Goal: Task Accomplishment & Management: Manage account settings

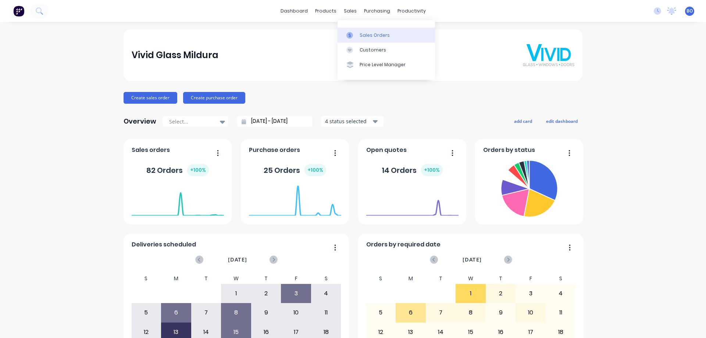
click at [371, 35] on div "Sales Orders" at bounding box center [375, 35] width 30 height 7
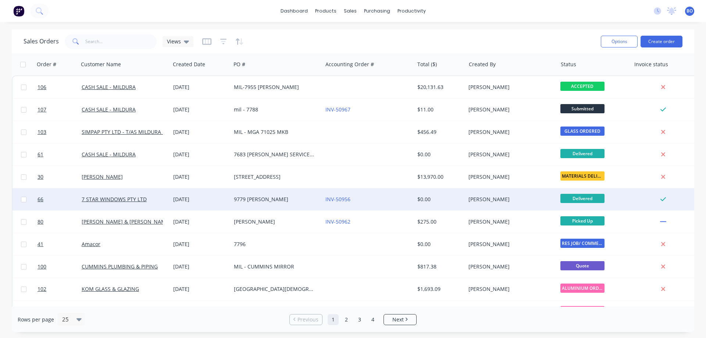
click at [263, 198] on div "9779 [PERSON_NAME]" at bounding box center [275, 199] width 82 height 7
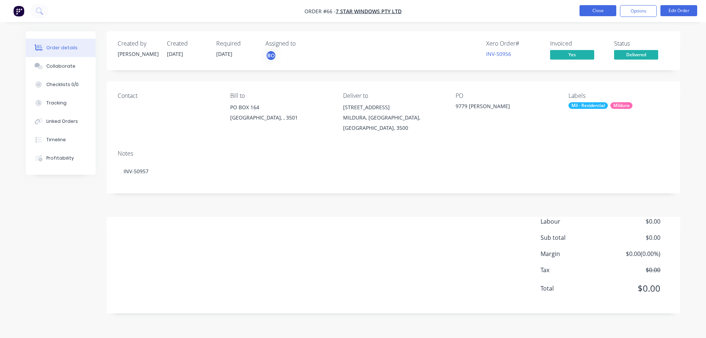
click at [594, 8] on button "Close" at bounding box center [598, 10] width 37 height 11
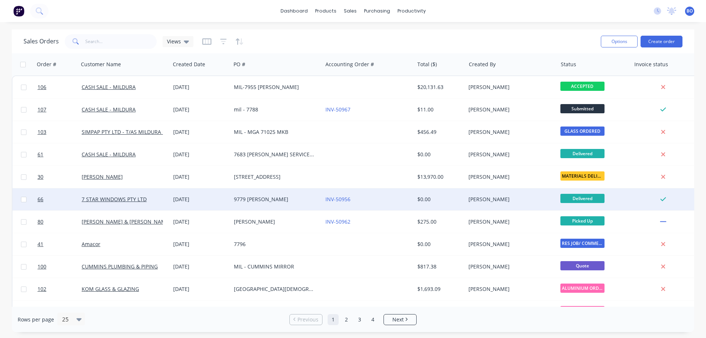
click at [255, 199] on div "9779 [PERSON_NAME]" at bounding box center [275, 199] width 82 height 7
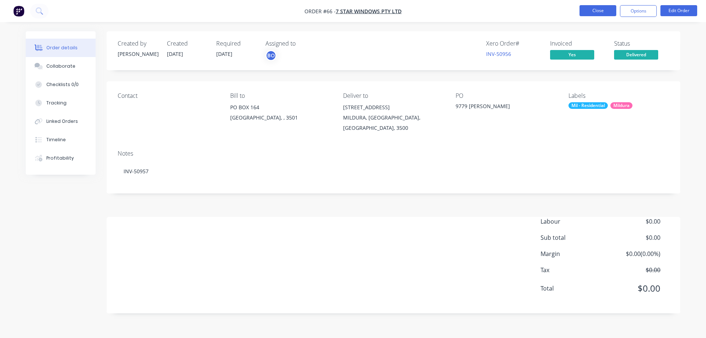
click at [600, 8] on button "Close" at bounding box center [598, 10] width 37 height 11
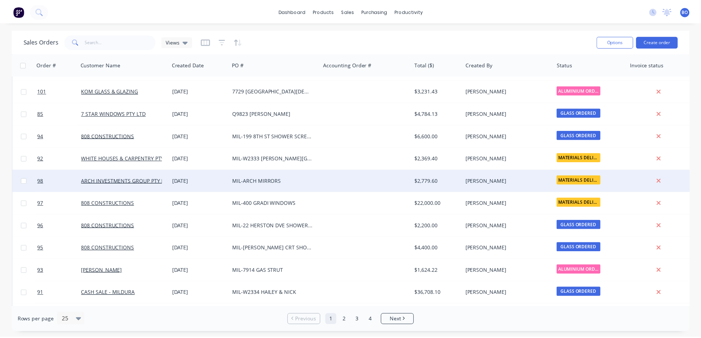
scroll to position [257, 0]
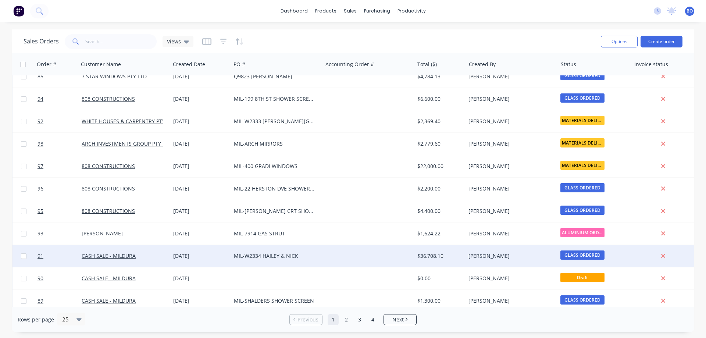
click at [257, 254] on div "MIL-W2334 HAILEY & NICK" at bounding box center [275, 255] width 82 height 7
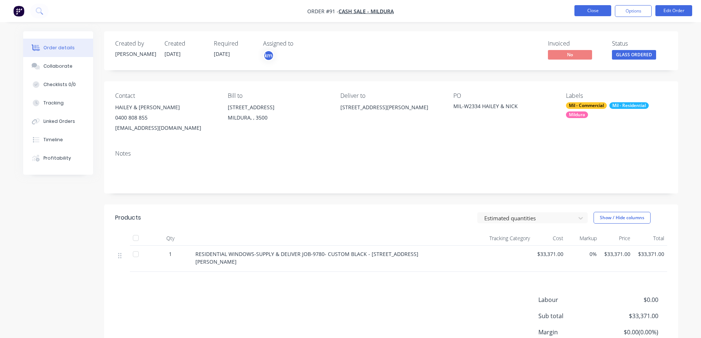
click at [598, 10] on button "Close" at bounding box center [592, 10] width 37 height 11
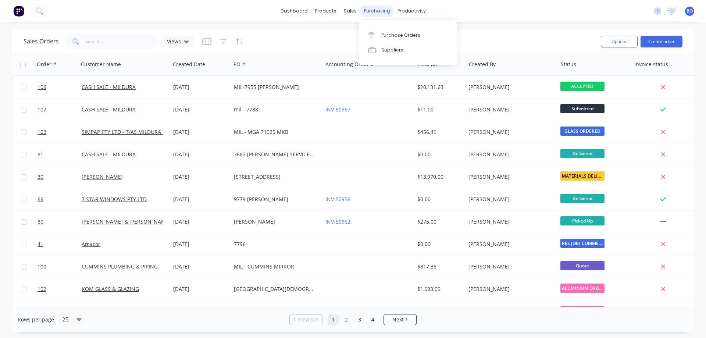
click at [378, 12] on div "purchasing" at bounding box center [376, 11] width 33 height 11
click at [405, 35] on div "Purchase Orders" at bounding box center [400, 35] width 39 height 7
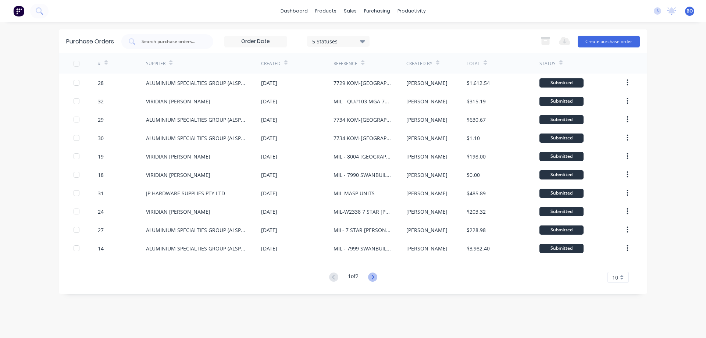
click at [374, 275] on icon at bounding box center [372, 277] width 3 height 4
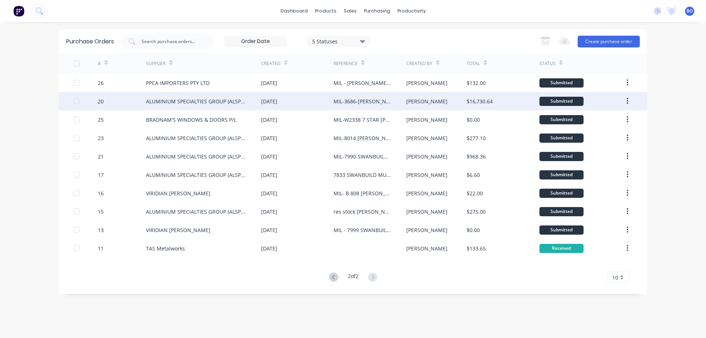
click at [338, 98] on div "MIL-3686-[PERSON_NAME] PROJECT" at bounding box center [363, 101] width 58 height 8
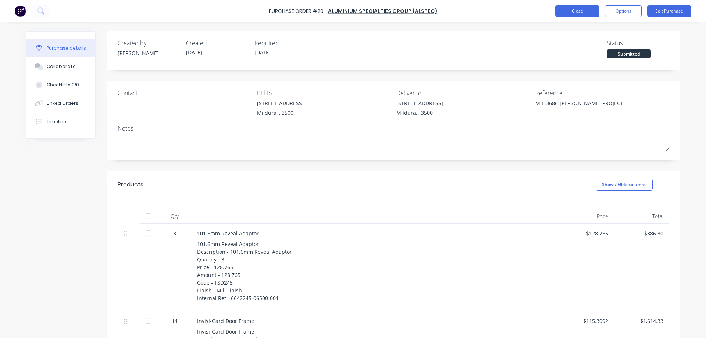
click at [573, 10] on button "Close" at bounding box center [577, 11] width 44 height 12
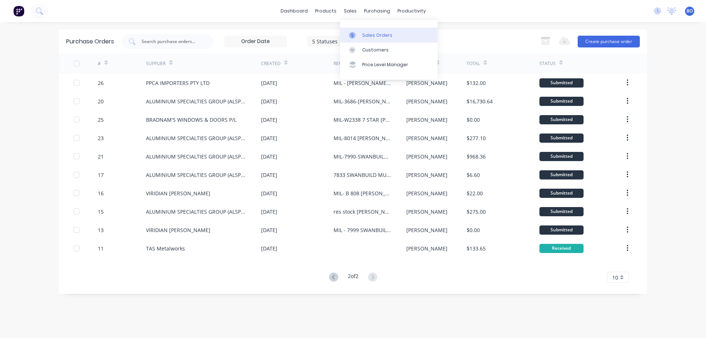
click at [373, 35] on div "Sales Orders" at bounding box center [377, 35] width 30 height 7
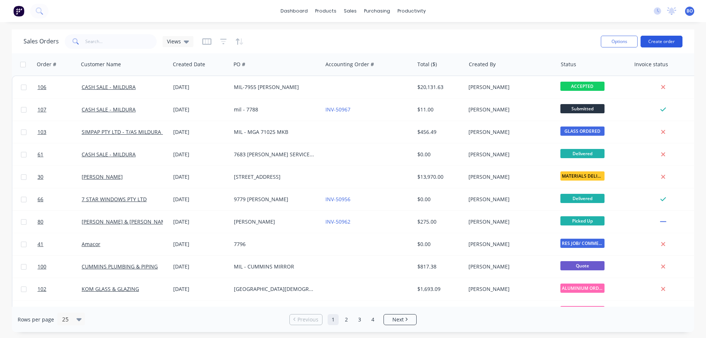
click at [662, 39] on button "Create order" at bounding box center [662, 42] width 42 height 12
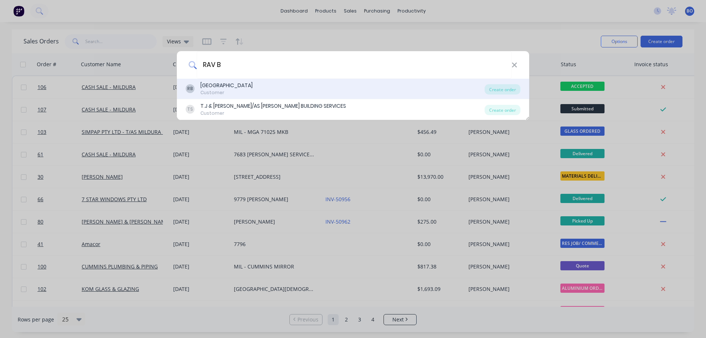
type input "RAV B"
click at [224, 85] on div "[GEOGRAPHIC_DATA]" at bounding box center [226, 86] width 52 height 8
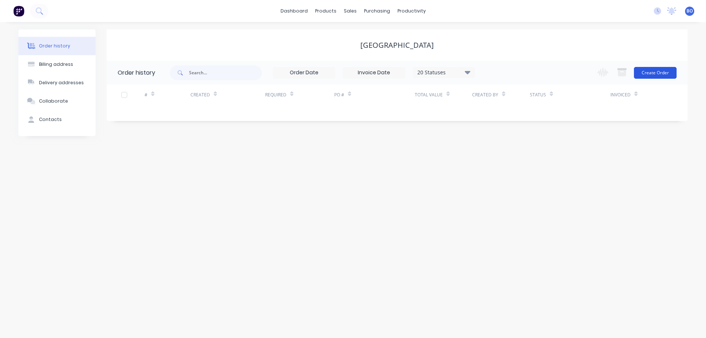
click at [661, 70] on button "Create Order" at bounding box center [655, 73] width 43 height 12
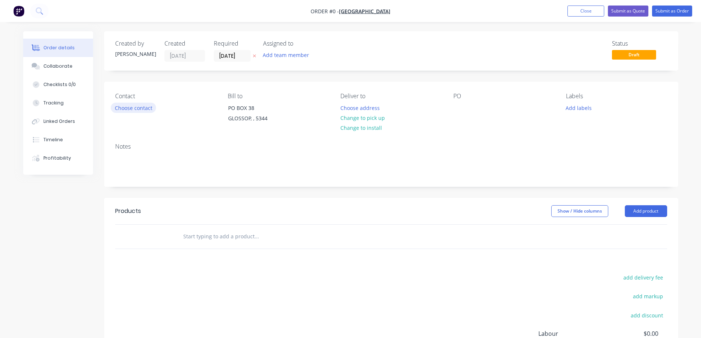
click at [143, 107] on button "Choose contact" at bounding box center [133, 108] width 45 height 10
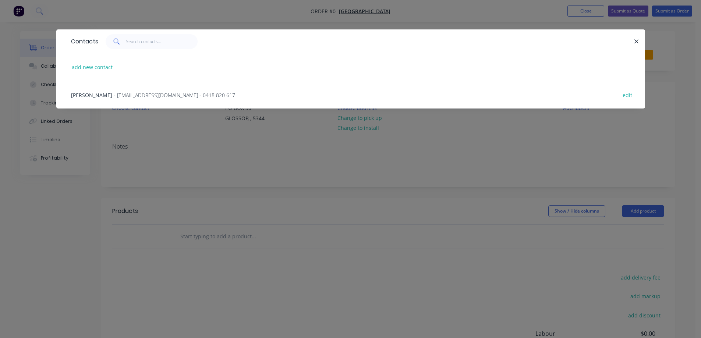
click at [127, 94] on span "- [EMAIL_ADDRESS][DOMAIN_NAME] - 0418 820 617" at bounding box center [174, 95] width 121 height 7
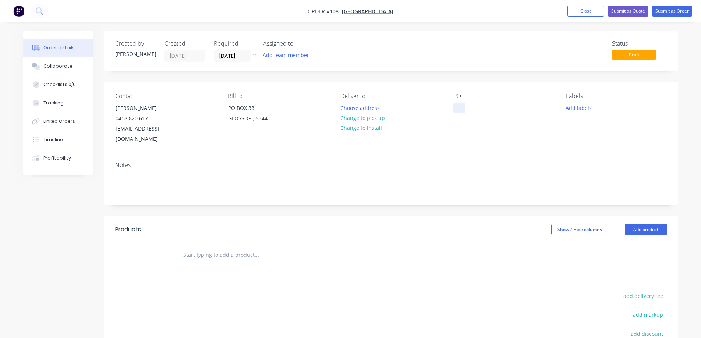
click at [453, 106] on div at bounding box center [459, 108] width 12 height 11
click at [182, 248] on div at bounding box center [287, 255] width 221 height 15
click at [186, 248] on input "text" at bounding box center [256, 255] width 147 height 15
type input "SUPPLY AND DELIVER RESIDENTIAL WINDOWS AS PER QUOTE 7989"
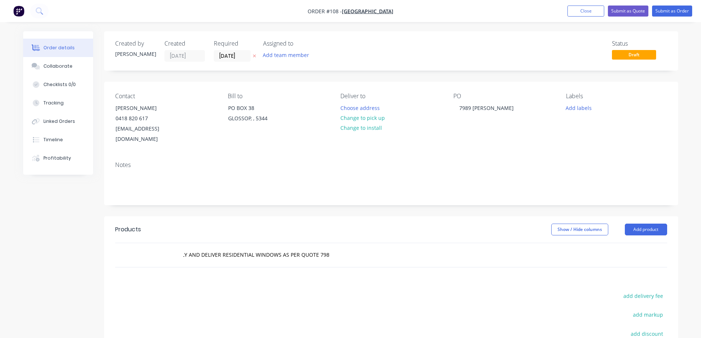
click at [502, 216] on header "Products Show / Hide columns Add product" at bounding box center [391, 229] width 574 height 26
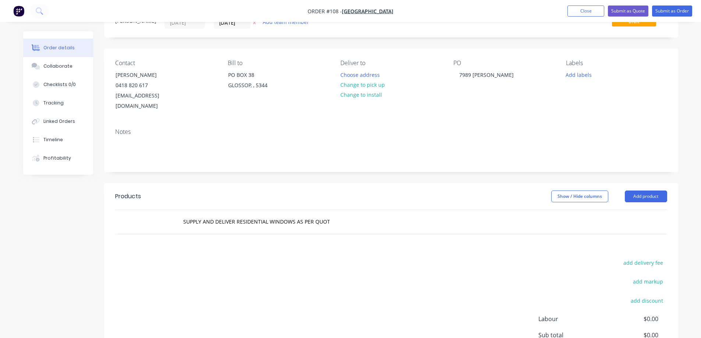
scroll to position [107, 0]
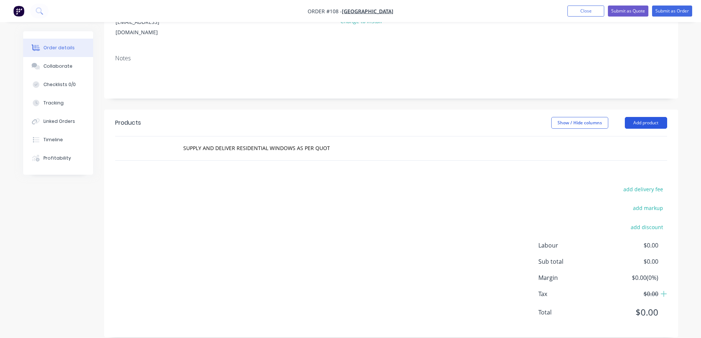
click at [647, 117] on button "Add product" at bounding box center [646, 123] width 42 height 12
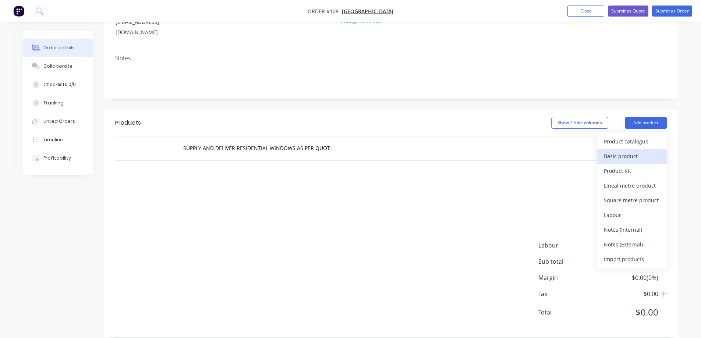
click at [629, 151] on div "Basic product" at bounding box center [632, 156] width 57 height 11
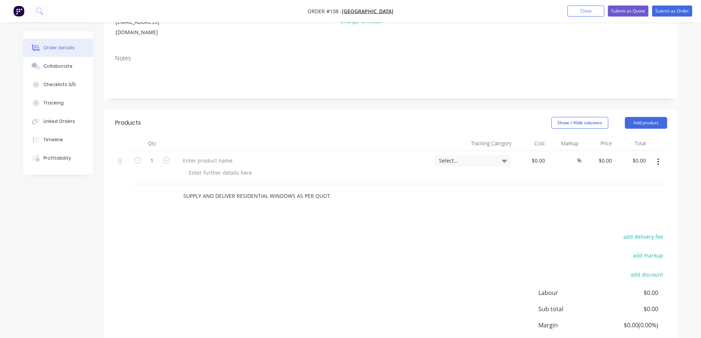
drag, startPoint x: 332, startPoint y: 186, endPoint x: 203, endPoint y: 190, distance: 129.2
click at [203, 190] on div "SUPPLY AND DELIVER RESIDENTIAL WINDOWS AS PER QUOTE 7989" at bounding box center [287, 196] width 221 height 15
click at [188, 155] on div at bounding box center [207, 160] width 61 height 11
click at [333, 189] on div "SUPPLY AND DELIVER RESIDENTIAL WINDOWS AS PER QUOTE 7989" at bounding box center [287, 196] width 221 height 15
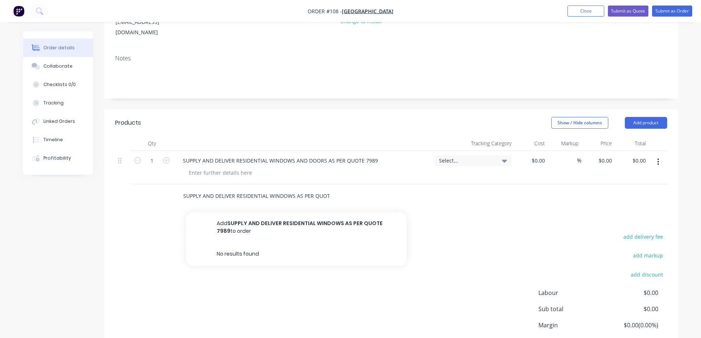
click at [329, 189] on input "SUPPLY AND DELIVER RESIDENTIAL WINDOWS AS PER QUOTE 7989" at bounding box center [256, 196] width 147 height 15
click at [505, 157] on icon at bounding box center [504, 161] width 5 height 8
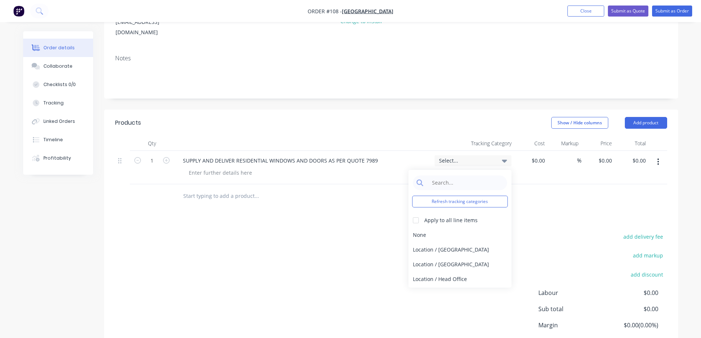
click at [504, 157] on icon at bounding box center [504, 161] width 5 height 8
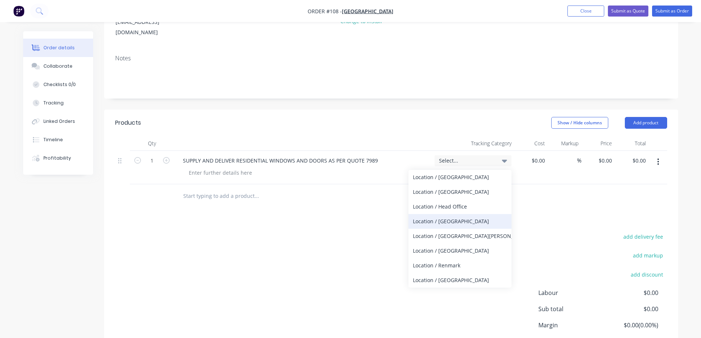
click at [454, 214] on div "Location / [GEOGRAPHIC_DATA]" at bounding box center [459, 221] width 103 height 15
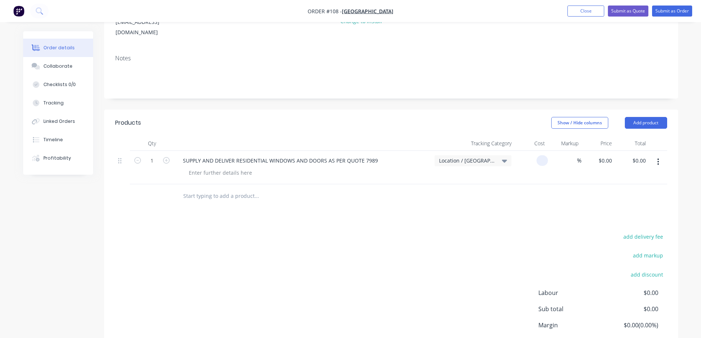
click at [544, 155] on input at bounding box center [543, 160] width 8 height 11
type input "$5,758.73"
click at [588, 168] on div "$5,758.73 $5,758.73" at bounding box center [597, 167] width 33 height 33
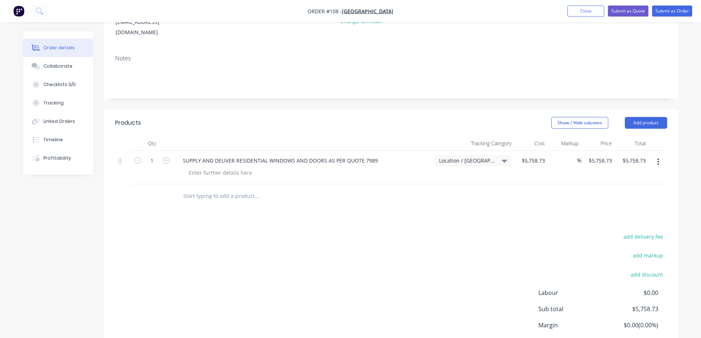
scroll to position [154, 0]
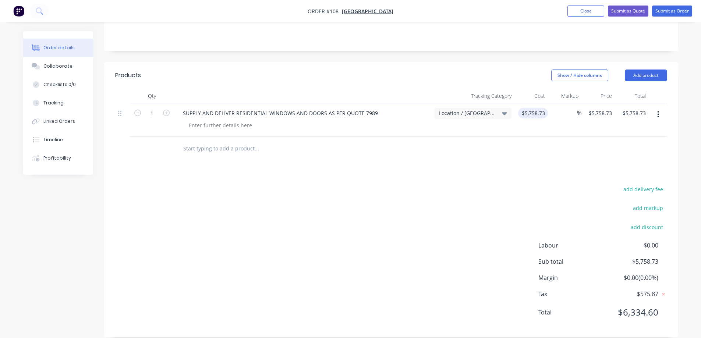
type input "5758.73"
click at [545, 108] on input "5758.73" at bounding box center [536, 113] width 23 height 11
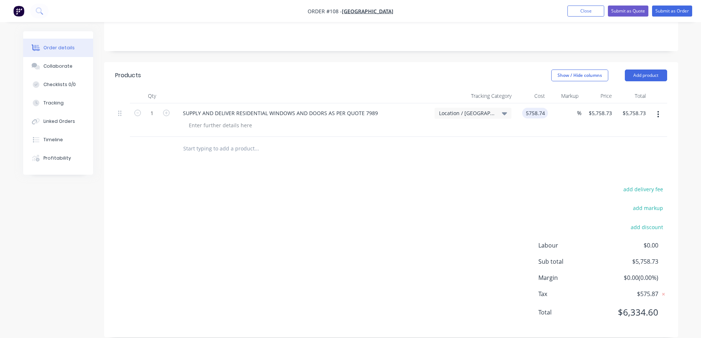
type input "$5,758.74"
click at [550, 115] on div "%" at bounding box center [564, 119] width 33 height 33
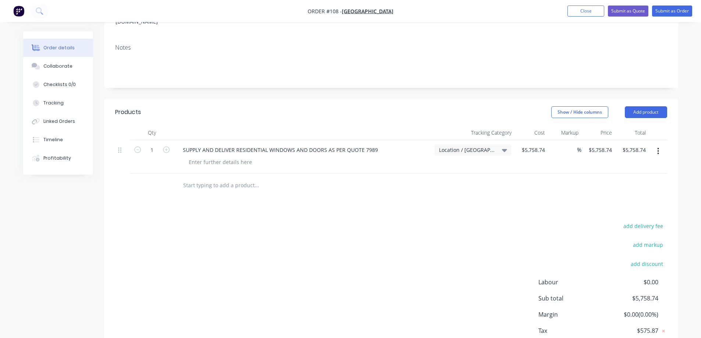
scroll to position [0, 0]
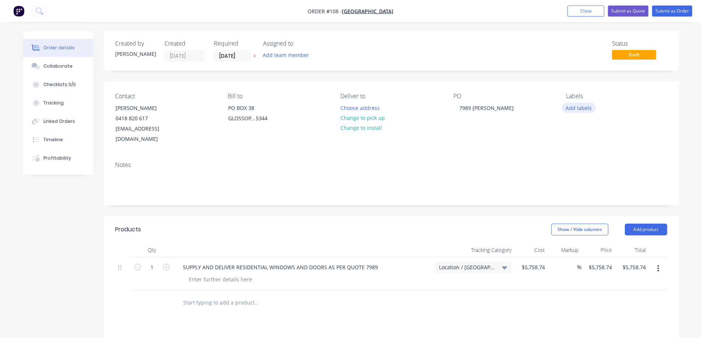
click at [585, 108] on button "Add labels" at bounding box center [579, 108] width 34 height 10
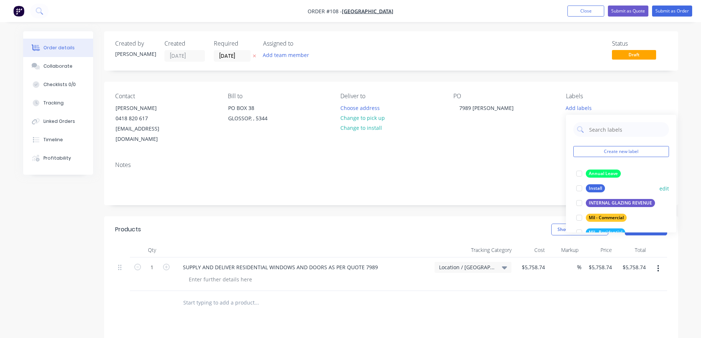
scroll to position [74, 0]
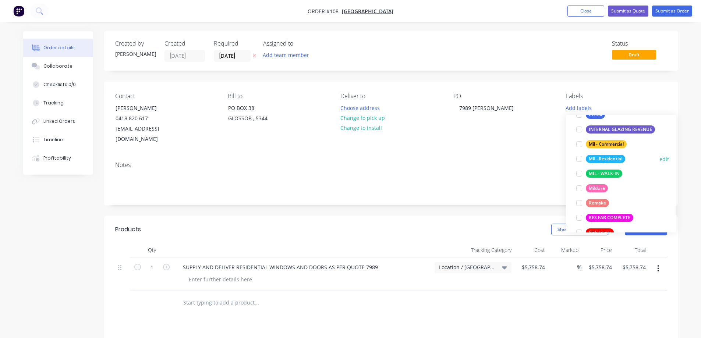
click at [612, 156] on div "Mil - Residential" at bounding box center [605, 159] width 39 height 8
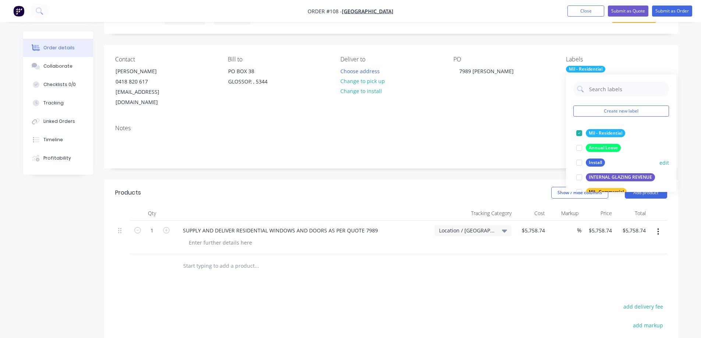
scroll to position [0, 0]
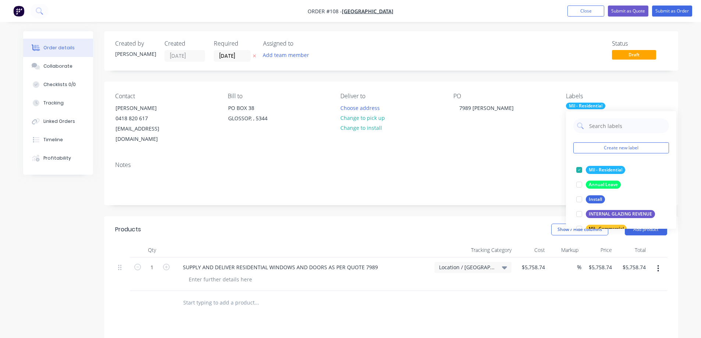
click at [647, 87] on div "Contact [PERSON_NAME] [PHONE_NUMBER] [EMAIL_ADDRESS][DOMAIN_NAME] [PERSON_NAME]…" at bounding box center [391, 119] width 574 height 74
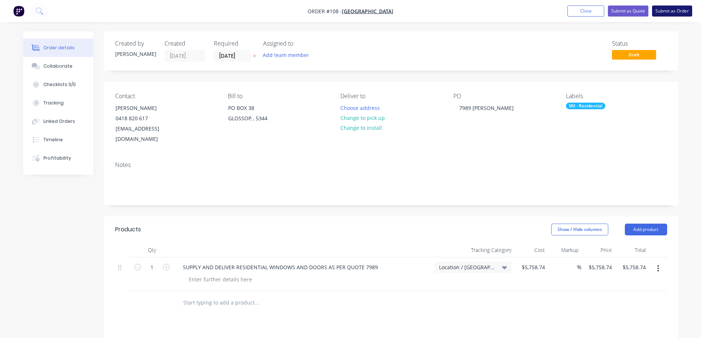
click at [674, 10] on button "Submit as Order" at bounding box center [672, 11] width 40 height 11
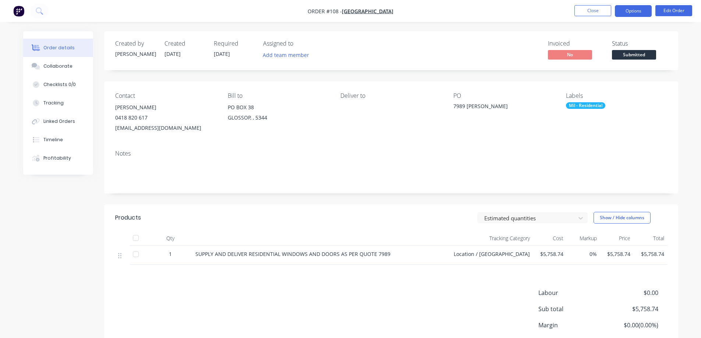
click at [637, 8] on button "Options" at bounding box center [633, 11] width 37 height 12
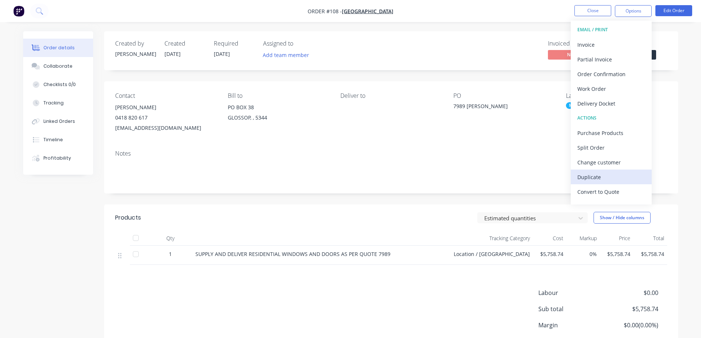
scroll to position [11, 0]
click at [611, 179] on div "Convert to Quote" at bounding box center [611, 180] width 68 height 11
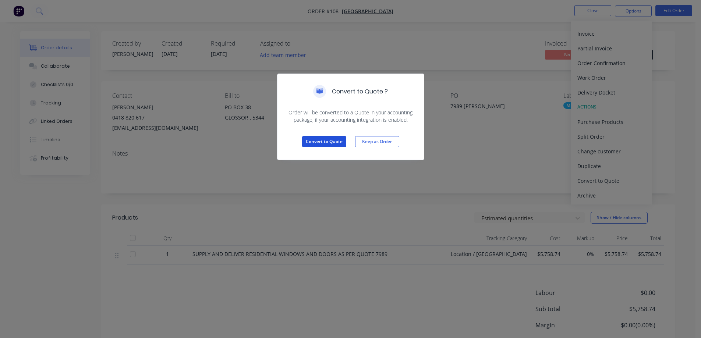
click at [329, 141] on button "Convert to Quote" at bounding box center [324, 141] width 44 height 11
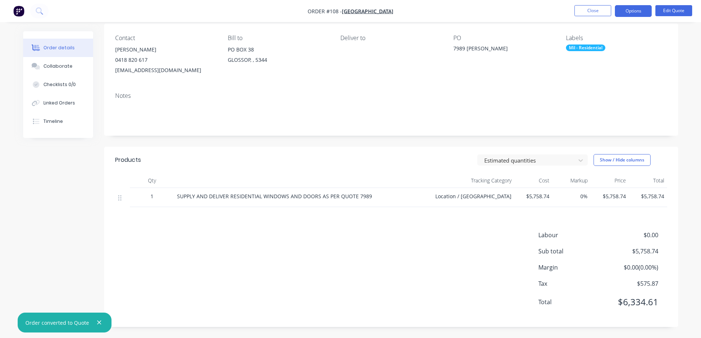
scroll to position [0, 0]
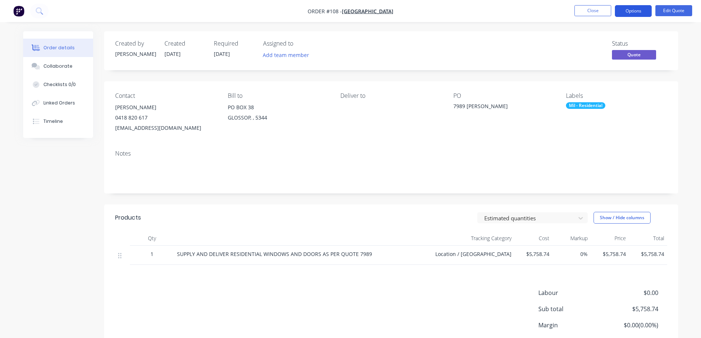
click at [637, 9] on button "Options" at bounding box center [633, 11] width 37 height 12
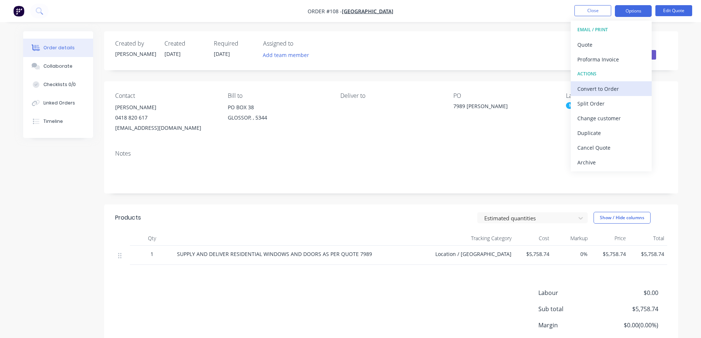
click at [611, 88] on div "Convert to Order" at bounding box center [611, 88] width 68 height 11
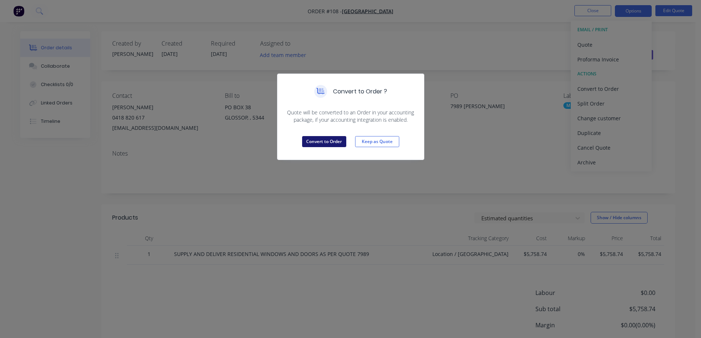
click at [332, 139] on button "Convert to Order" at bounding box center [324, 141] width 44 height 11
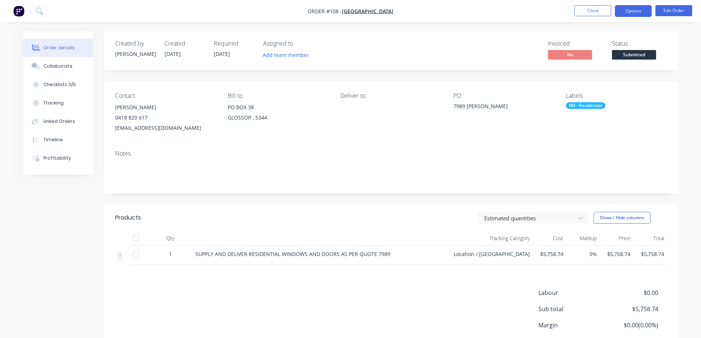
click at [635, 10] on button "Options" at bounding box center [633, 11] width 37 height 12
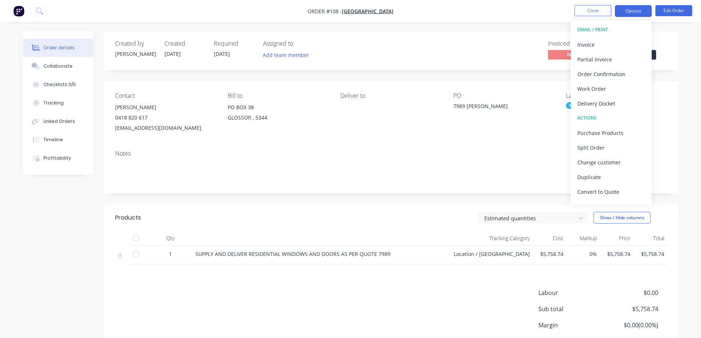
click at [635, 10] on button "Options" at bounding box center [633, 11] width 37 height 12
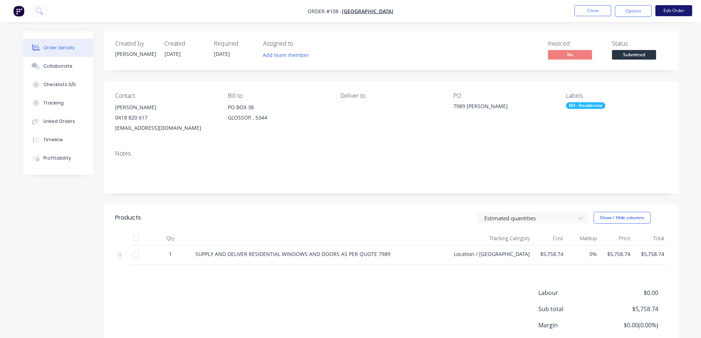
click at [673, 8] on button "Edit Order" at bounding box center [673, 10] width 37 height 11
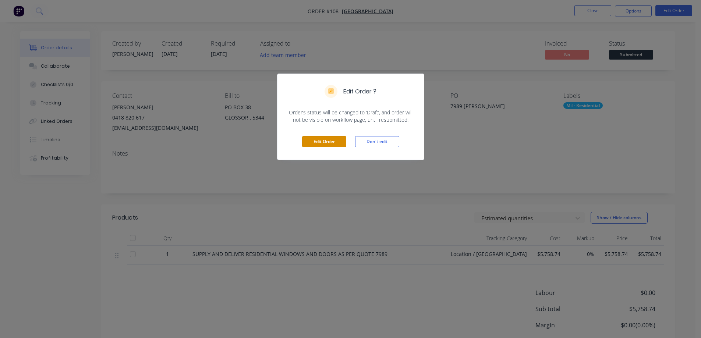
click at [326, 140] on button "Edit Order" at bounding box center [324, 141] width 44 height 11
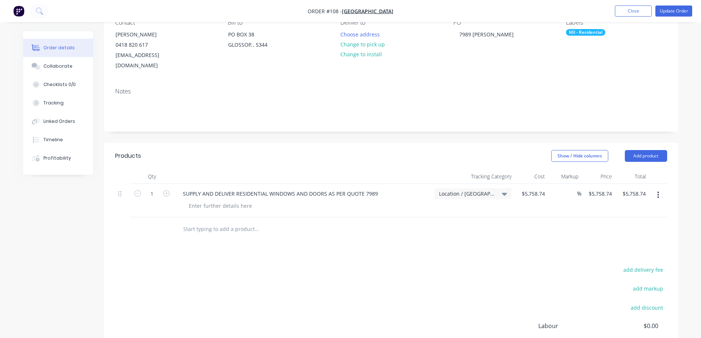
scroll to position [110, 0]
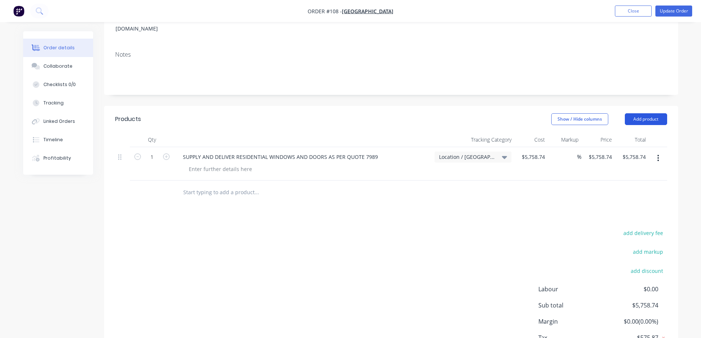
click at [643, 113] on button "Add product" at bounding box center [646, 119] width 42 height 12
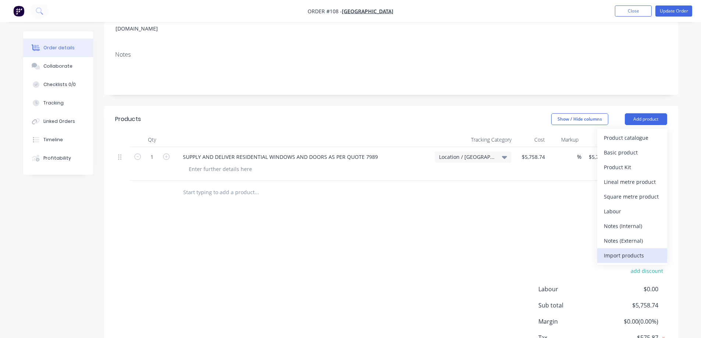
click at [637, 250] on div "Import products" at bounding box center [632, 255] width 57 height 11
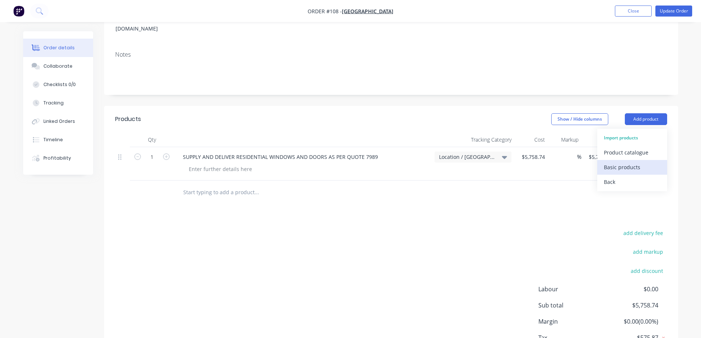
click at [616, 162] on div "Basic products" at bounding box center [632, 167] width 57 height 11
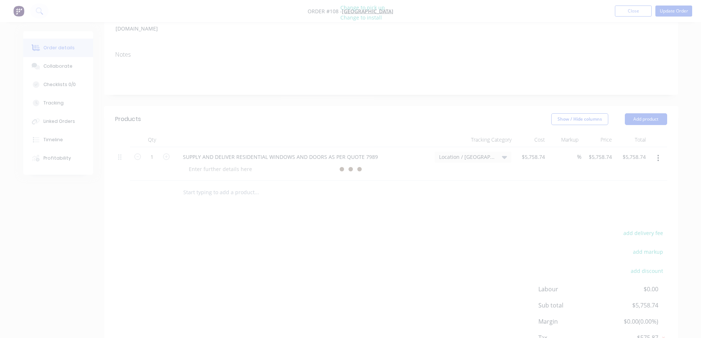
scroll to position [0, 0]
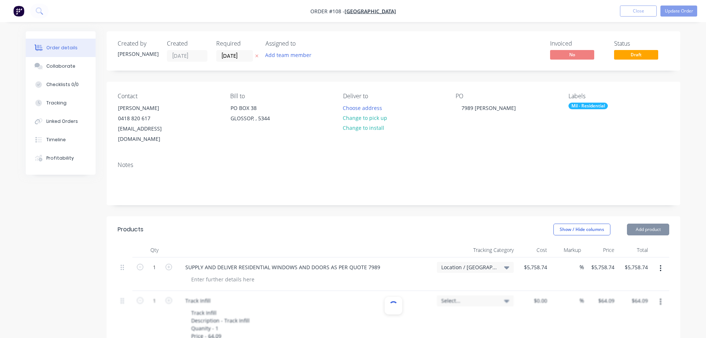
type input "$64.09"
type input "$51.448"
type input "$51.45"
type input "$110.553"
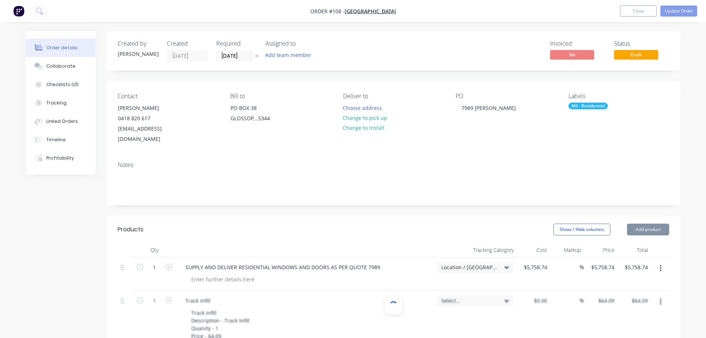
type input "$110.55"
type input "$111.115"
type input "$111.12"
type input "$23.25"
type input "$69.75"
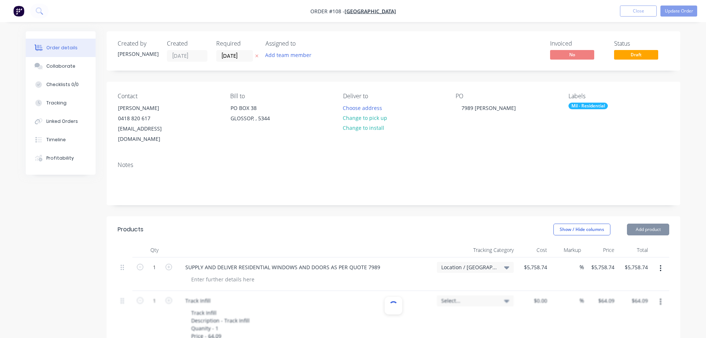
type input "$34.532"
type input "$34.53"
type input "2"
type input "$208.517"
type input "$208.52"
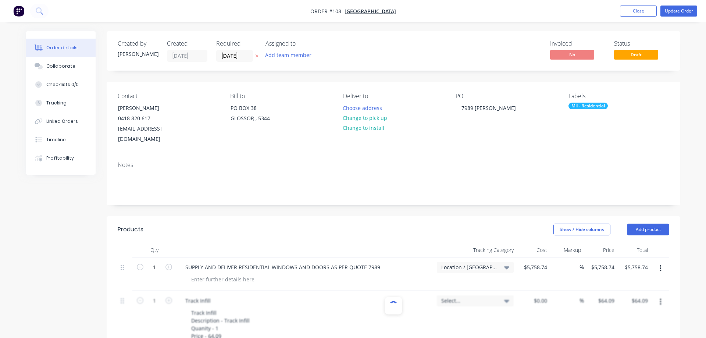
type input "$205.212"
type input "$205.21"
type input "$137.2855"
type input "$137.29"
type input "$102.088"
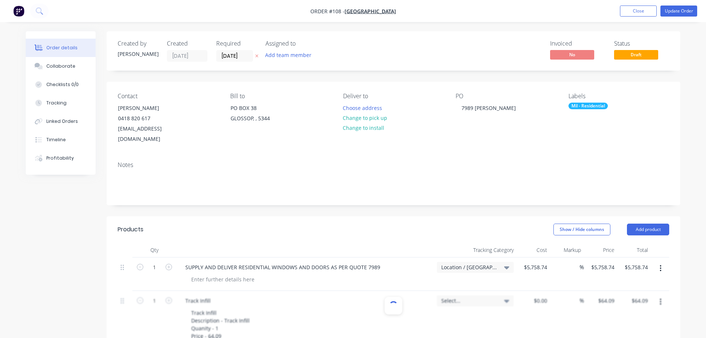
type input "$204.18"
type input "$60.9924"
type input "$60.99"
type input "$73.98"
type input "$147.96"
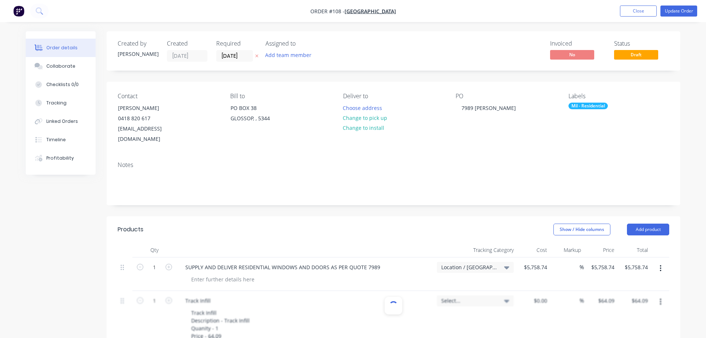
type input "$59.6224"
type input "$59.62"
type input "$77.7612"
type input "$77.76"
type input "$105.3256"
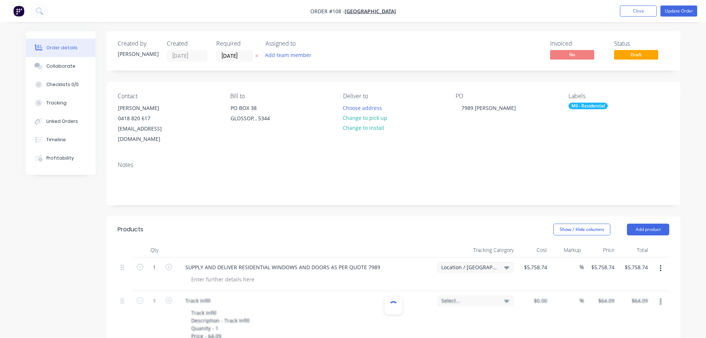
type input "$105.33"
type input "$31.6196"
type input "$31.62"
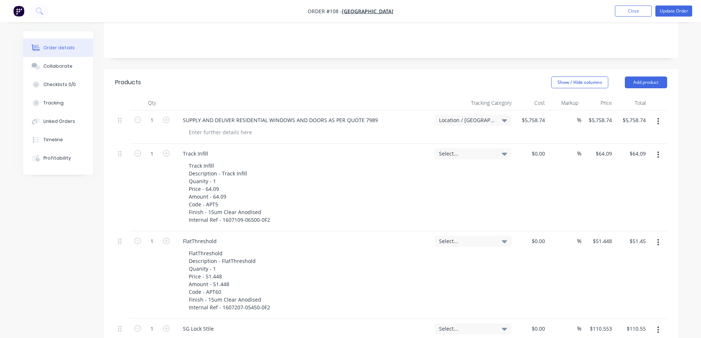
scroll to position [184, 0]
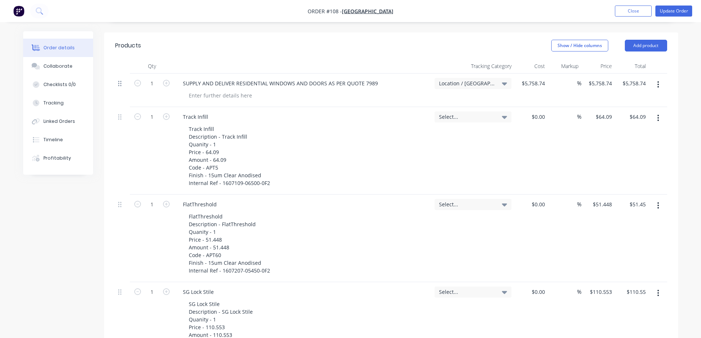
click at [121, 81] on icon at bounding box center [119, 84] width 3 height 6
click at [119, 80] on icon at bounding box center [119, 83] width 3 height 7
click at [655, 40] on button "Add product" at bounding box center [646, 46] width 42 height 12
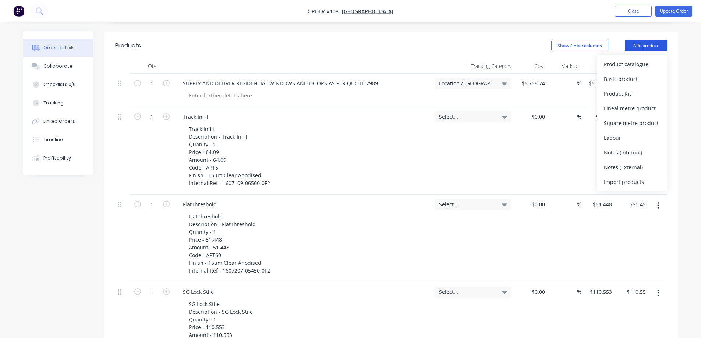
click at [655, 40] on button "Add product" at bounding box center [646, 46] width 42 height 12
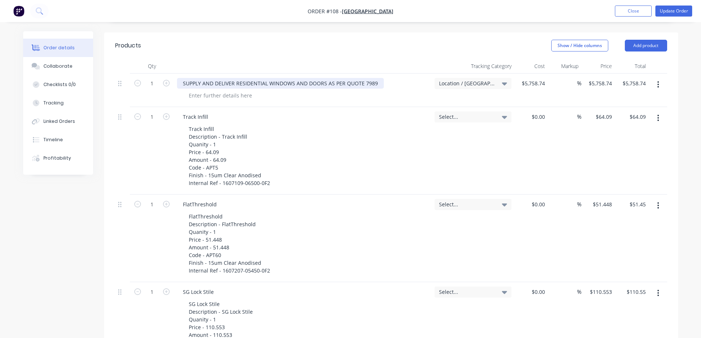
click at [376, 78] on div "SUPPLY AND DELIVER RESIDENTIAL WINDOWS AND DOORS AS PER QUOTE 7989" at bounding box center [280, 83] width 207 height 11
drag, startPoint x: 376, startPoint y: 72, endPoint x: 439, endPoint y: 36, distance: 72.3
click at [439, 40] on div "Show / Hide columns Add product" at bounding box center [449, 46] width 434 height 12
click at [677, 8] on button "Update Order" at bounding box center [673, 11] width 37 height 11
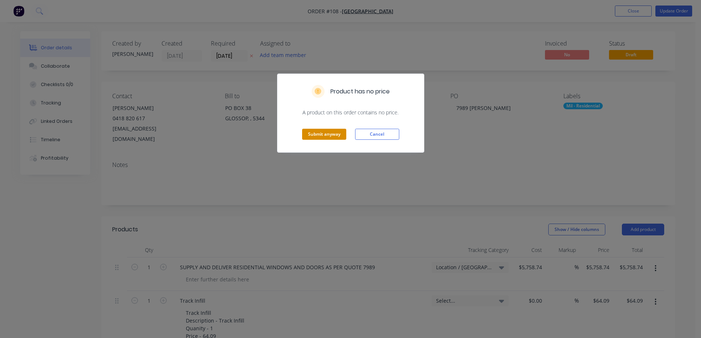
click at [335, 132] on button "Submit anyway" at bounding box center [324, 134] width 44 height 11
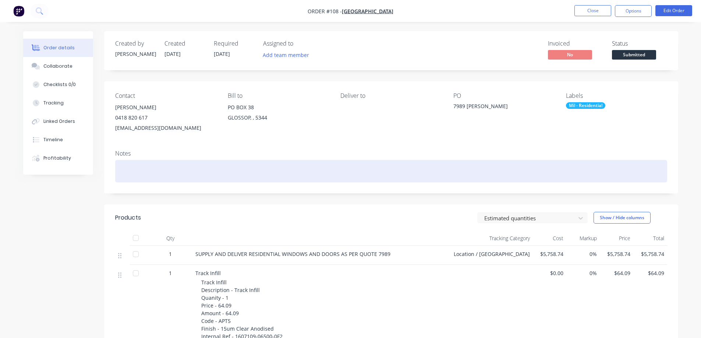
scroll to position [110, 0]
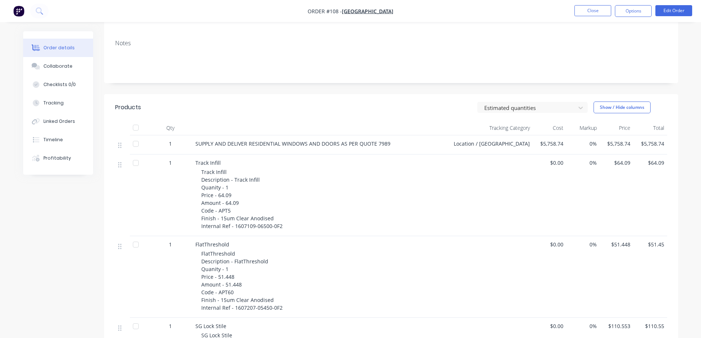
click at [136, 143] on div at bounding box center [135, 143] width 15 height 15
drag, startPoint x: 136, startPoint y: 143, endPoint x: 204, endPoint y: 111, distance: 74.9
click at [204, 111] on div "Products" at bounding box center [173, 108] width 117 height 12
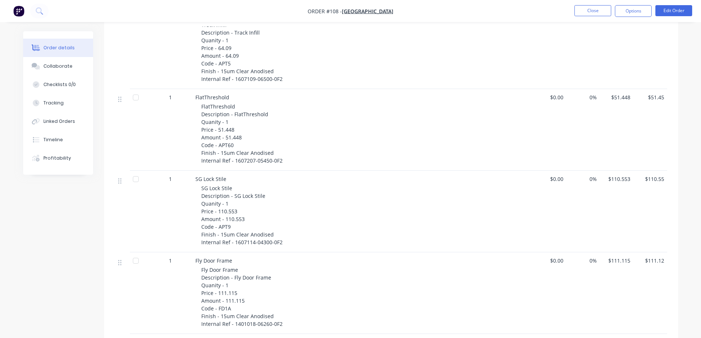
scroll to position [74, 0]
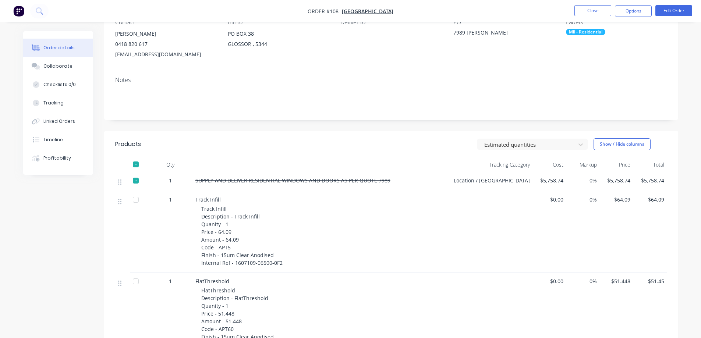
click at [135, 179] on div at bounding box center [135, 180] width 15 height 15
click at [678, 10] on button "Edit Order" at bounding box center [673, 10] width 37 height 11
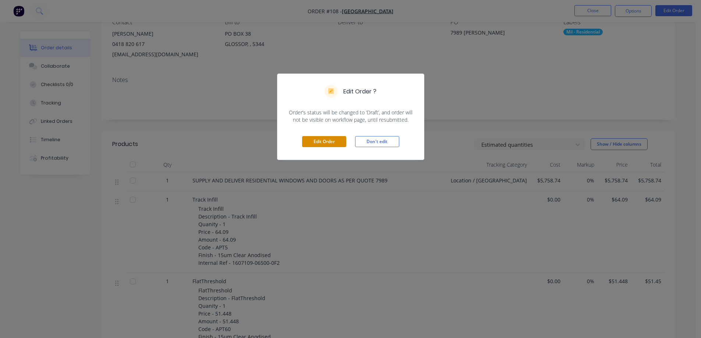
click at [330, 140] on button "Edit Order" at bounding box center [324, 141] width 44 height 11
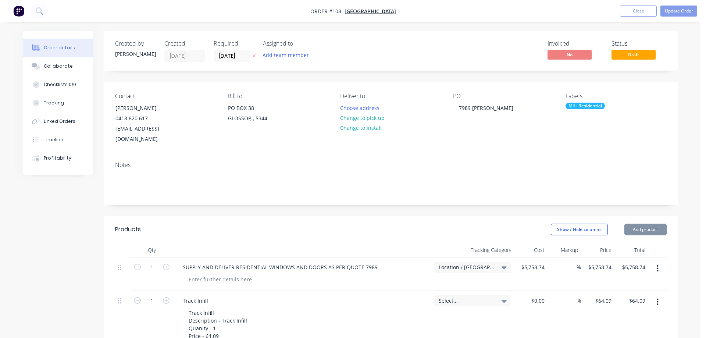
type input "$5,758.74"
type input "$64.09"
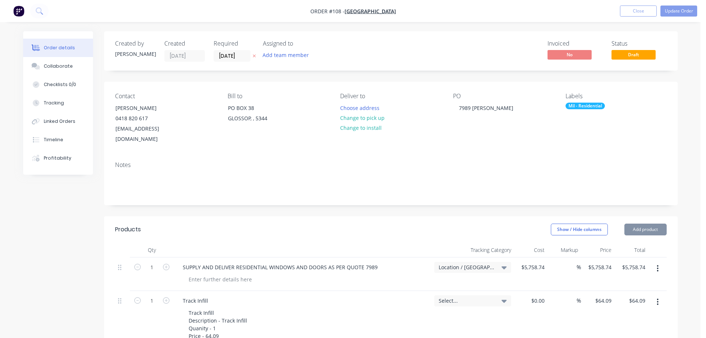
type input "$51.448"
type input "$51.45"
type input "$110.553"
type input "$110.55"
type input "$111.115"
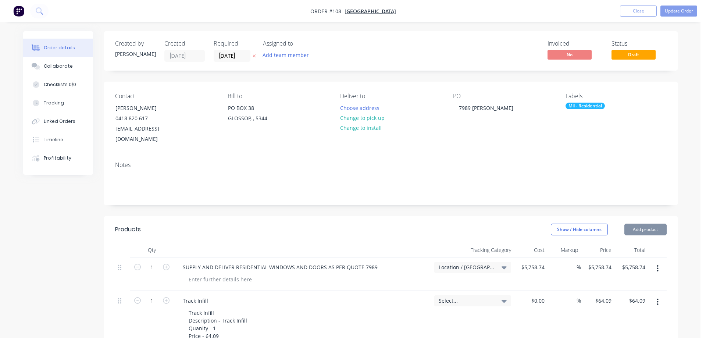
type input "$111.12"
type input "$23.25"
type input "$69.75"
type input "$34.532"
type input "$34.53"
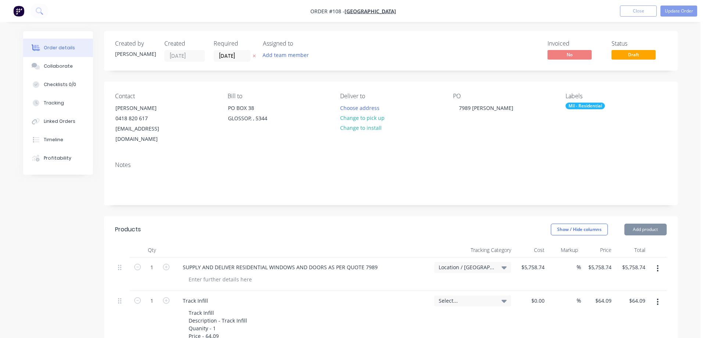
type input "$208.517"
type input "$208.52"
type input "$205.212"
type input "$205.21"
type input "$111.1375"
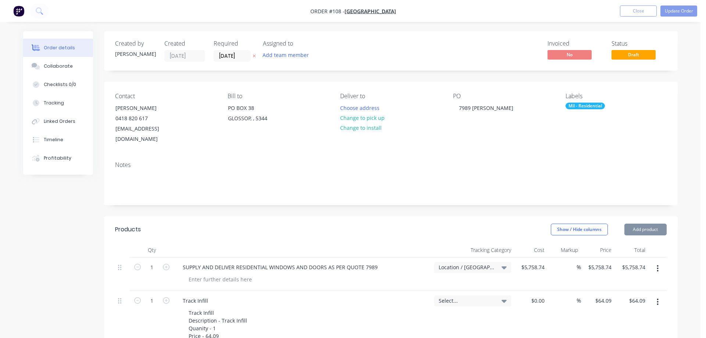
type input "$111.14"
type input "$164.0075"
type input "$164.01"
type input "$166.7466"
type input "$166.75"
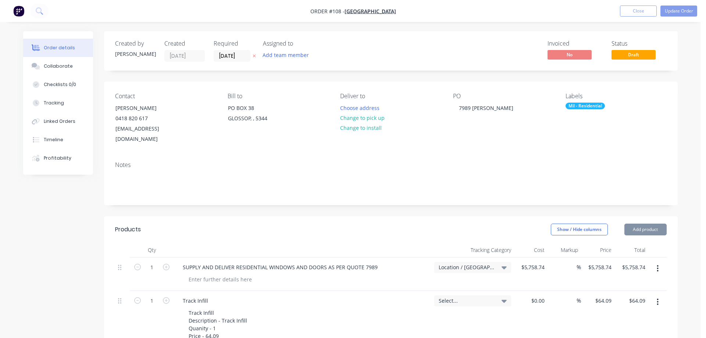
type input "$137.2855"
type input "$137.29"
type input "$181.0592"
type input "$362.12"
type input "$145.3844"
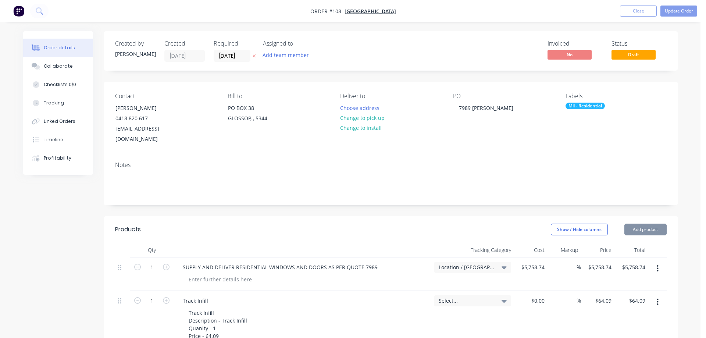
type input "$290.77"
type input "$102.088"
type input "$204.18"
type input "$60.9924"
type input "$60.99"
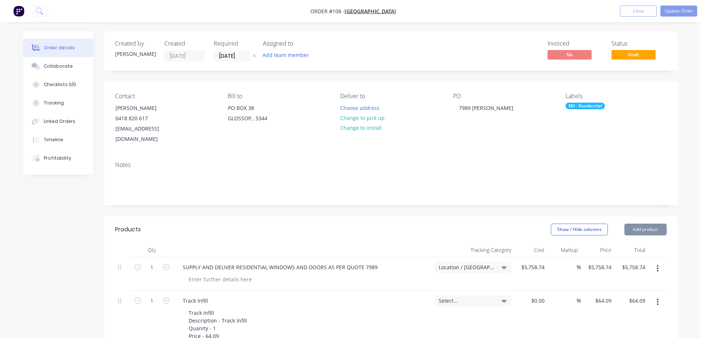
type input "$73.98"
type input "$147.96"
type input "$59.6224"
type input "$59.62"
type input "$77.7612"
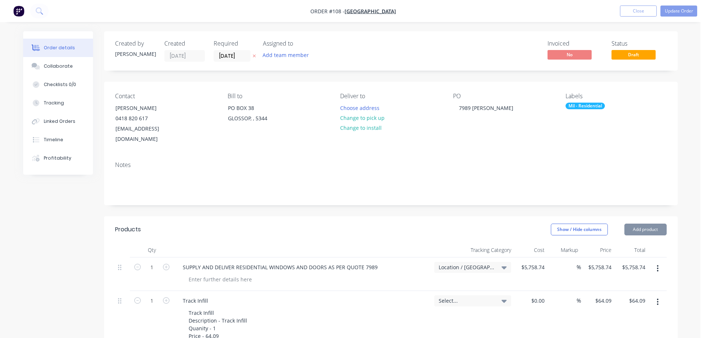
type input "$77.76"
type input "$105.3256"
type input "$105.33"
type input "$31.6196"
type input "$31.62"
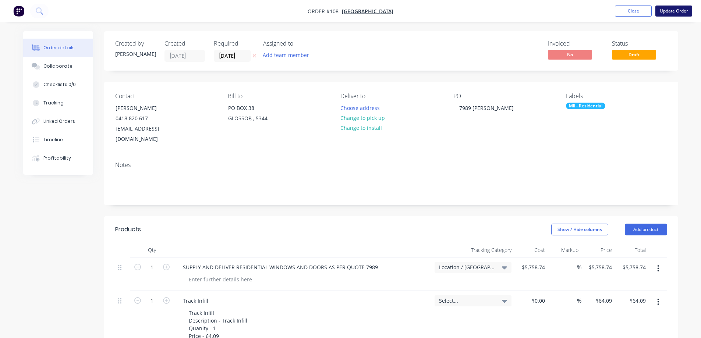
click at [677, 8] on button "Update Order" at bounding box center [673, 11] width 37 height 11
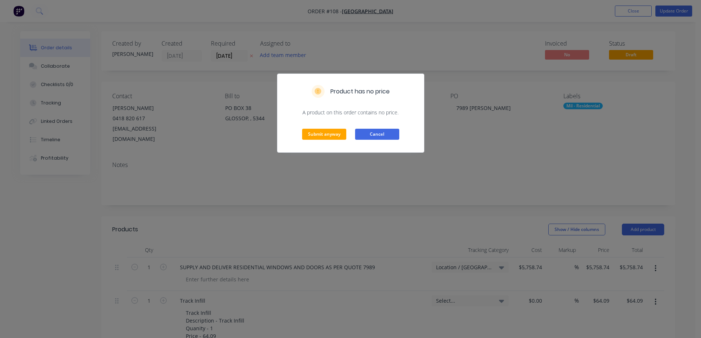
click at [390, 130] on button "Cancel" at bounding box center [377, 134] width 44 height 11
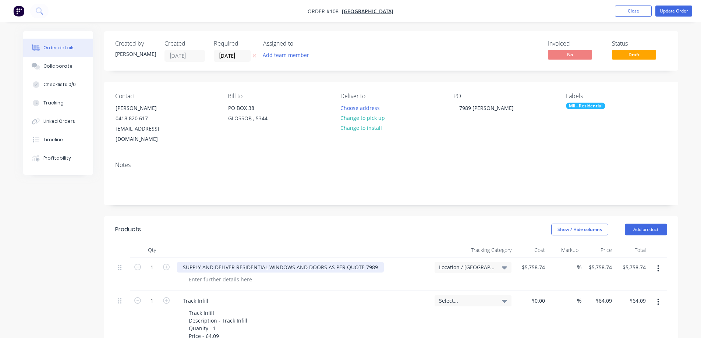
click at [245, 262] on div "SUPPLY AND DELIVER RESIDENTIAL WINDOWS AND DOORS AS PER QUOTE 7989" at bounding box center [280, 267] width 207 height 11
click at [687, 10] on button "Update Order" at bounding box center [673, 11] width 37 height 11
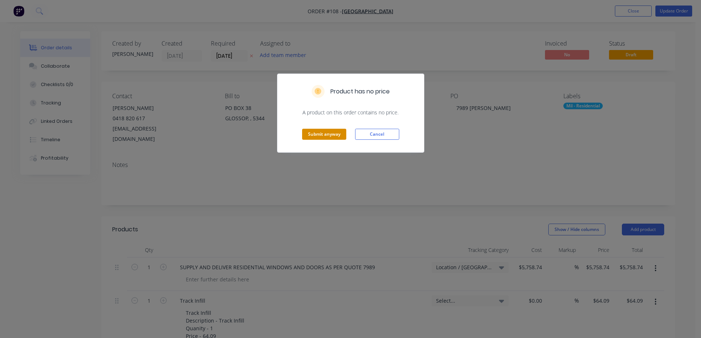
click at [334, 133] on button "Submit anyway" at bounding box center [324, 134] width 44 height 11
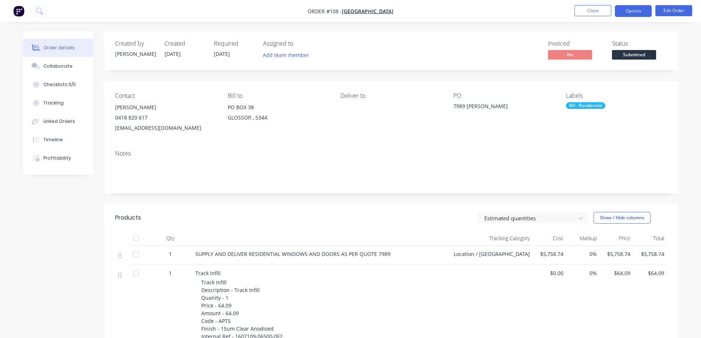
click at [637, 9] on button "Options" at bounding box center [633, 11] width 37 height 12
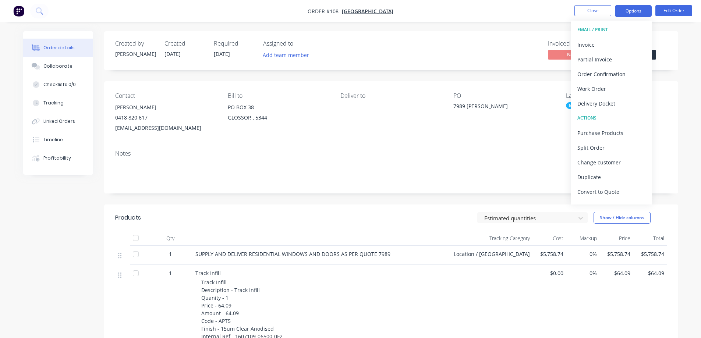
click at [640, 7] on button "Options" at bounding box center [633, 11] width 37 height 12
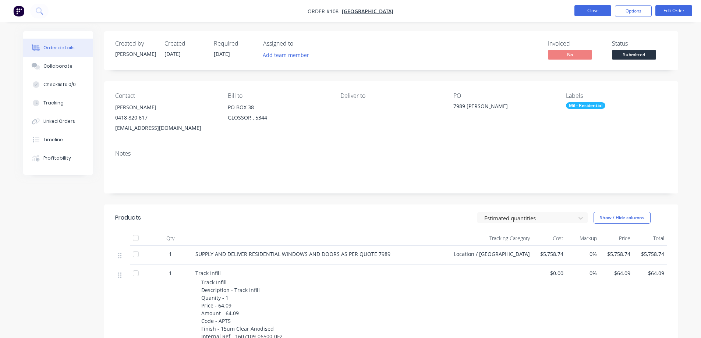
click at [590, 9] on button "Close" at bounding box center [592, 10] width 37 height 11
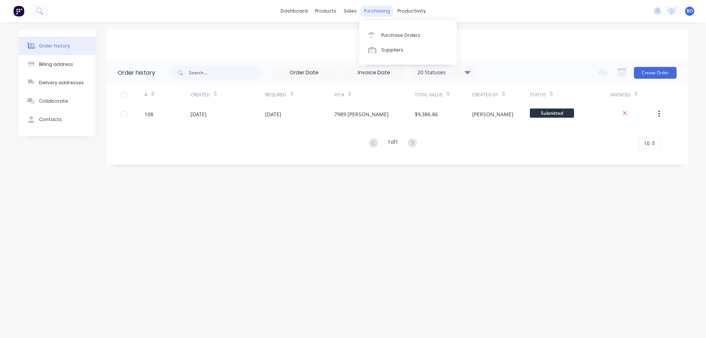
click at [377, 11] on div "purchasing" at bounding box center [376, 11] width 33 height 11
click at [405, 35] on div "Purchase Orders" at bounding box center [400, 35] width 39 height 7
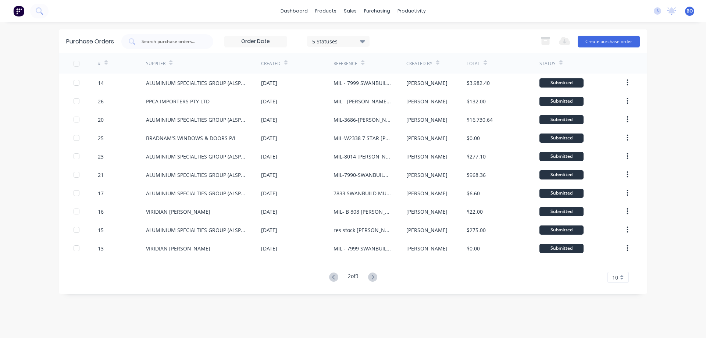
click at [331, 275] on icon at bounding box center [333, 277] width 9 height 9
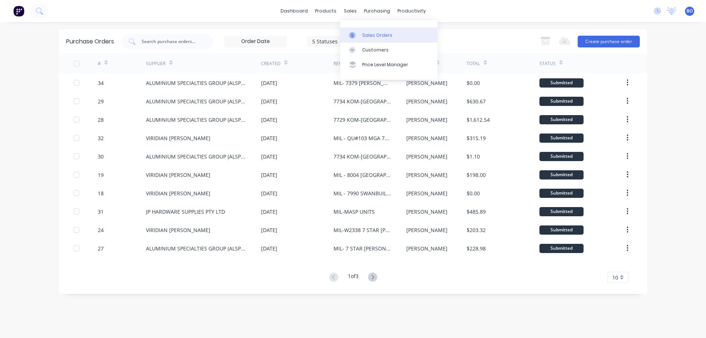
click at [380, 34] on div "Sales Orders" at bounding box center [377, 35] width 30 height 7
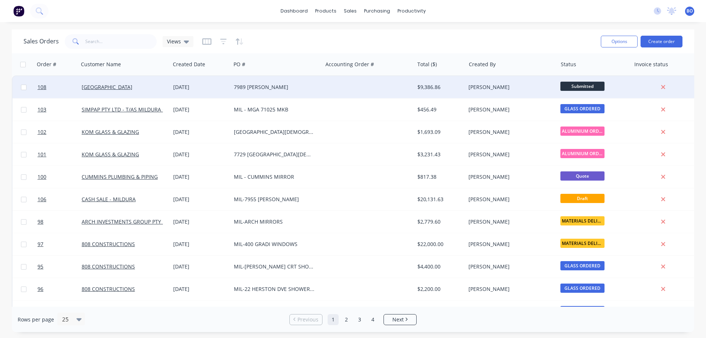
click at [272, 87] on div "7989 [PERSON_NAME]" at bounding box center [275, 86] width 82 height 7
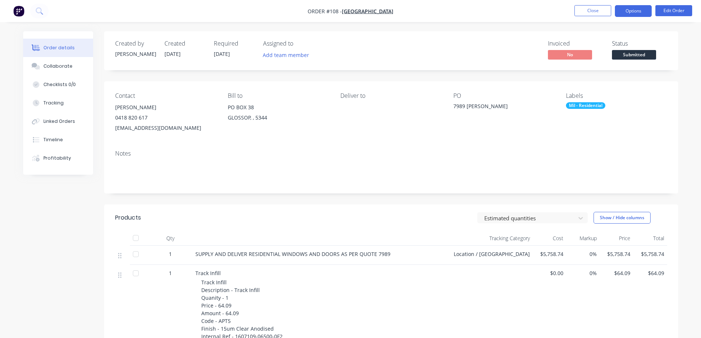
click at [636, 10] on button "Options" at bounding box center [633, 11] width 37 height 12
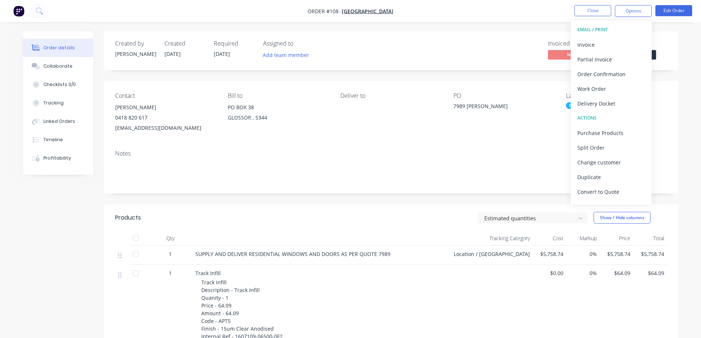
click at [527, 10] on nav "Order #108 - RAV GENERAL BUILDING Close Options EMAIL / PRINT Invoice Partial I…" at bounding box center [350, 11] width 701 height 22
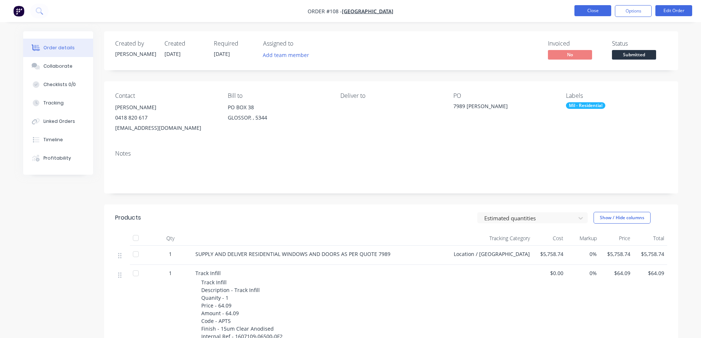
click at [593, 10] on button "Close" at bounding box center [592, 10] width 37 height 11
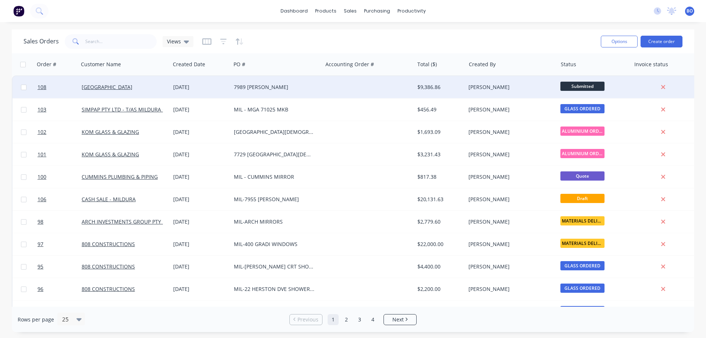
click at [253, 85] on div "7989 [PERSON_NAME]" at bounding box center [275, 86] width 82 height 7
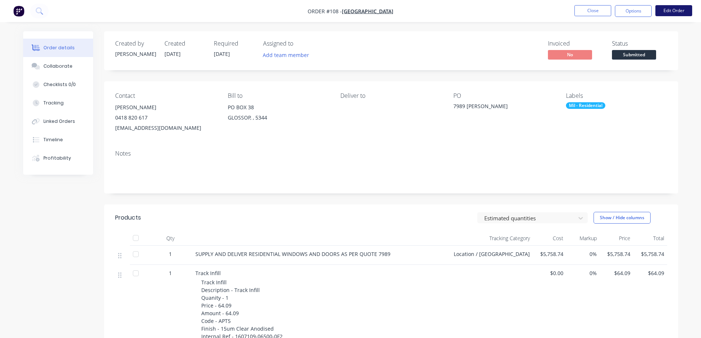
click at [681, 6] on button "Edit Order" at bounding box center [673, 10] width 37 height 11
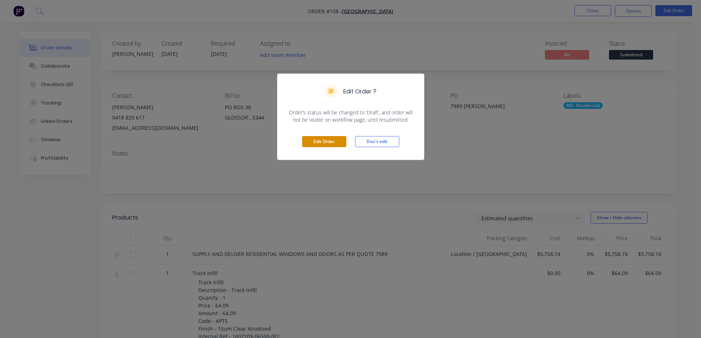
click at [321, 142] on button "Edit Order" at bounding box center [324, 141] width 44 height 11
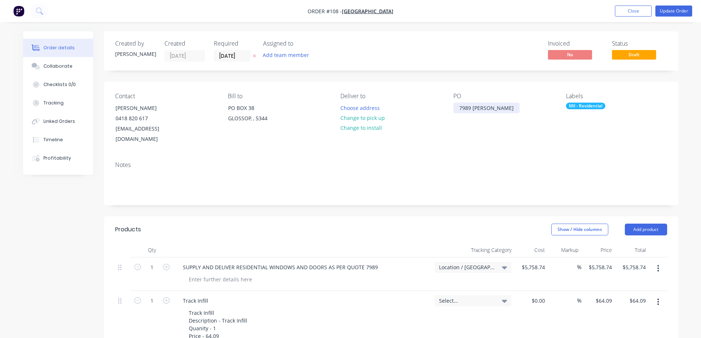
click at [455, 109] on div "7989 [PERSON_NAME]" at bounding box center [486, 108] width 66 height 11
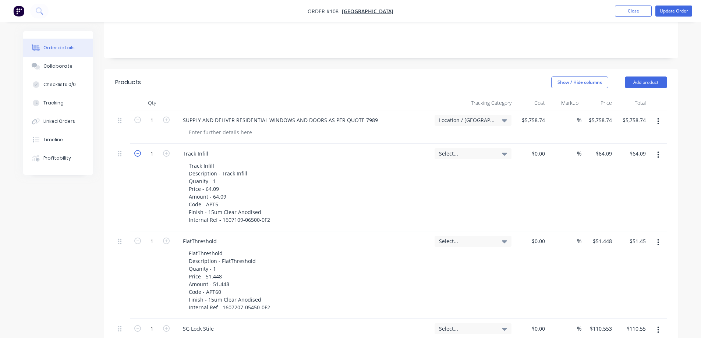
click at [137, 150] on icon "button" at bounding box center [137, 153] width 7 height 7
type input "0"
type input "$0.00"
click at [164, 150] on icon "button" at bounding box center [166, 153] width 7 height 7
type input "1"
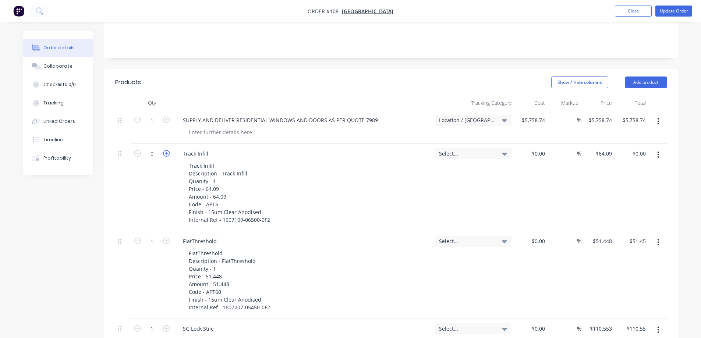
type input "$64.09"
click at [651, 77] on button "Add product" at bounding box center [646, 83] width 42 height 12
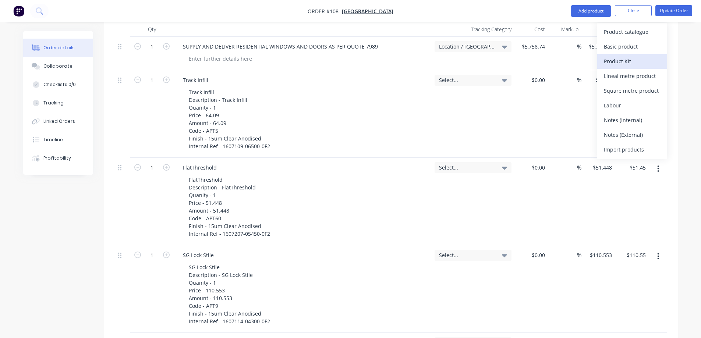
scroll to position [74, 0]
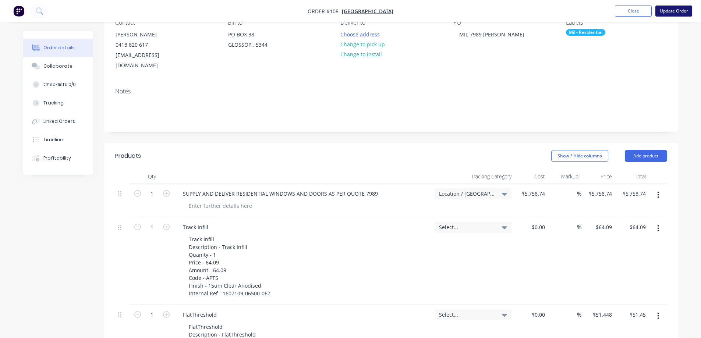
click at [676, 8] on button "Update Order" at bounding box center [673, 11] width 37 height 11
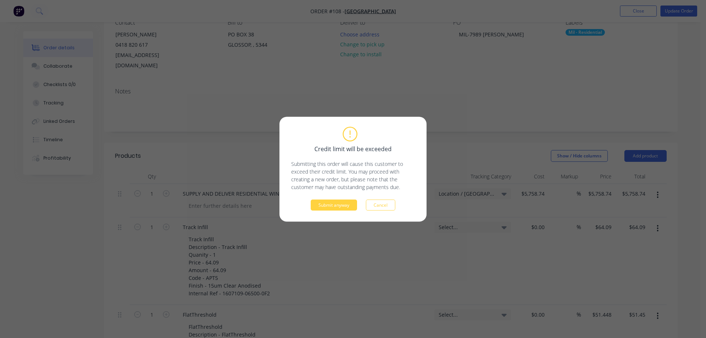
click at [385, 205] on button "Cancel" at bounding box center [380, 204] width 29 height 11
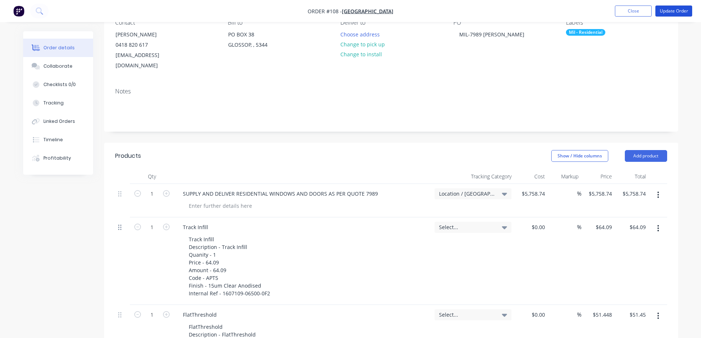
click at [119, 224] on icon at bounding box center [119, 227] width 3 height 7
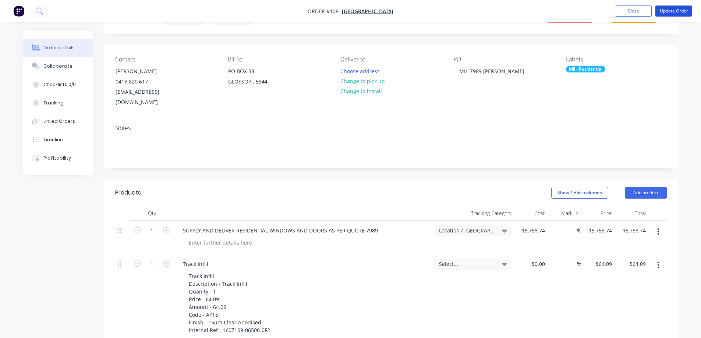
scroll to position [110, 0]
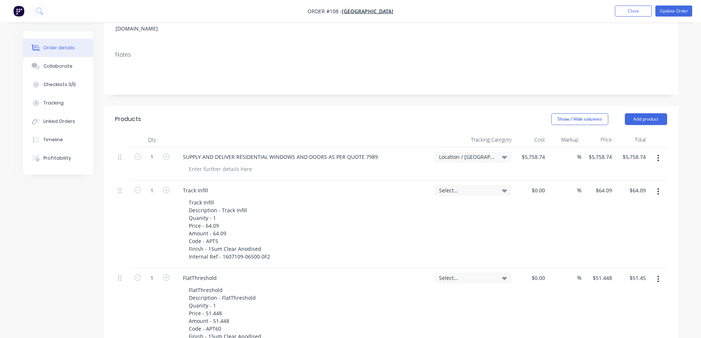
drag, startPoint x: 227, startPoint y: 203, endPoint x: 139, endPoint y: 204, distance: 88.3
click at [139, 204] on div "1" at bounding box center [152, 225] width 44 height 88
drag, startPoint x: 150, startPoint y: 181, endPoint x: 115, endPoint y: 206, distance: 43.4
click at [120, 187] on icon at bounding box center [119, 190] width 3 height 7
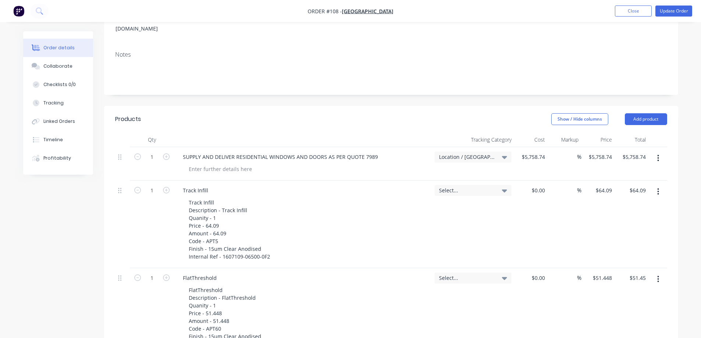
drag, startPoint x: 120, startPoint y: 182, endPoint x: 82, endPoint y: 202, distance: 42.8
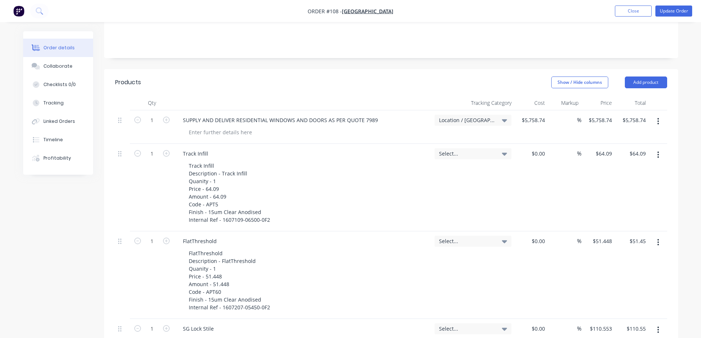
click at [657, 151] on icon "button" at bounding box center [658, 155] width 2 height 8
click at [617, 198] on div "Delete" at bounding box center [632, 203] width 57 height 11
click at [658, 151] on icon "button" at bounding box center [658, 155] width 2 height 8
click at [619, 198] on div "Delete" at bounding box center [632, 203] width 57 height 11
click at [658, 152] on icon "button" at bounding box center [657, 155] width 1 height 7
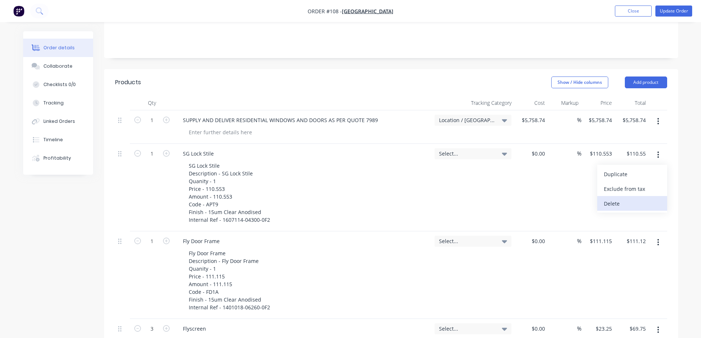
click at [618, 198] on div "Delete" at bounding box center [632, 203] width 57 height 11
click at [659, 151] on icon "button" at bounding box center [658, 155] width 2 height 8
click at [619, 198] on div "Delete" at bounding box center [632, 203] width 57 height 11
click at [658, 152] on icon "button" at bounding box center [657, 155] width 1 height 7
drag, startPoint x: 616, startPoint y: 193, endPoint x: 643, endPoint y: 180, distance: 30.1
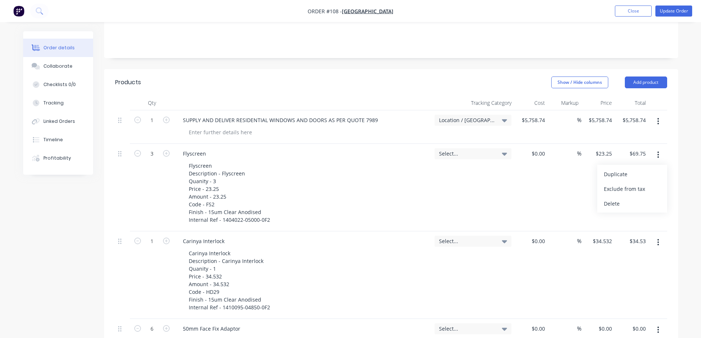
click at [616, 198] on div "Delete" at bounding box center [632, 203] width 57 height 11
click at [659, 151] on icon "button" at bounding box center [658, 155] width 2 height 8
click at [622, 198] on div "Delete" at bounding box center [632, 203] width 57 height 11
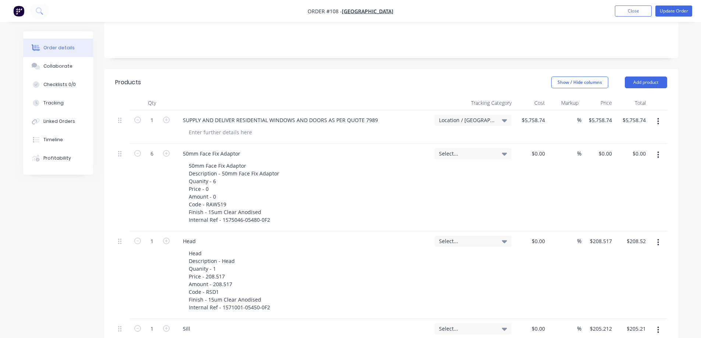
click at [657, 151] on icon "button" at bounding box center [658, 155] width 2 height 8
click at [621, 198] on div "Delete" at bounding box center [632, 203] width 57 height 11
click at [659, 148] on button "button" at bounding box center [657, 154] width 17 height 13
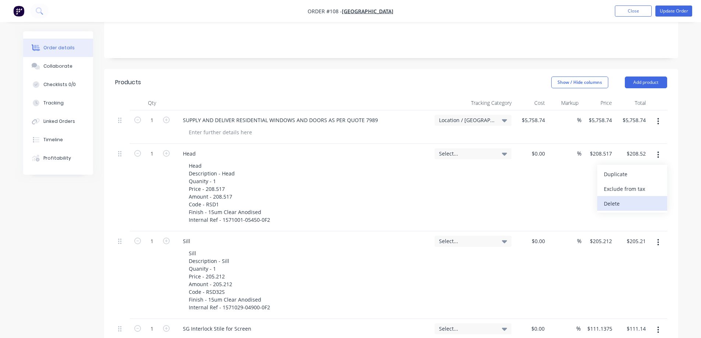
click at [628, 198] on div "Delete" at bounding box center [632, 203] width 57 height 11
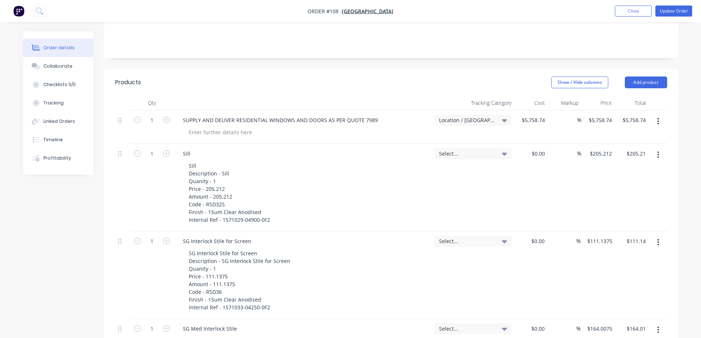
click at [659, 148] on button "button" at bounding box center [657, 154] width 17 height 13
click at [623, 198] on div "Delete" at bounding box center [632, 203] width 57 height 11
click at [657, 151] on icon "button" at bounding box center [658, 155] width 2 height 8
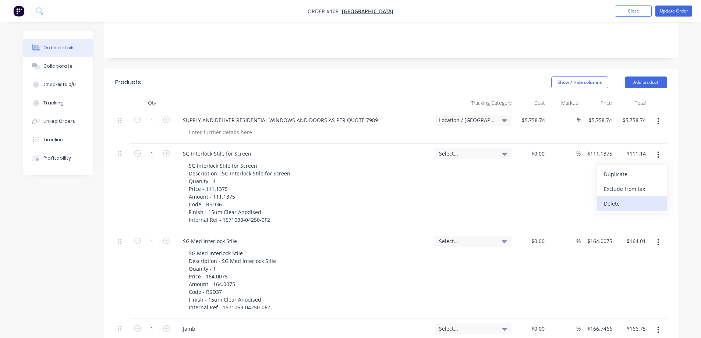
click at [621, 198] on div "Delete" at bounding box center [632, 203] width 57 height 11
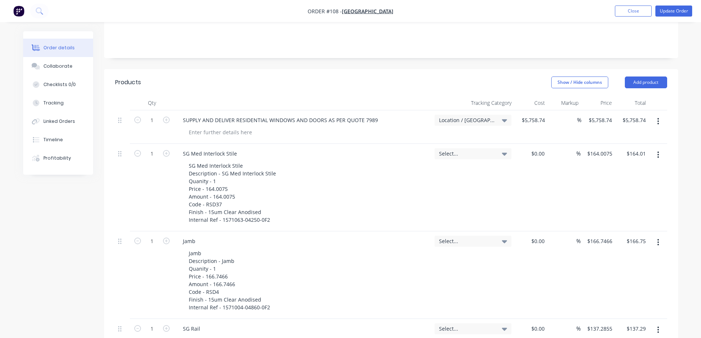
click at [659, 151] on icon "button" at bounding box center [658, 155] width 2 height 8
click at [618, 198] on div "Delete" at bounding box center [632, 203] width 57 height 11
click at [658, 152] on icon "button" at bounding box center [657, 155] width 1 height 7
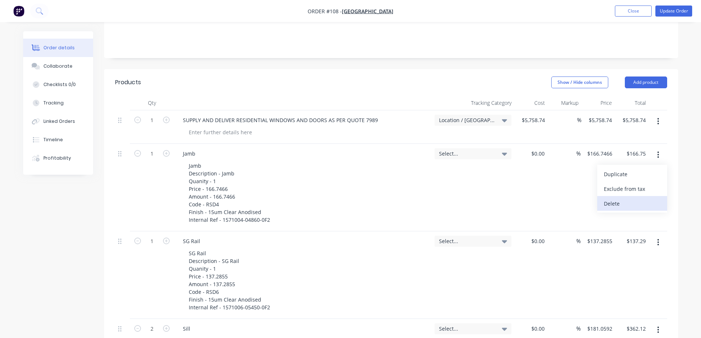
click at [626, 198] on div "Delete" at bounding box center [632, 203] width 57 height 11
click at [657, 152] on icon "button" at bounding box center [657, 155] width 1 height 7
click at [612, 198] on div "Delete" at bounding box center [632, 203] width 57 height 11
click at [659, 151] on icon "button" at bounding box center [658, 155] width 2 height 8
drag, startPoint x: 622, startPoint y: 192, endPoint x: 636, endPoint y: 184, distance: 15.7
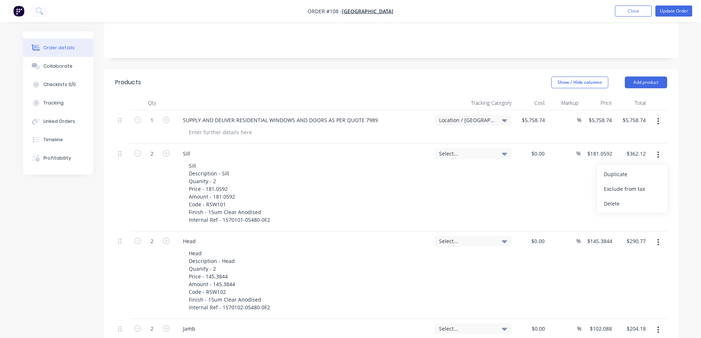
click at [622, 198] on div "Delete" at bounding box center [632, 203] width 57 height 11
click at [658, 151] on icon "button" at bounding box center [658, 155] width 2 height 8
click at [619, 198] on div "Delete" at bounding box center [632, 203] width 57 height 11
click at [657, 152] on icon "button" at bounding box center [657, 155] width 1 height 7
click at [624, 198] on div "Delete" at bounding box center [632, 203] width 57 height 11
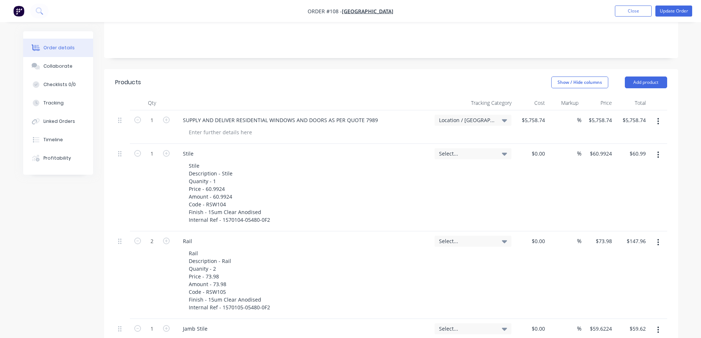
click at [658, 152] on icon "button" at bounding box center [657, 155] width 1 height 7
click at [624, 198] on div "Delete" at bounding box center [632, 203] width 57 height 11
click at [658, 152] on icon "button" at bounding box center [657, 155] width 1 height 7
click at [626, 198] on div "Delete" at bounding box center [632, 203] width 57 height 11
click at [658, 152] on icon "button" at bounding box center [657, 155] width 1 height 7
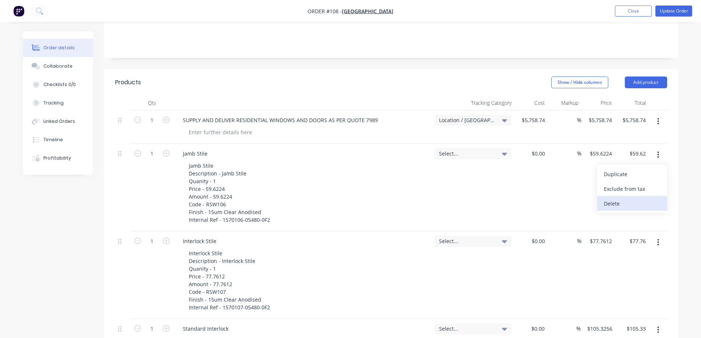
click at [631, 198] on div "Delete" at bounding box center [632, 203] width 57 height 11
click at [657, 151] on icon "button" at bounding box center [658, 155] width 2 height 8
click at [626, 198] on div "Delete" at bounding box center [632, 203] width 57 height 11
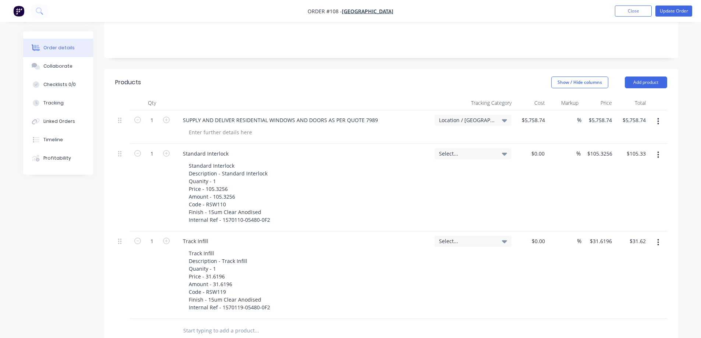
click at [657, 152] on icon "button" at bounding box center [657, 155] width 1 height 7
click at [627, 198] on div "Delete" at bounding box center [632, 203] width 57 height 11
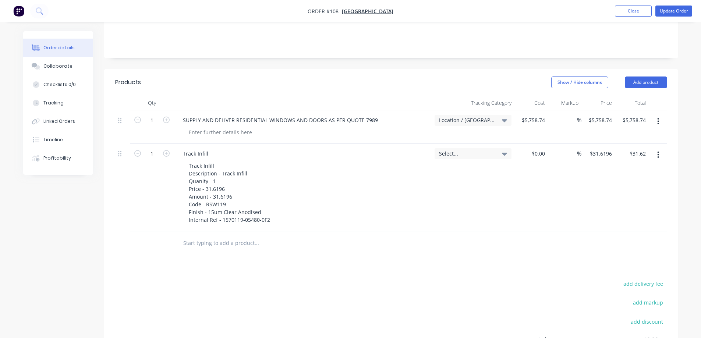
click at [658, 151] on icon "button" at bounding box center [658, 155] width 2 height 8
click at [624, 198] on div "Delete" at bounding box center [632, 203] width 57 height 11
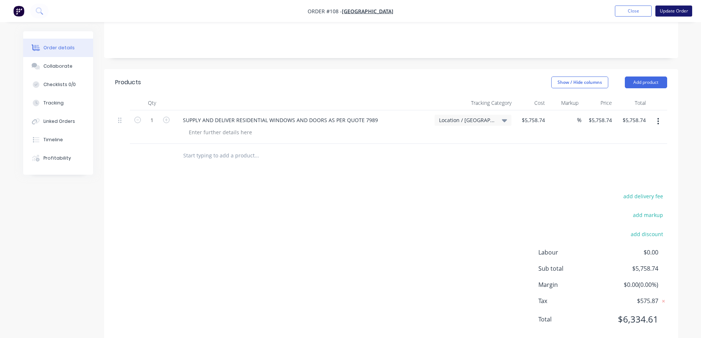
click at [674, 10] on button "Update Order" at bounding box center [673, 11] width 37 height 11
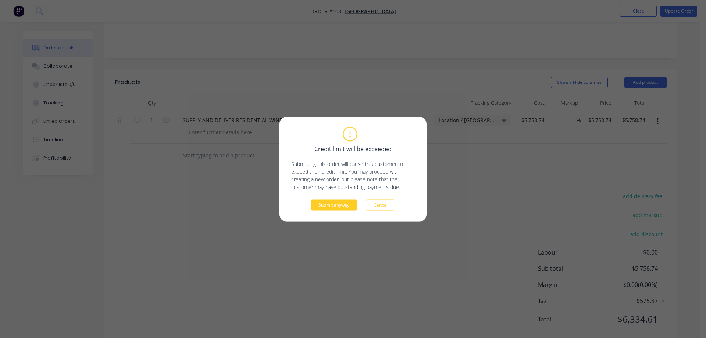
click at [342, 204] on button "Submit anyway" at bounding box center [334, 204] width 46 height 11
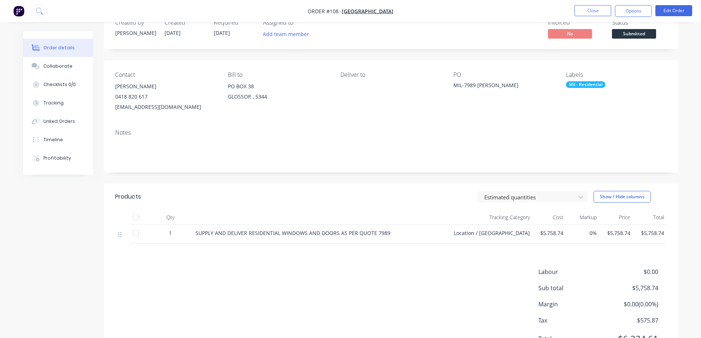
scroll to position [0, 0]
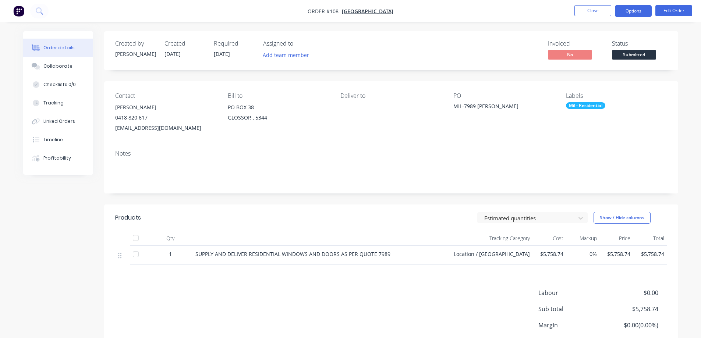
click at [632, 9] on button "Options" at bounding box center [633, 11] width 37 height 12
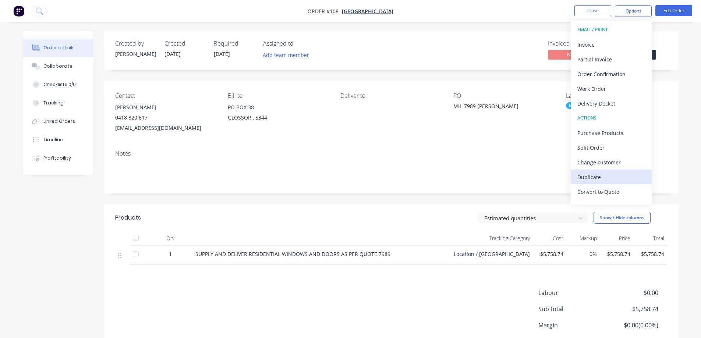
scroll to position [11, 0]
click at [611, 179] on div "Convert to Quote" at bounding box center [611, 180] width 68 height 11
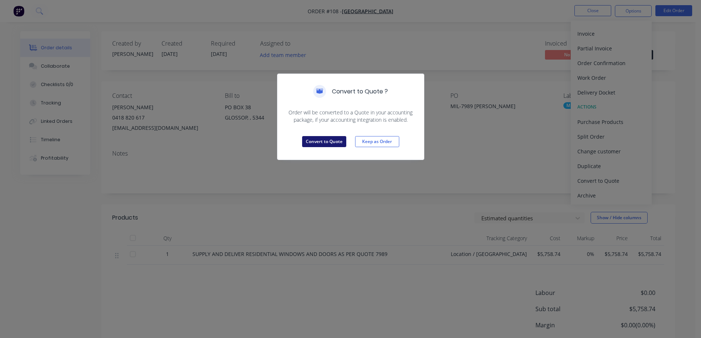
click at [332, 140] on button "Convert to Quote" at bounding box center [324, 141] width 44 height 11
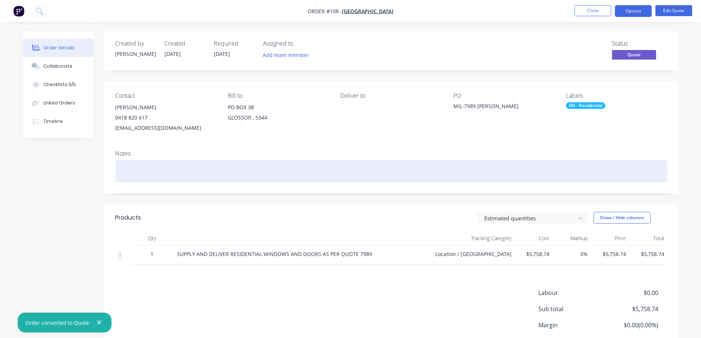
scroll to position [58, 0]
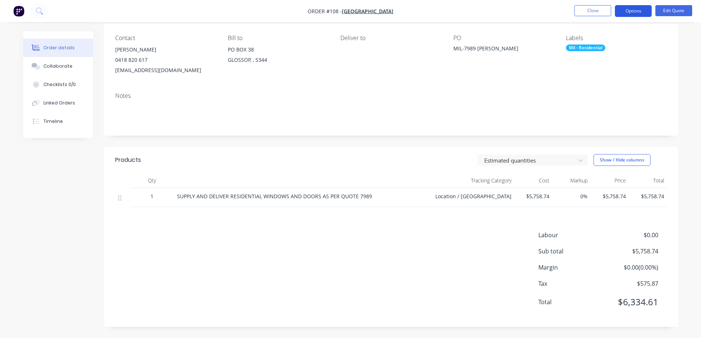
click at [633, 8] on button "Options" at bounding box center [633, 11] width 37 height 12
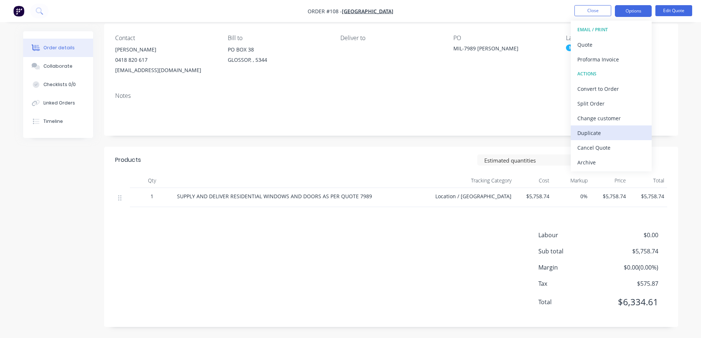
scroll to position [0, 0]
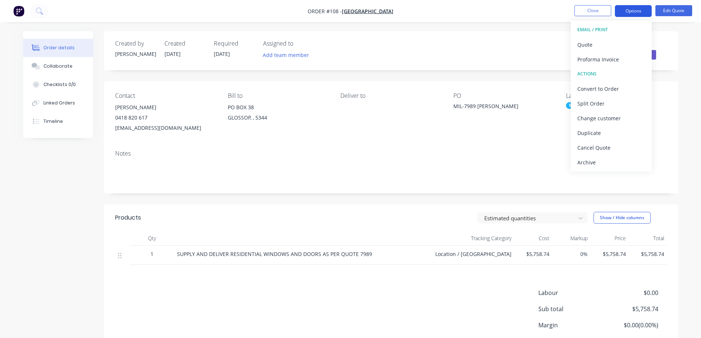
click at [638, 8] on button "Options" at bounding box center [633, 11] width 37 height 12
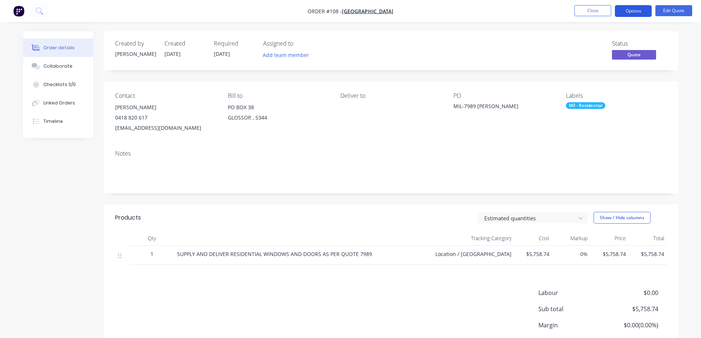
click at [636, 10] on button "Options" at bounding box center [633, 11] width 37 height 12
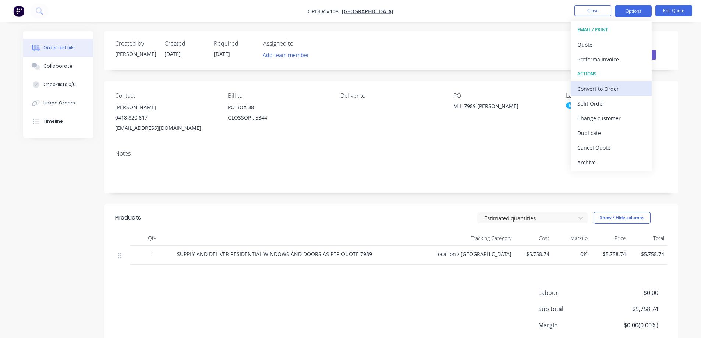
click at [613, 87] on div "Convert to Order" at bounding box center [611, 88] width 68 height 11
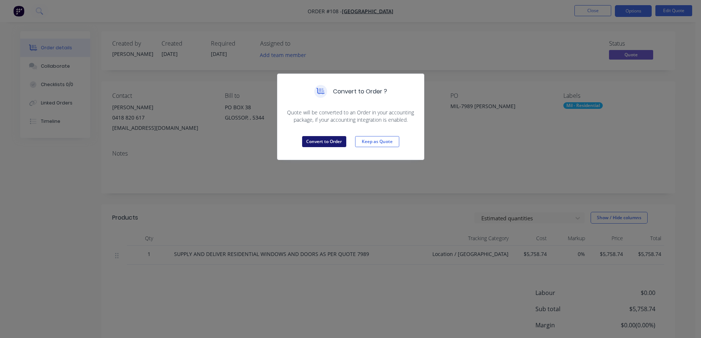
click at [333, 140] on button "Convert to Order" at bounding box center [324, 141] width 44 height 11
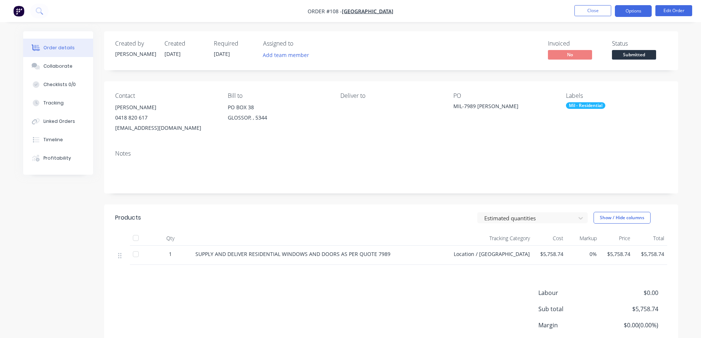
click at [642, 9] on button "Options" at bounding box center [633, 11] width 37 height 12
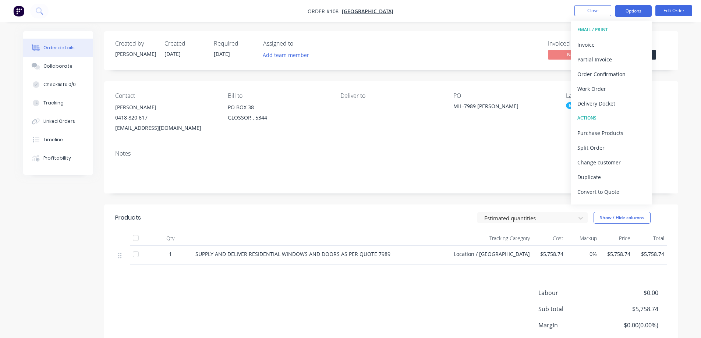
click at [644, 9] on button "Options" at bounding box center [633, 11] width 37 height 12
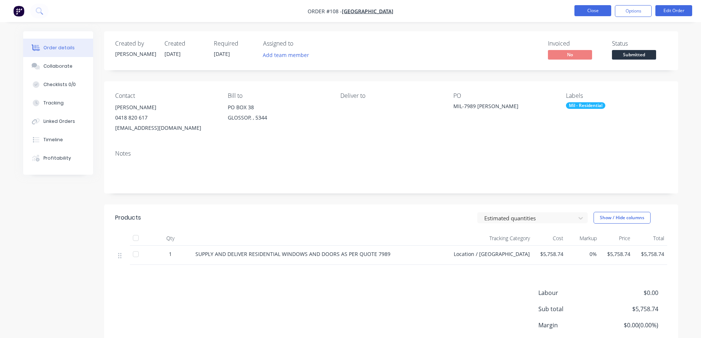
click at [593, 8] on button "Close" at bounding box center [592, 10] width 37 height 11
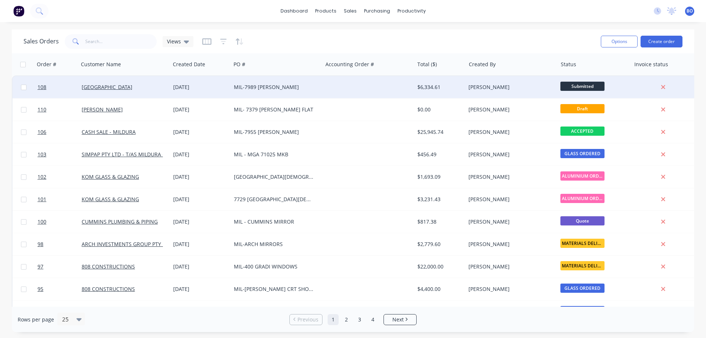
click at [288, 88] on div "MIL-7989 [PERSON_NAME]" at bounding box center [275, 86] width 82 height 7
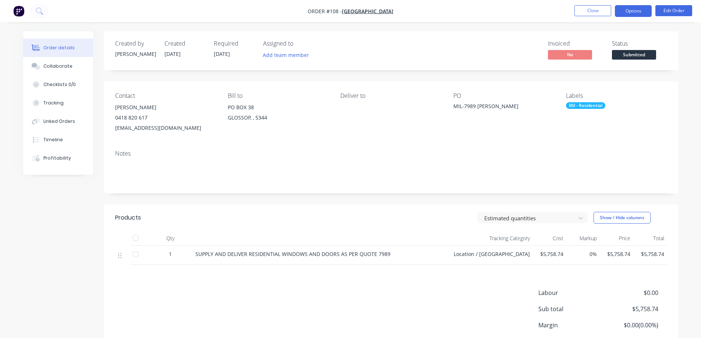
click at [637, 9] on button "Options" at bounding box center [633, 11] width 37 height 12
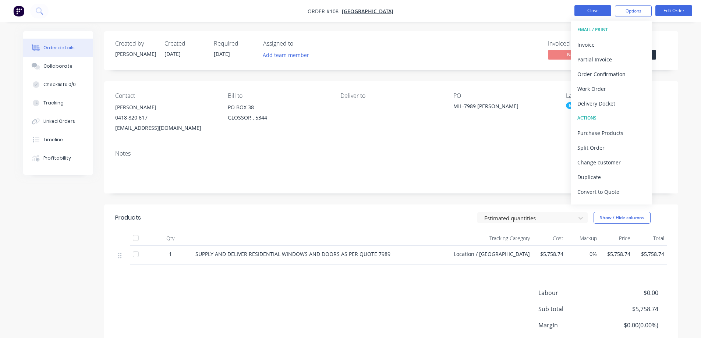
click at [582, 8] on button "Close" at bounding box center [592, 10] width 37 height 11
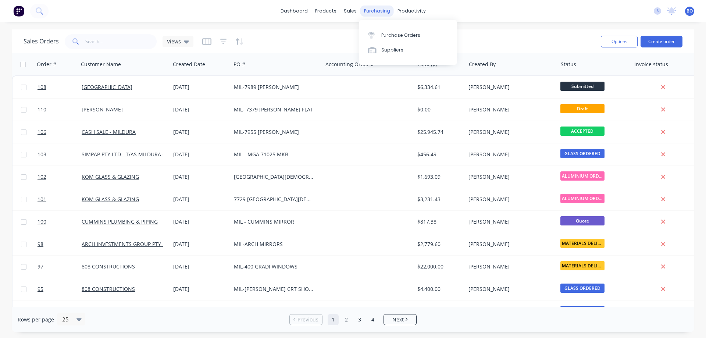
click at [376, 11] on div "purchasing" at bounding box center [376, 11] width 33 height 11
click at [406, 35] on div "Purchase Orders" at bounding box center [400, 35] width 39 height 7
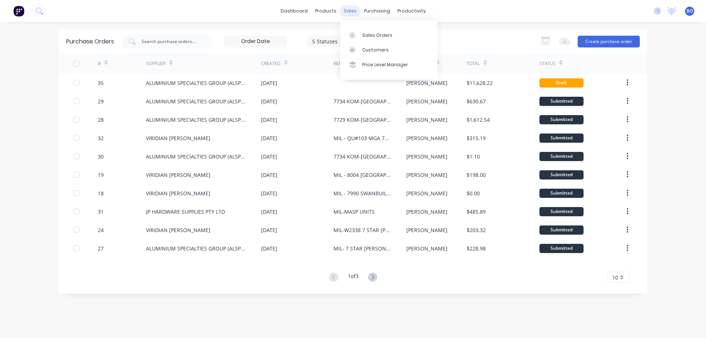
click at [348, 11] on div "sales" at bounding box center [350, 11] width 20 height 11
click at [382, 33] on div "Sales Orders" at bounding box center [377, 35] width 30 height 7
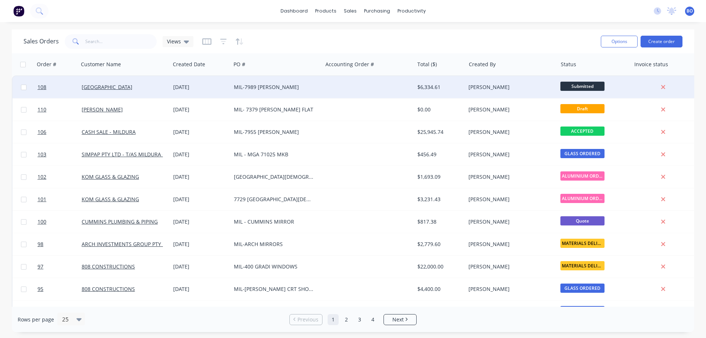
click at [559, 85] on div "Submitted" at bounding box center [594, 87] width 73 height 22
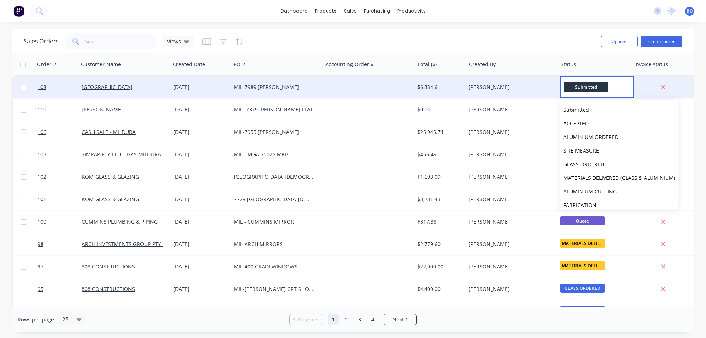
click at [286, 84] on div "MIL-7989 [PERSON_NAME]" at bounding box center [275, 86] width 82 height 7
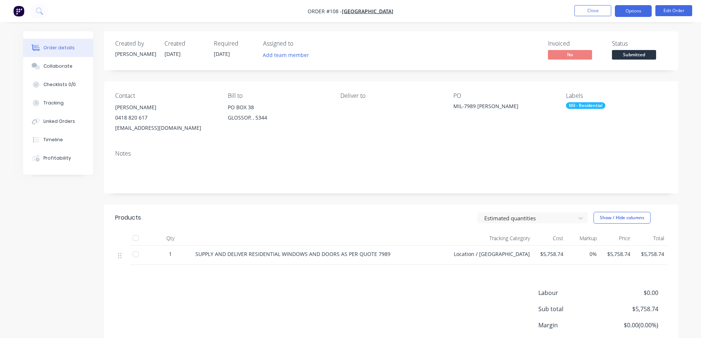
click at [643, 9] on button "Options" at bounding box center [633, 11] width 37 height 12
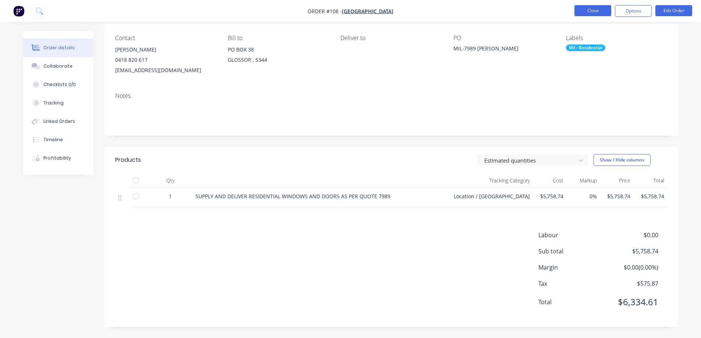
click at [595, 8] on button "Close" at bounding box center [592, 10] width 37 height 11
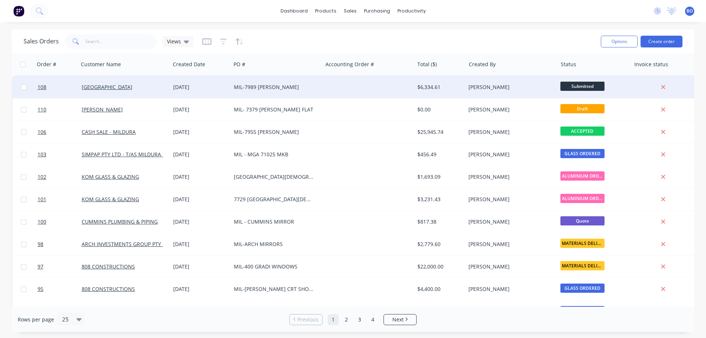
click at [280, 84] on div "MIL-7989 [PERSON_NAME]" at bounding box center [275, 86] width 82 height 7
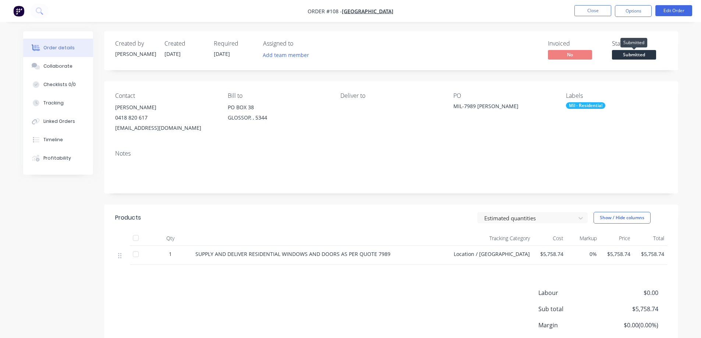
click at [634, 53] on span "Submitted" at bounding box center [634, 54] width 44 height 9
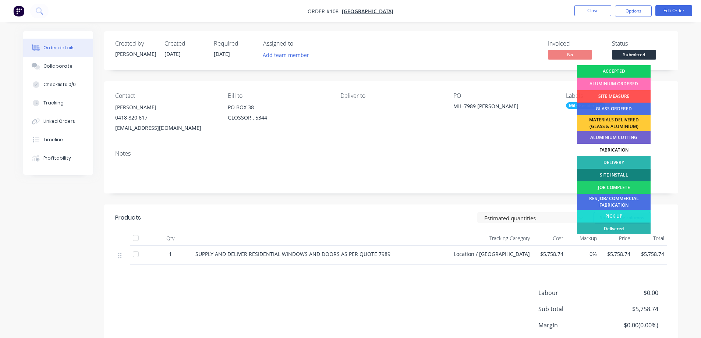
click at [624, 69] on div "ACCEPTED" at bounding box center [614, 71] width 74 height 13
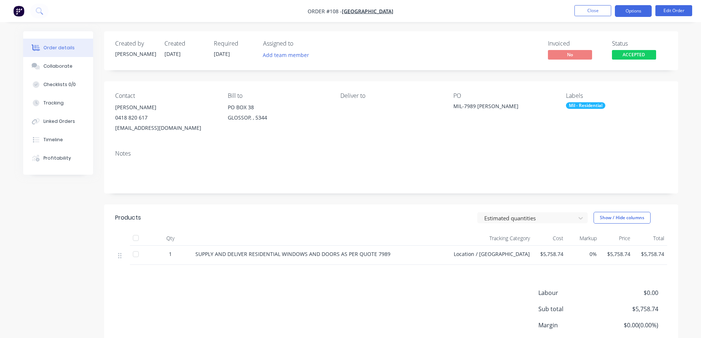
click at [636, 9] on button "Options" at bounding box center [633, 11] width 37 height 12
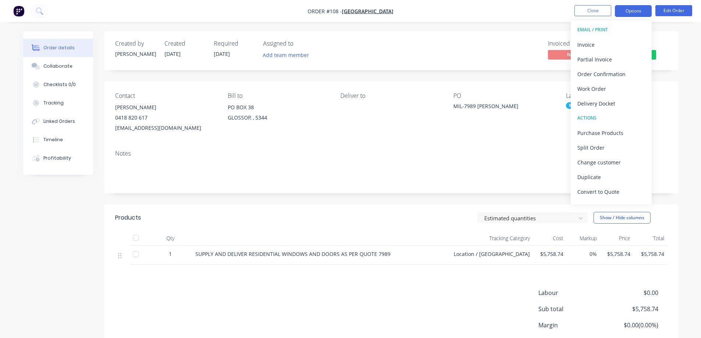
click at [636, 9] on button "Options" at bounding box center [633, 11] width 37 height 12
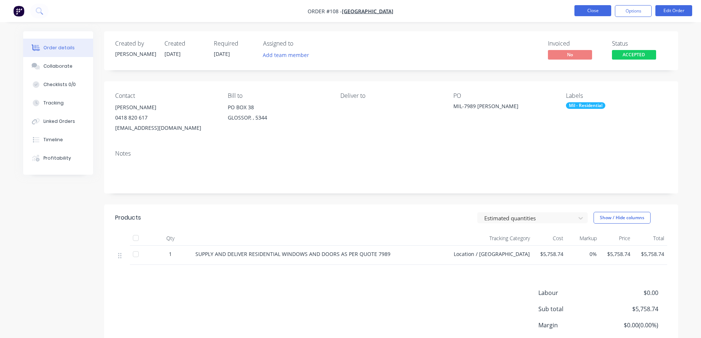
click at [595, 10] on button "Close" at bounding box center [592, 10] width 37 height 11
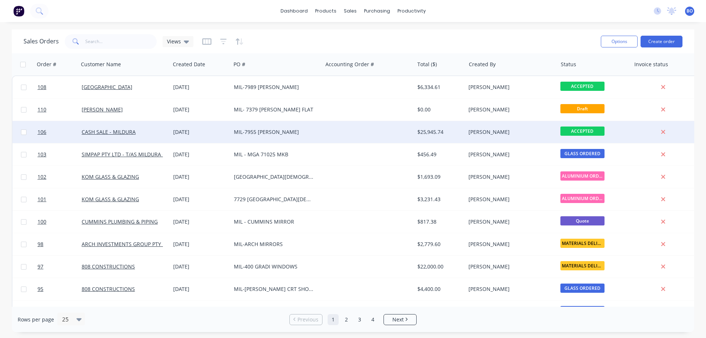
click at [298, 129] on div "MIL-7955 [PERSON_NAME]" at bounding box center [275, 131] width 82 height 7
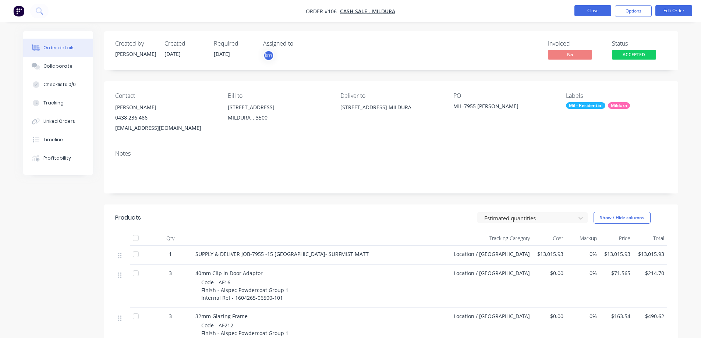
click at [597, 8] on button "Close" at bounding box center [592, 10] width 37 height 11
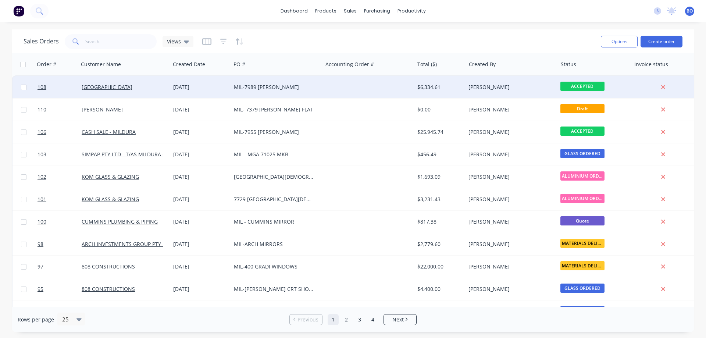
click at [413, 86] on div at bounding box center [369, 87] width 92 height 22
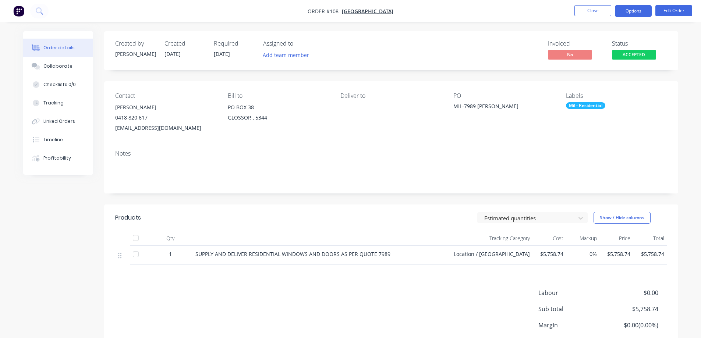
click at [630, 10] on button "Options" at bounding box center [633, 11] width 37 height 12
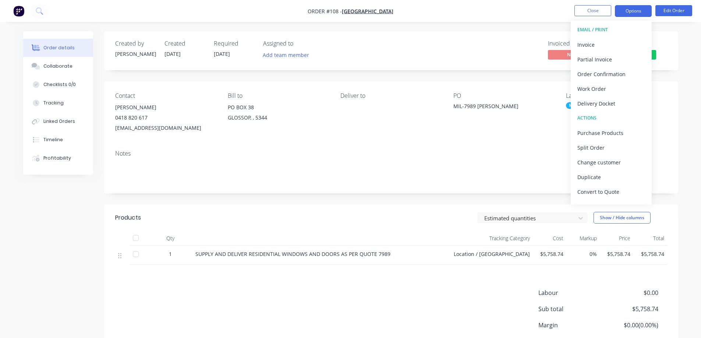
click at [634, 9] on button "Options" at bounding box center [633, 11] width 37 height 12
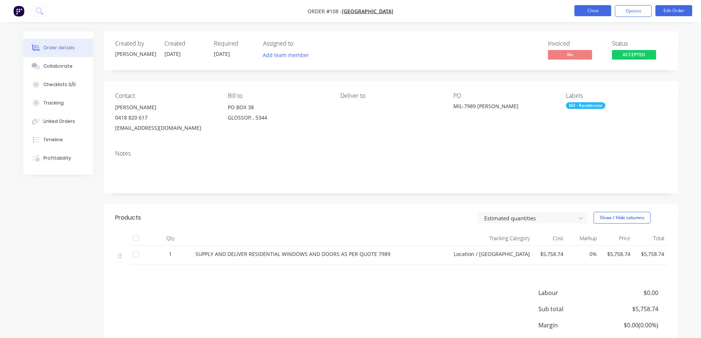
click at [598, 8] on button "Close" at bounding box center [592, 10] width 37 height 11
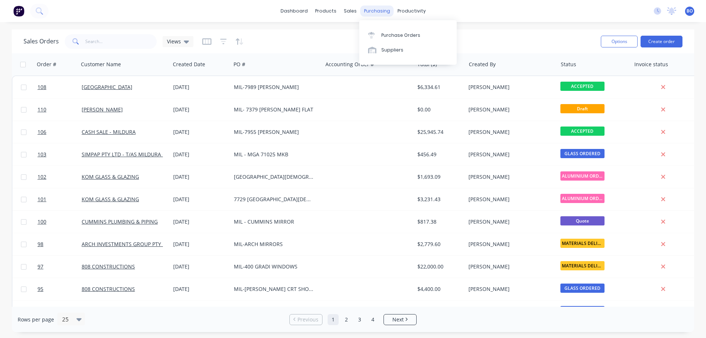
click at [377, 10] on div "purchasing" at bounding box center [376, 11] width 33 height 11
click at [403, 35] on div "Purchase Orders" at bounding box center [400, 35] width 39 height 7
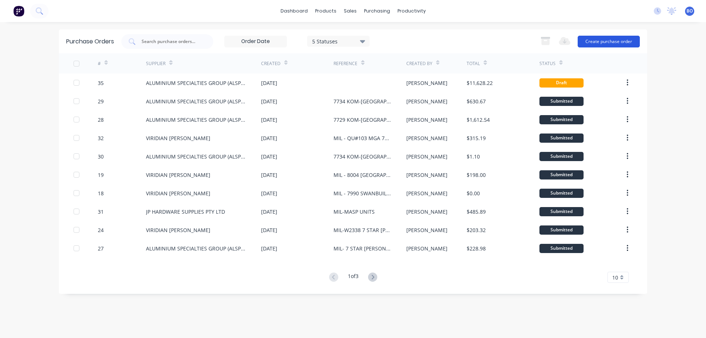
click at [601, 39] on button "Create purchase order" at bounding box center [609, 42] width 62 height 12
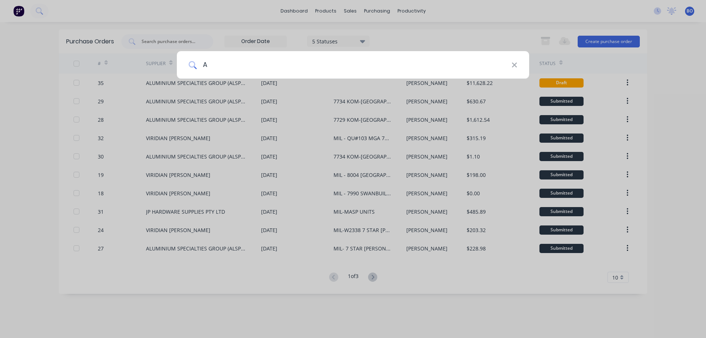
type input "AL"
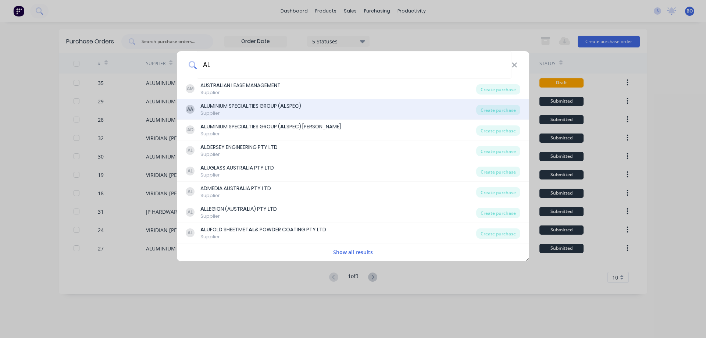
click at [235, 105] on div "AL UMINIUM SPECI AL TIES GROUP ( AL SPEC)" at bounding box center [250, 106] width 101 height 8
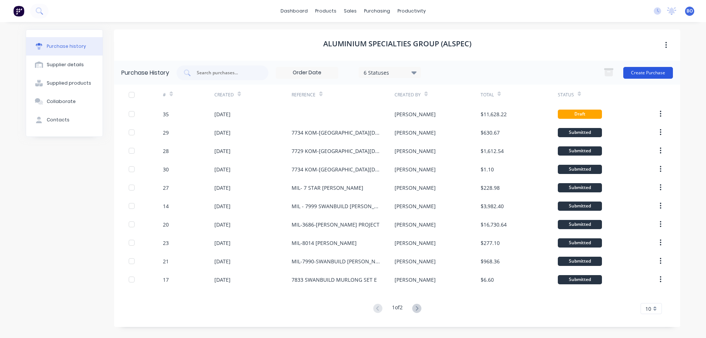
click at [644, 70] on button "Create Purchase" at bounding box center [648, 73] width 50 height 12
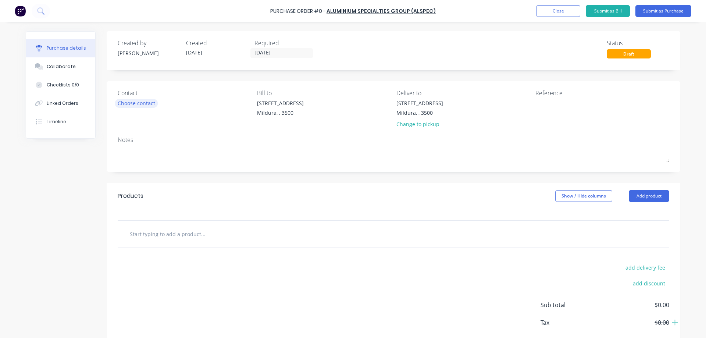
click at [140, 104] on div "Choose contact" at bounding box center [137, 103] width 38 height 8
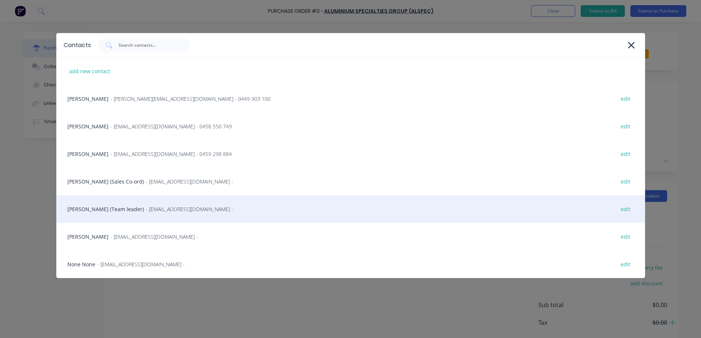
click at [106, 208] on div "[PERSON_NAME] (Team leader) - [EMAIL_ADDRESS][DOMAIN_NAME] - edit" at bounding box center [350, 209] width 589 height 28
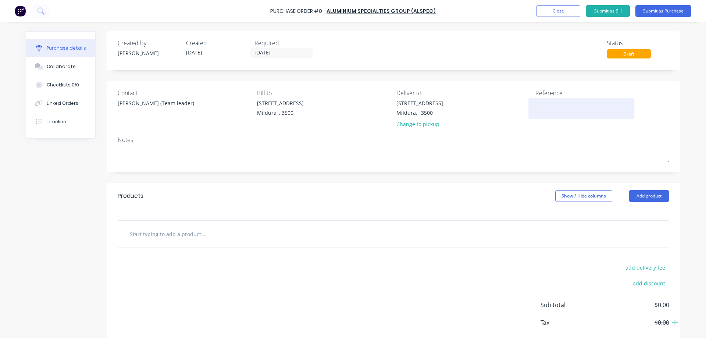
click at [536, 103] on textarea at bounding box center [582, 107] width 92 height 17
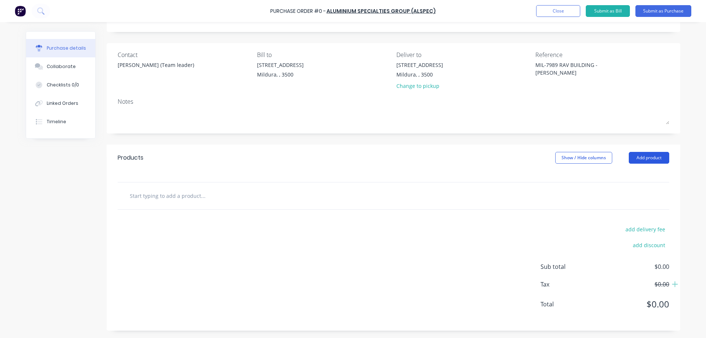
type textarea "MIL-7989 RAV BUILDING - [PERSON_NAME]"
type textarea "x"
type textarea "MIL-7989 RAV BUILDING - [PERSON_NAME]"
click at [652, 156] on button "Add product" at bounding box center [649, 158] width 40 height 12
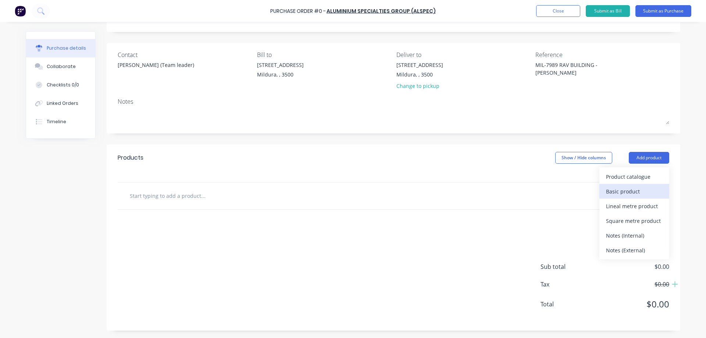
click at [632, 192] on div "Basic product" at bounding box center [634, 191] width 57 height 11
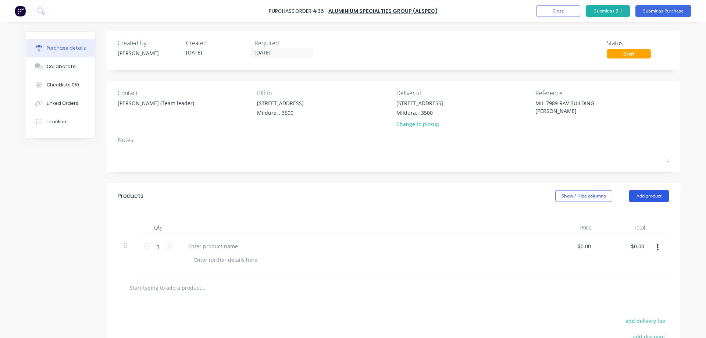
click at [647, 195] on button "Add product" at bounding box center [649, 196] width 40 height 12
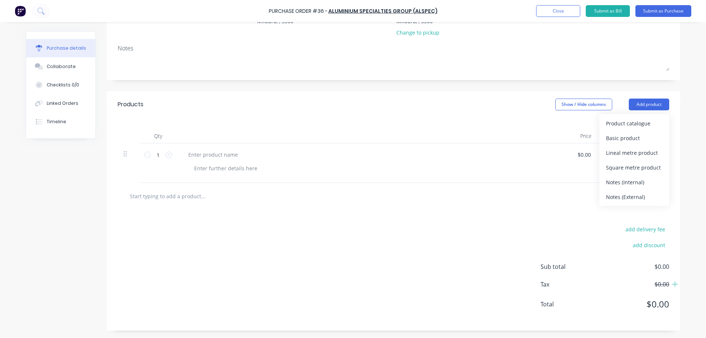
click at [505, 83] on div "Created by [PERSON_NAME] Created [DATE] Required [DATE] Status Draft Contact [P…" at bounding box center [394, 135] width 574 height 391
click at [654, 102] on button "Add product" at bounding box center [649, 105] width 40 height 12
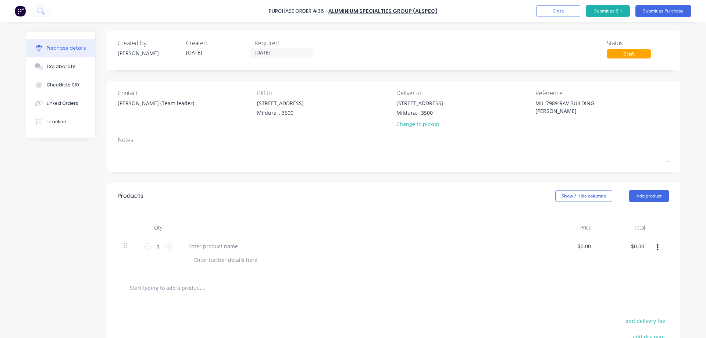
click at [657, 246] on icon "button" at bounding box center [658, 247] width 2 height 7
click at [633, 296] on button "Delete" at bounding box center [635, 296] width 63 height 15
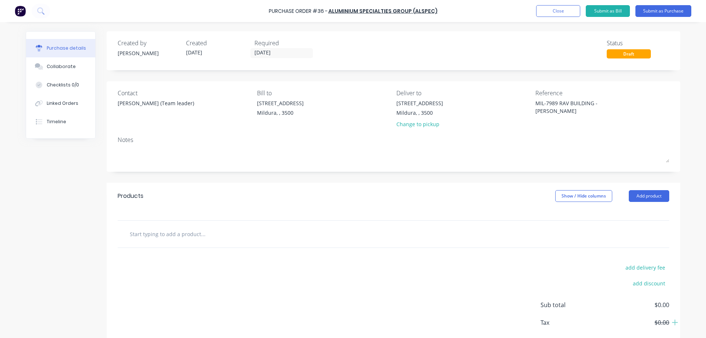
scroll to position [37, 0]
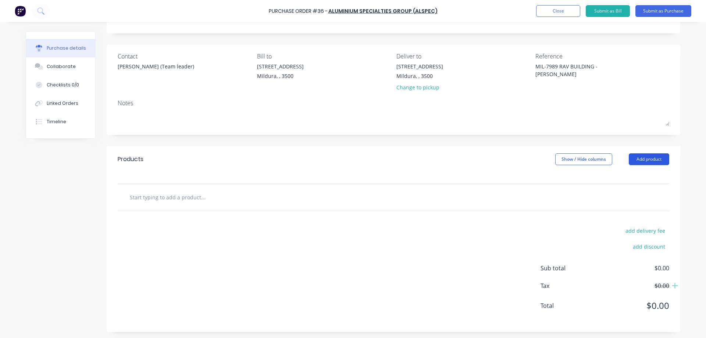
click at [647, 156] on button "Add product" at bounding box center [649, 159] width 40 height 12
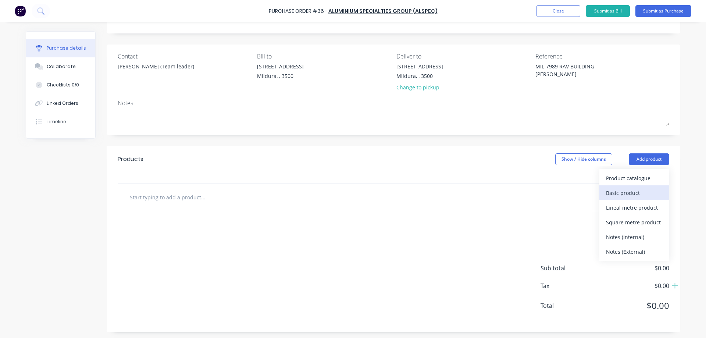
click at [631, 192] on div "Basic product" at bounding box center [634, 193] width 57 height 11
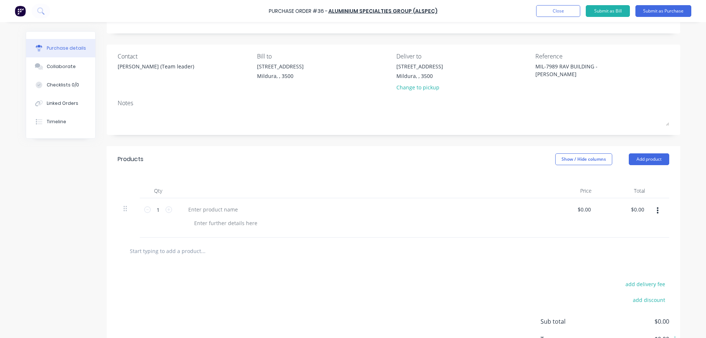
click at [657, 210] on icon "button" at bounding box center [658, 210] width 2 height 7
click at [630, 257] on button "Delete" at bounding box center [635, 259] width 63 height 15
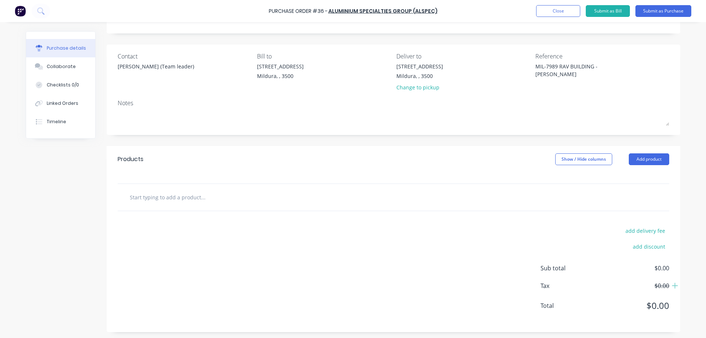
scroll to position [0, 0]
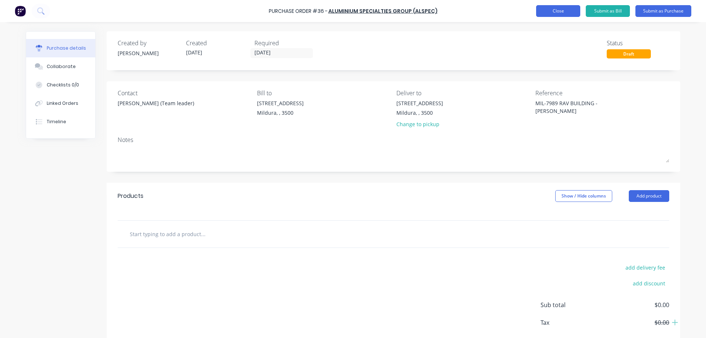
click at [556, 11] on button "Close" at bounding box center [558, 11] width 44 height 12
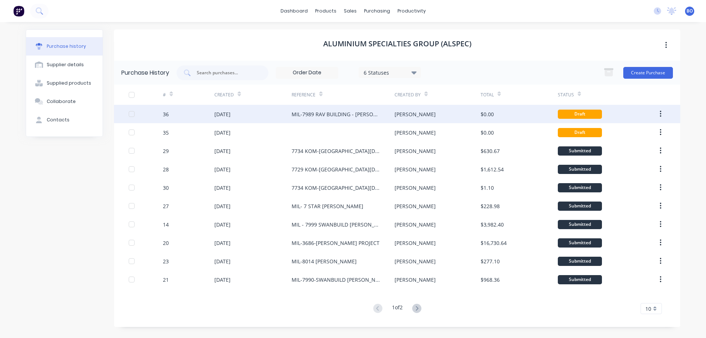
click at [375, 113] on div "MIL-7989 RAV BUILDING - [PERSON_NAME]" at bounding box center [336, 114] width 88 height 8
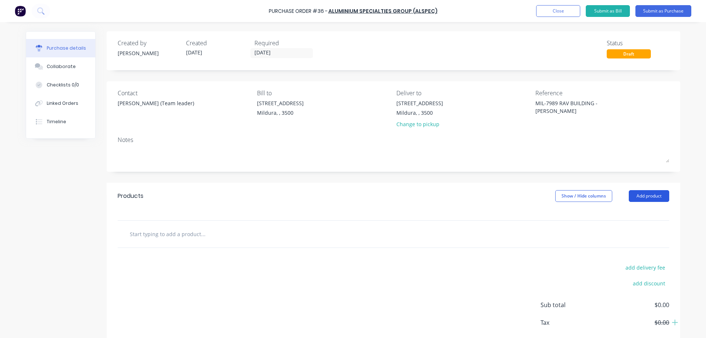
click at [652, 194] on button "Add product" at bounding box center [649, 196] width 40 height 12
click at [663, 192] on button "Add product" at bounding box center [649, 196] width 40 height 12
click at [144, 233] on input "text" at bounding box center [202, 234] width 147 height 15
click at [661, 195] on button "Add product" at bounding box center [649, 196] width 40 height 12
click at [688, 181] on div "Purchase Order #36 - ALUMINIUM SPECIALTIES GROUP (ALSPEC) Add product Close Sub…" at bounding box center [353, 169] width 706 height 338
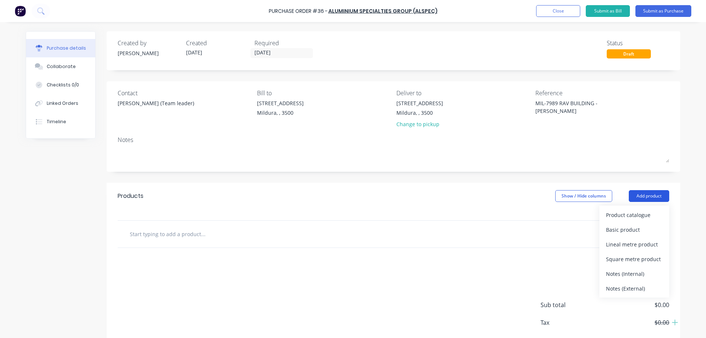
click at [652, 191] on button "Add product" at bounding box center [649, 196] width 40 height 12
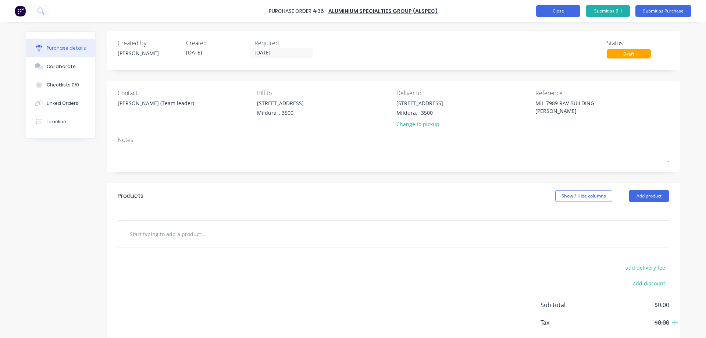
click at [566, 10] on button "Close" at bounding box center [558, 11] width 44 height 12
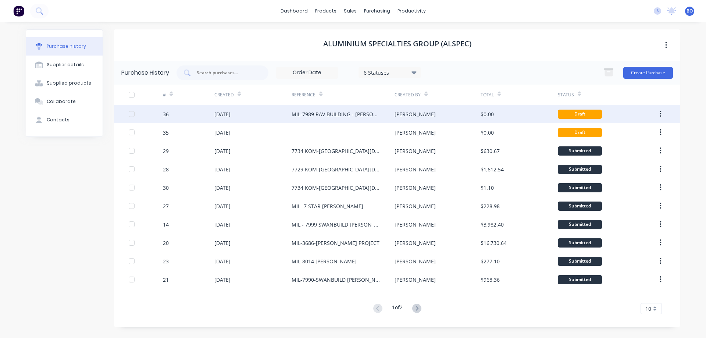
click at [133, 113] on div at bounding box center [131, 114] width 15 height 15
drag, startPoint x: 332, startPoint y: 114, endPoint x: 470, endPoint y: 115, distance: 137.6
click at [470, 115] on div "[PERSON_NAME]" at bounding box center [438, 114] width 86 height 18
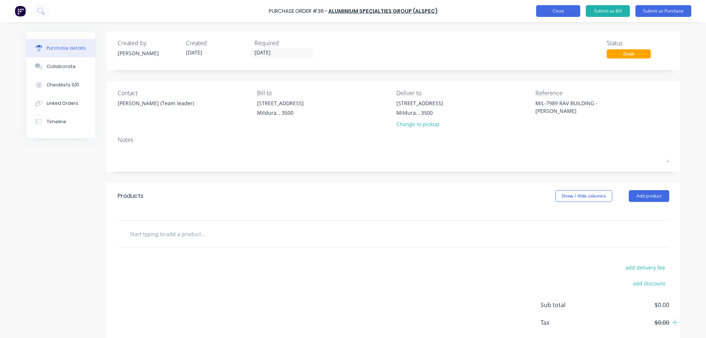
click at [559, 10] on button "Close" at bounding box center [558, 11] width 44 height 12
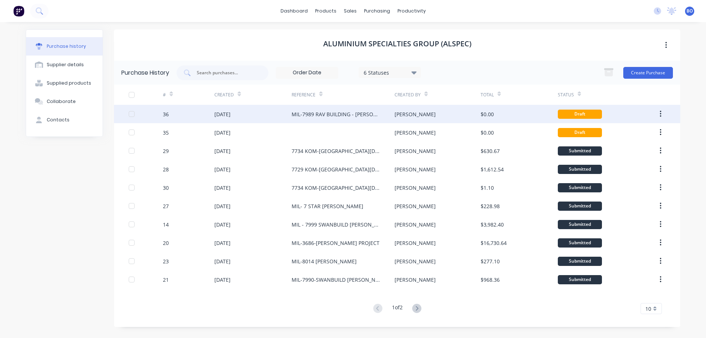
click at [661, 111] on icon "button" at bounding box center [660, 114] width 1 height 7
click at [131, 114] on div at bounding box center [131, 114] width 15 height 15
click at [660, 113] on icon "button" at bounding box center [661, 114] width 2 height 8
click at [660, 112] on icon "button" at bounding box center [661, 114] width 2 height 8
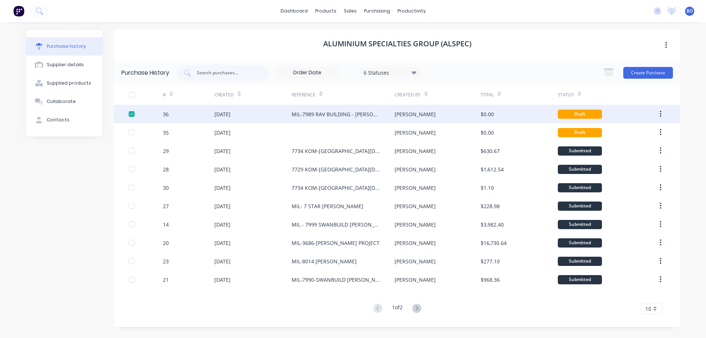
click at [136, 114] on div at bounding box center [146, 114] width 34 height 18
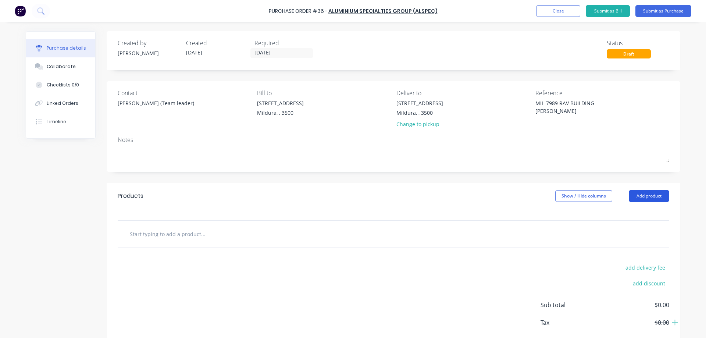
click at [655, 193] on button "Add product" at bounding box center [649, 196] width 40 height 12
click at [559, 10] on button "Close" at bounding box center [558, 11] width 44 height 12
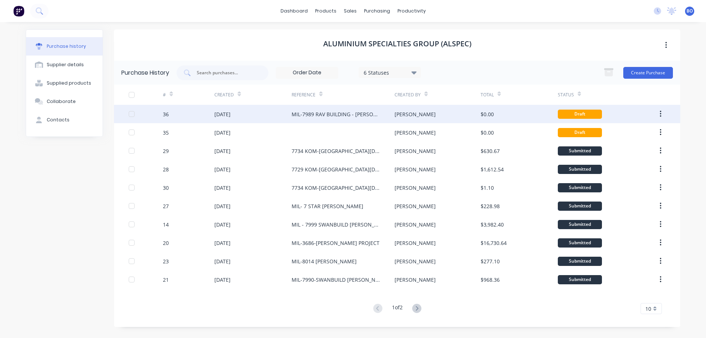
click at [662, 110] on button "button" at bounding box center [660, 113] width 17 height 13
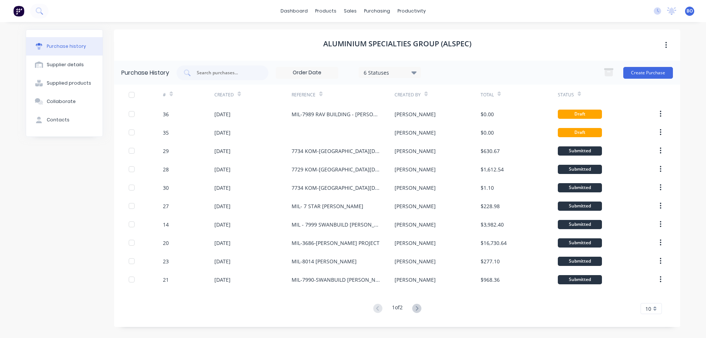
drag, startPoint x: 589, startPoint y: 112, endPoint x: 579, endPoint y: 70, distance: 43.6
click at [579, 70] on div "6 Statuses 6 Statuses Create Purchase" at bounding box center [425, 72] width 497 height 15
drag, startPoint x: 347, startPoint y: 113, endPoint x: 364, endPoint y: 93, distance: 26.1
click at [364, 93] on div "Reference" at bounding box center [343, 95] width 103 height 20
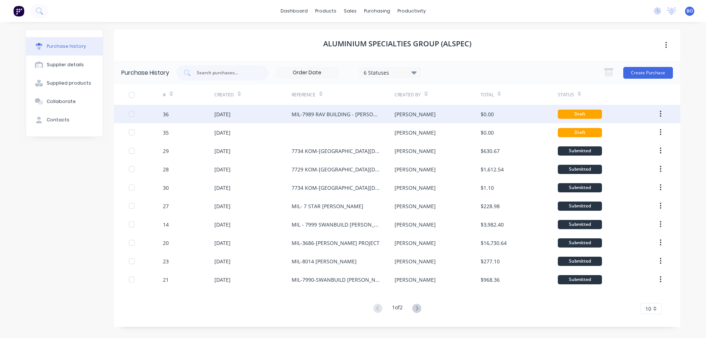
click at [132, 113] on div at bounding box center [131, 114] width 15 height 15
drag, startPoint x: 132, startPoint y: 113, endPoint x: 154, endPoint y: 106, distance: 23.0
click at [154, 106] on div at bounding box center [146, 114] width 34 height 18
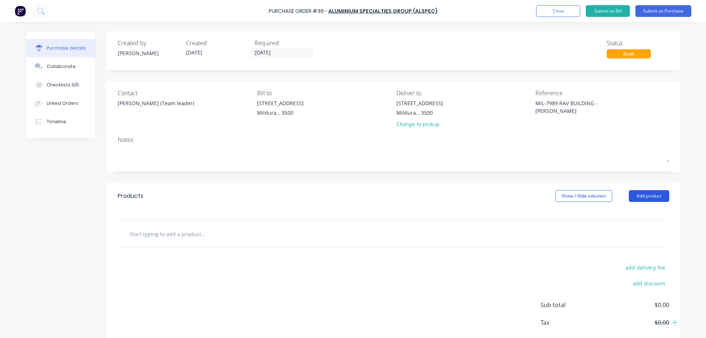
click at [654, 195] on button "Add product" at bounding box center [649, 196] width 40 height 12
click at [662, 193] on button "Add product" at bounding box center [649, 196] width 40 height 12
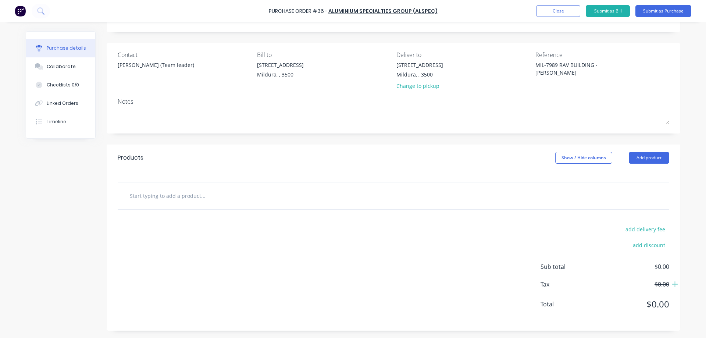
click at [138, 197] on input "text" at bounding box center [202, 195] width 147 height 15
click at [657, 157] on button "Add product" at bounding box center [649, 158] width 40 height 12
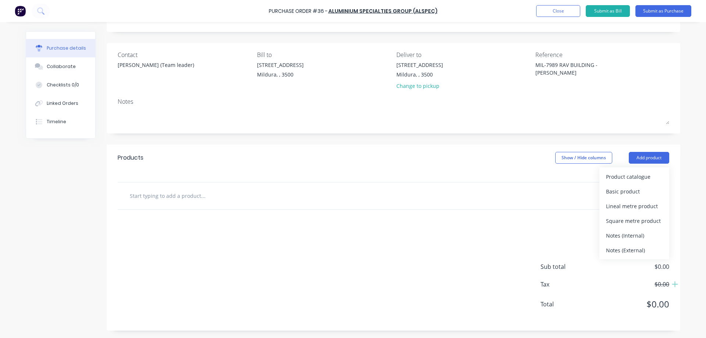
click at [682, 149] on div "Purchase details Collaborate Checklists 0/0 Linked Orders Timeline Created by […" at bounding box center [352, 119] width 669 height 301
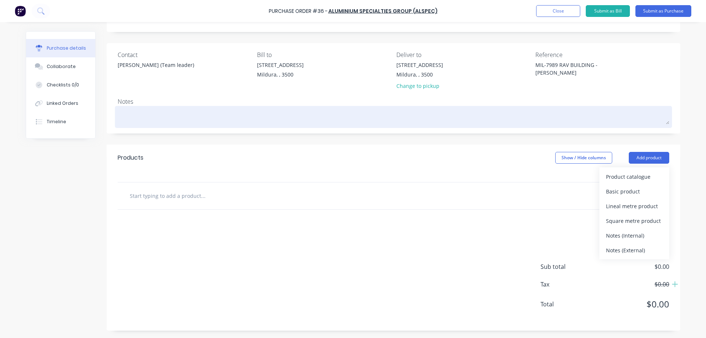
click at [620, 126] on div at bounding box center [394, 117] width 552 height 18
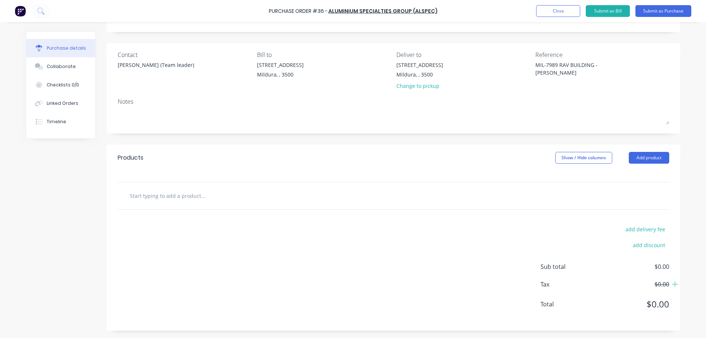
click at [347, 168] on div "Products Show / Hide columns Add product" at bounding box center [394, 158] width 574 height 26
click at [559, 8] on button "Close" at bounding box center [558, 11] width 44 height 12
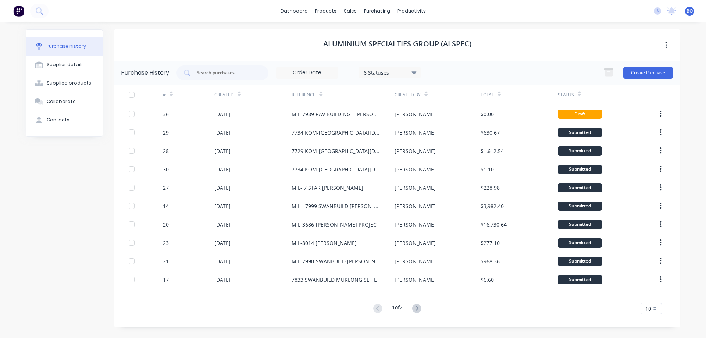
drag, startPoint x: 419, startPoint y: 114, endPoint x: 452, endPoint y: 96, distance: 37.7
click at [452, 96] on div "Created By" at bounding box center [438, 95] width 86 height 20
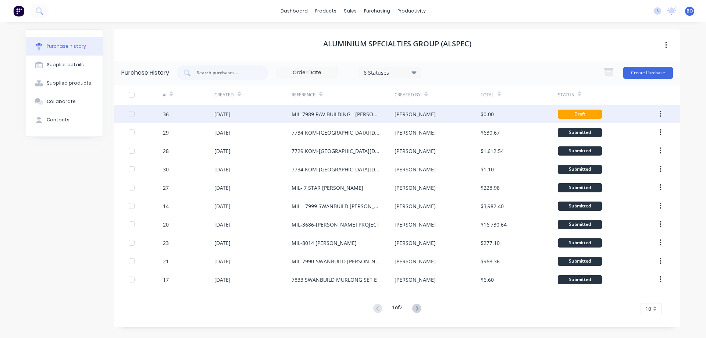
click at [665, 111] on button "button" at bounding box center [660, 113] width 17 height 13
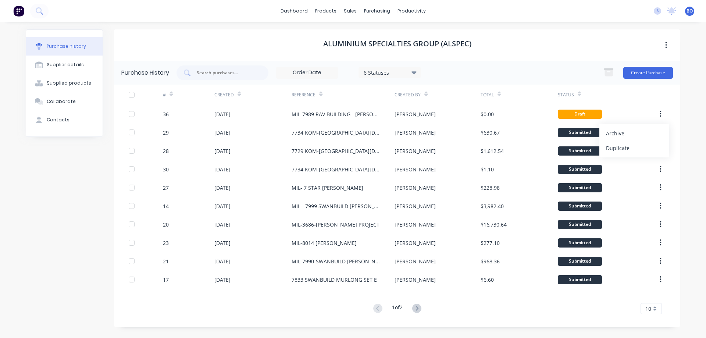
click at [685, 109] on div "Purchase history Supplier details Supplied products Collaborate Contacts ALUMIN…" at bounding box center [352, 178] width 669 height 312
click at [654, 70] on button "Create Purchase" at bounding box center [648, 73] width 50 height 12
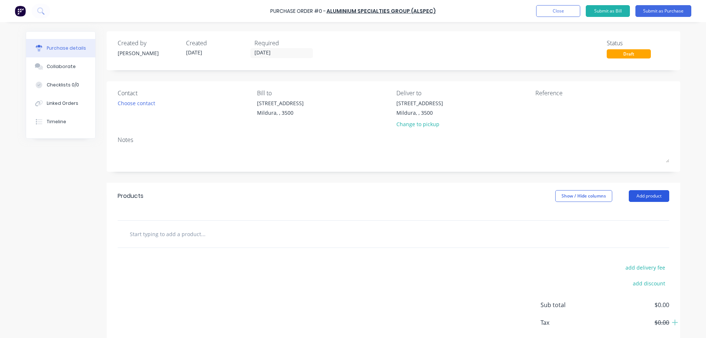
click at [661, 195] on button "Add product" at bounding box center [649, 196] width 40 height 12
click at [554, 8] on button "Close" at bounding box center [558, 11] width 44 height 12
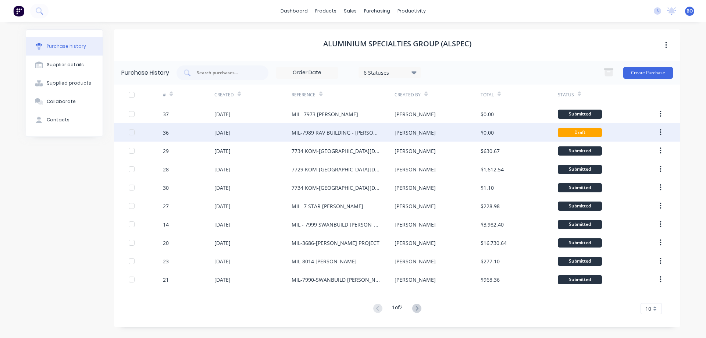
drag, startPoint x: 354, startPoint y: 131, endPoint x: 337, endPoint y: 131, distance: 17.3
click at [337, 131] on div "MIL-7989 RAV BUILDING - [PERSON_NAME]" at bounding box center [336, 133] width 88 height 8
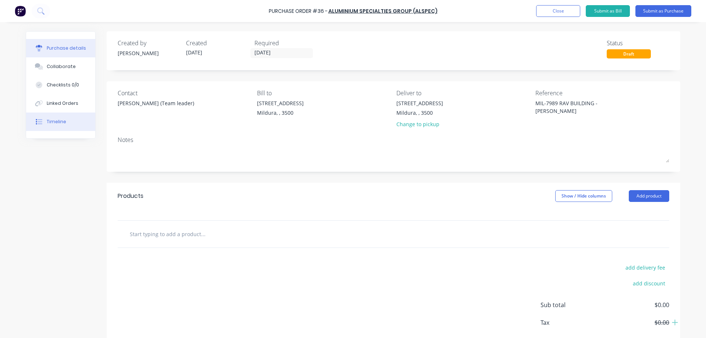
click at [56, 122] on div "Timeline" at bounding box center [56, 121] width 19 height 7
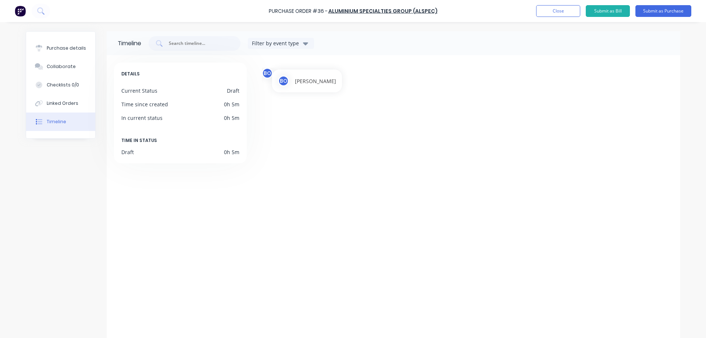
drag, startPoint x: 264, startPoint y: 71, endPoint x: 474, endPoint y: 83, distance: 210.7
click at [475, 83] on div "BO Purchase order created 07:59am [DATE]" at bounding box center [467, 90] width 411 height 45
click at [78, 43] on button "Purchase details" at bounding box center [60, 48] width 69 height 18
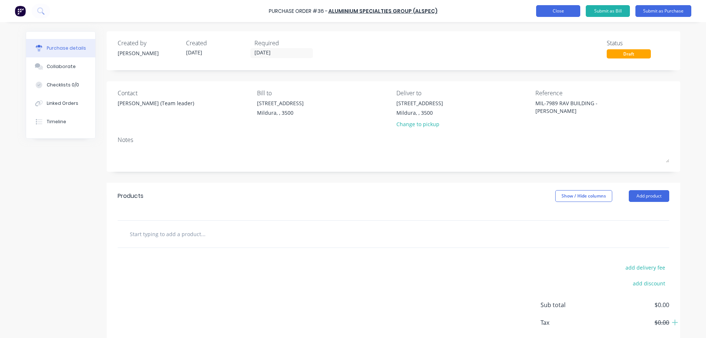
click at [561, 8] on button "Close" at bounding box center [558, 11] width 44 height 12
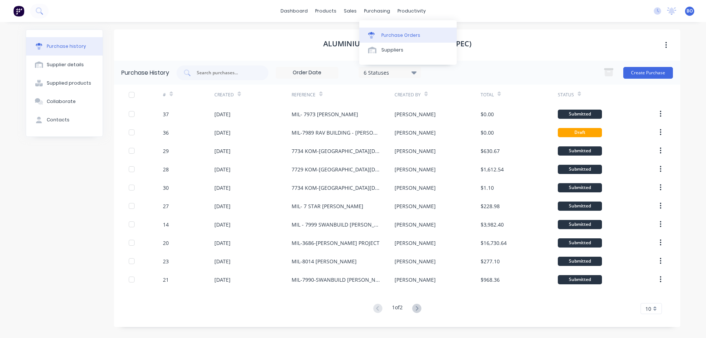
click at [398, 32] on div "Purchase Orders" at bounding box center [400, 35] width 39 height 7
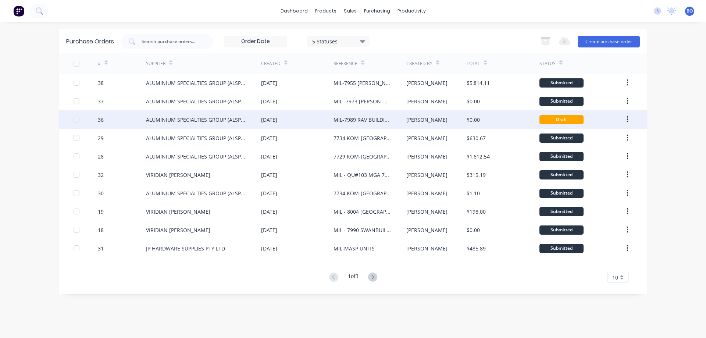
click at [362, 118] on div "MIL-7989 RAV BUILDING - [PERSON_NAME]" at bounding box center [363, 120] width 58 height 8
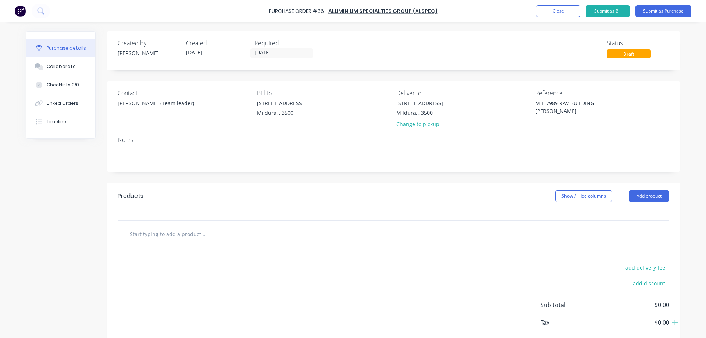
click at [451, 111] on div "[STREET_ADDRESS] Change to pickup" at bounding box center [464, 115] width 134 height 32
drag, startPoint x: 301, startPoint y: 103, endPoint x: 305, endPoint y: 102, distance: 3.8
click at [304, 103] on div "[STREET_ADDRESS]" at bounding box center [324, 109] width 134 height 21
click at [660, 195] on button "Add product" at bounding box center [649, 196] width 40 height 12
click at [660, 193] on button "Add product" at bounding box center [649, 196] width 40 height 12
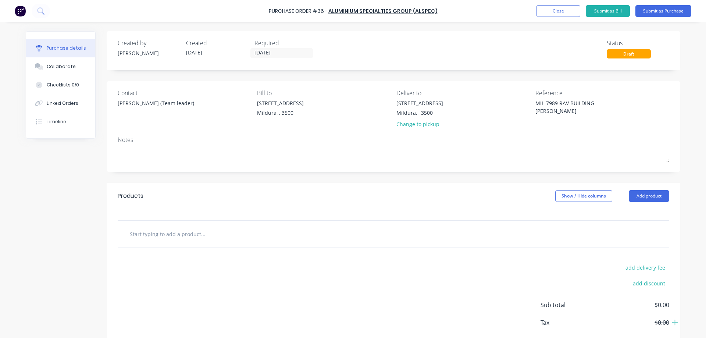
click at [366, 54] on div "Created by [PERSON_NAME] Created [DATE] Required [DATE] Status Draft" at bounding box center [394, 49] width 552 height 20
click at [343, 102] on div "[STREET_ADDRESS]" at bounding box center [324, 109] width 134 height 21
click at [345, 100] on div "[STREET_ADDRESS]" at bounding box center [324, 109] width 134 height 21
click at [631, 53] on div "Draft" at bounding box center [629, 53] width 44 height 9
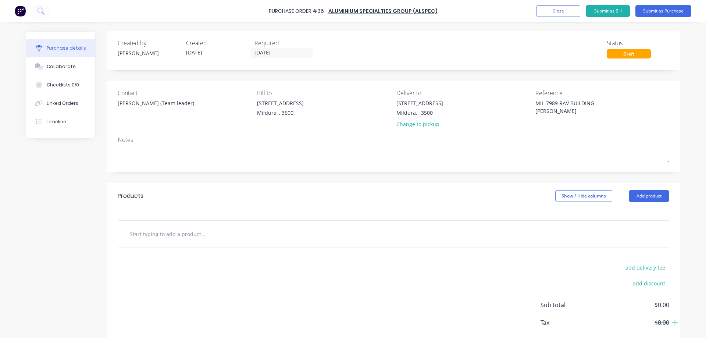
click at [622, 51] on div "Draft" at bounding box center [629, 53] width 44 height 9
click at [491, 122] on div "[STREET_ADDRESS] Change to pickup" at bounding box center [464, 115] width 134 height 32
drag, startPoint x: 491, startPoint y: 122, endPoint x: 473, endPoint y: 99, distance: 29.1
click at [473, 99] on div "Deliver to [STREET_ADDRESS] Change to pickup" at bounding box center [464, 110] width 134 height 43
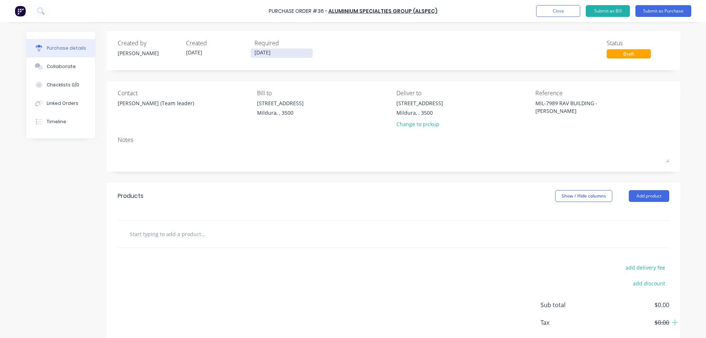
click at [288, 52] on input "[DATE]" at bounding box center [282, 53] width 62 height 9
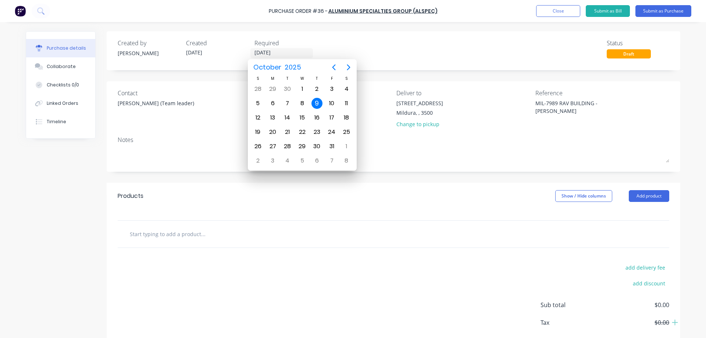
click at [314, 99] on div "9" at bounding box center [317, 103] width 11 height 11
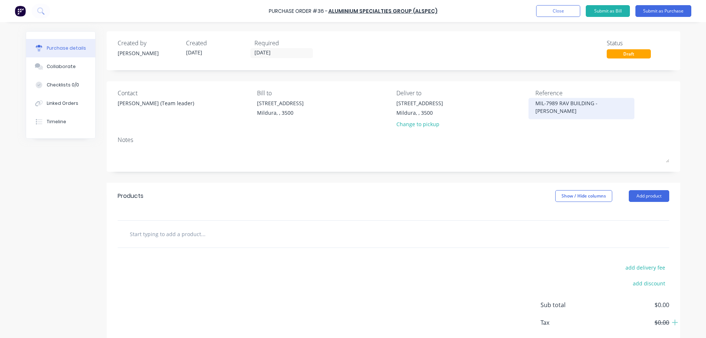
click at [587, 104] on textarea "MIL-7989 RAV BUILDING - [PERSON_NAME]" at bounding box center [582, 107] width 92 height 17
click at [476, 180] on div "Created by [PERSON_NAME] Created [DATE] Required [DATE] Status Draft Contact [P…" at bounding box center [394, 200] width 574 height 338
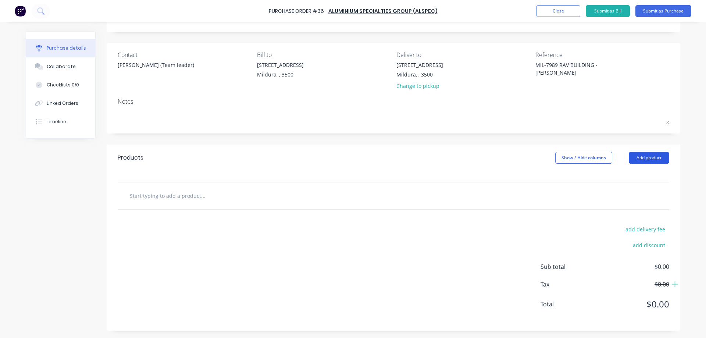
click at [653, 157] on button "Add product" at bounding box center [649, 158] width 40 height 12
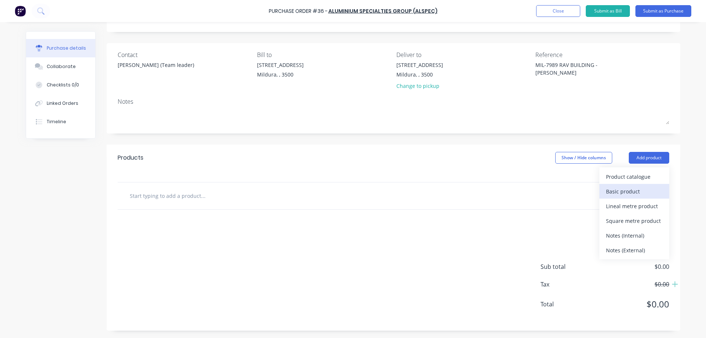
click at [622, 190] on div "Basic product" at bounding box center [634, 191] width 57 height 11
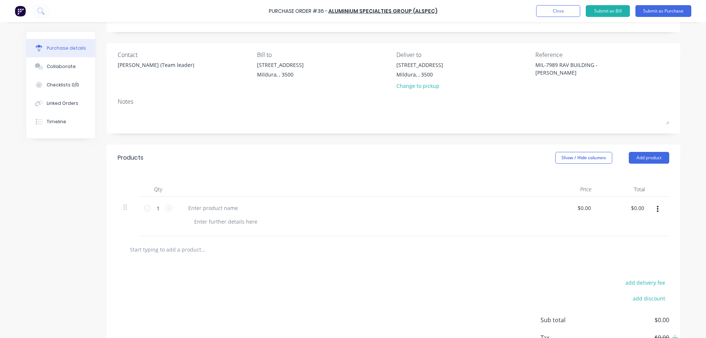
click at [657, 207] on icon "button" at bounding box center [658, 209] width 2 height 7
click at [624, 257] on button "Delete" at bounding box center [635, 258] width 63 height 15
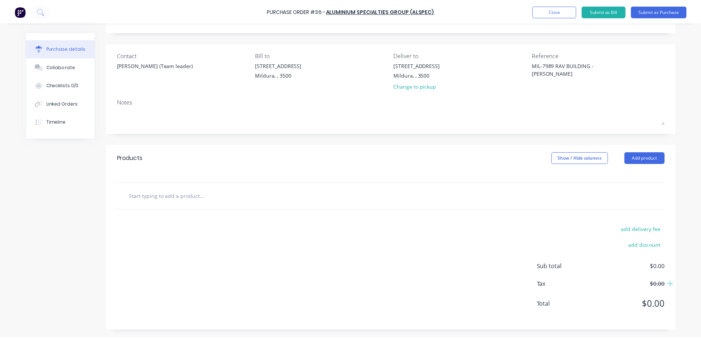
scroll to position [0, 0]
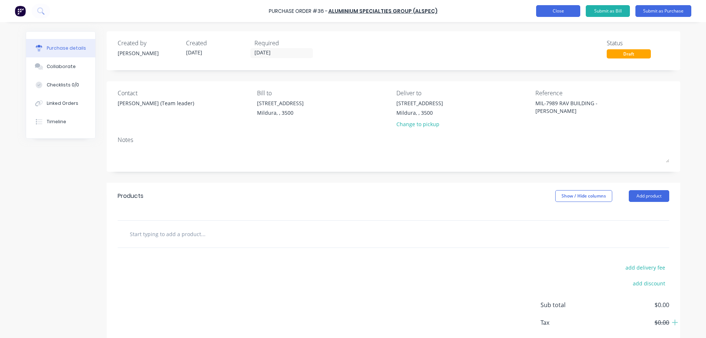
click at [561, 10] on button "Close" at bounding box center [558, 11] width 44 height 12
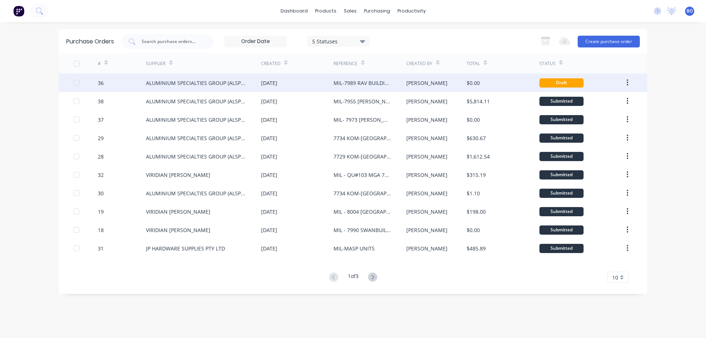
click at [627, 81] on icon "button" at bounding box center [627, 82] width 1 height 7
click at [597, 101] on div "Archive" at bounding box center [601, 102] width 57 height 11
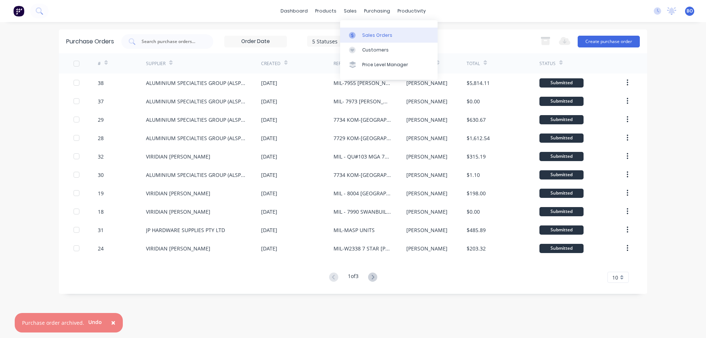
click at [375, 32] on div "Sales Orders" at bounding box center [377, 35] width 30 height 7
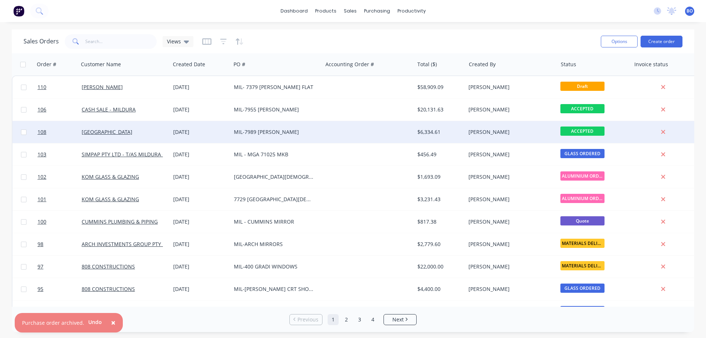
click at [425, 132] on div "$6,334.61" at bounding box center [438, 131] width 43 height 7
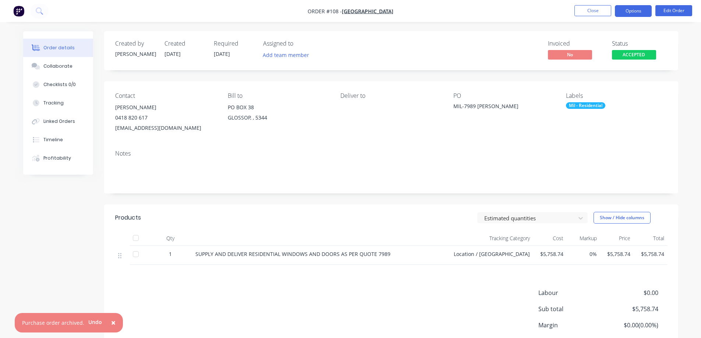
click at [643, 10] on button "Options" at bounding box center [633, 11] width 37 height 12
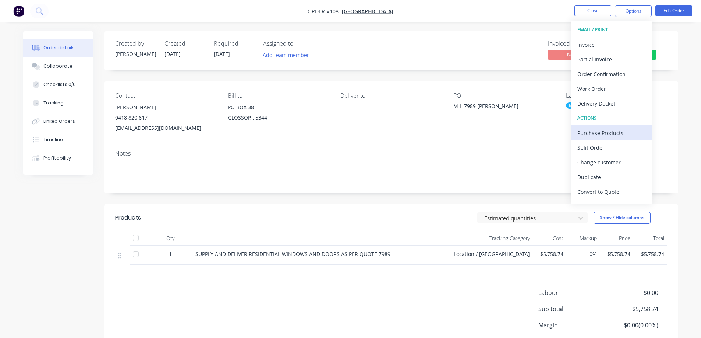
click at [619, 131] on div "Purchase Products" at bounding box center [611, 133] width 68 height 11
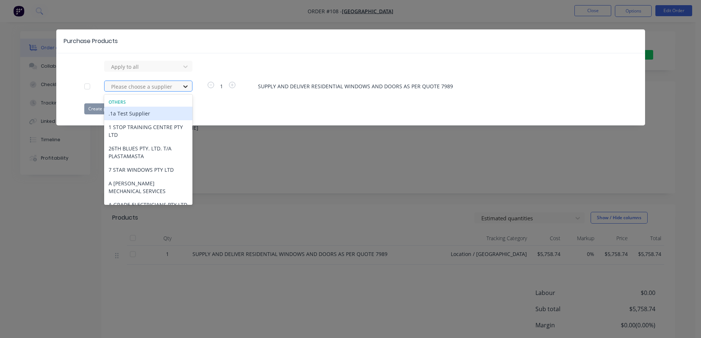
click at [185, 86] on icon at bounding box center [185, 86] width 4 height 3
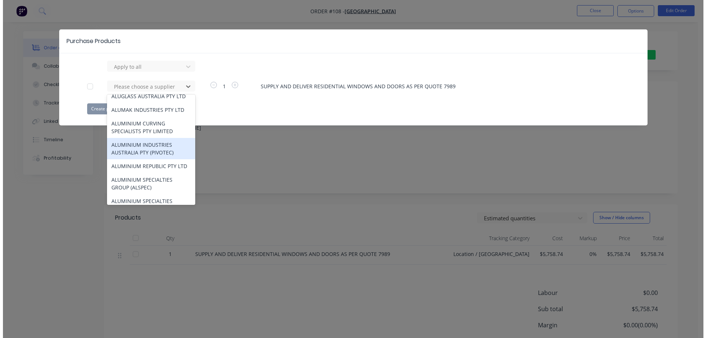
scroll to position [846, 0]
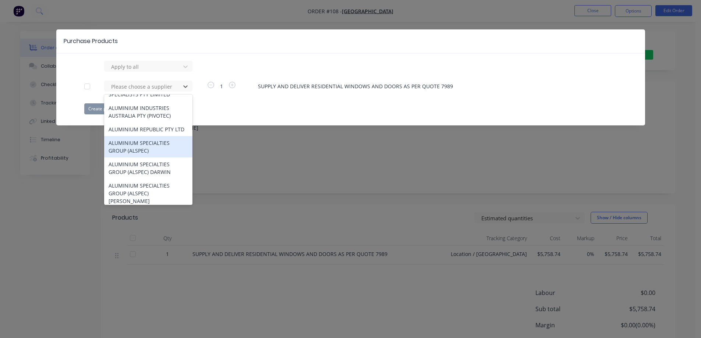
click at [143, 157] on div "ALUMINIUM SPECIALTIES GROUP (ALSPEC)" at bounding box center [148, 146] width 88 height 21
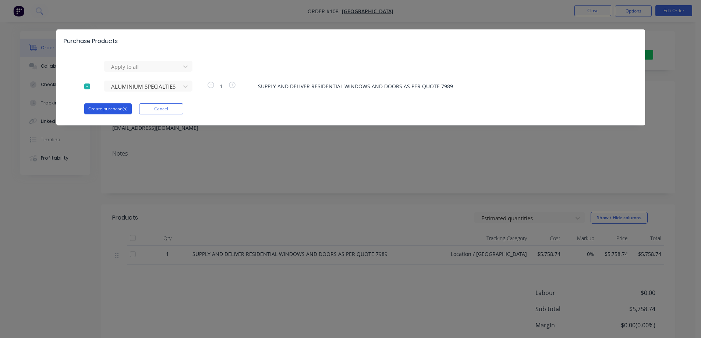
click at [118, 105] on button "Create purchase(s)" at bounding box center [107, 108] width 47 height 11
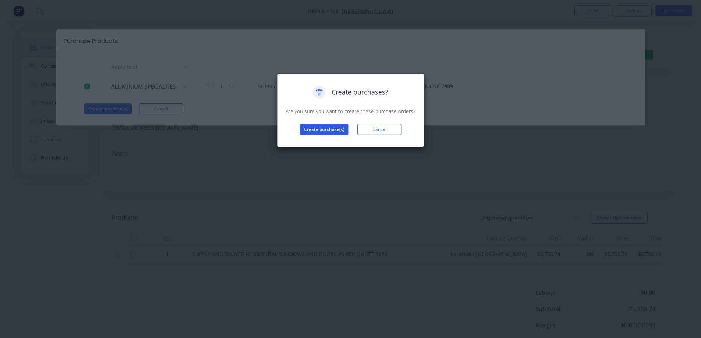
click at [323, 128] on button "Create purchase(s)" at bounding box center [324, 129] width 49 height 11
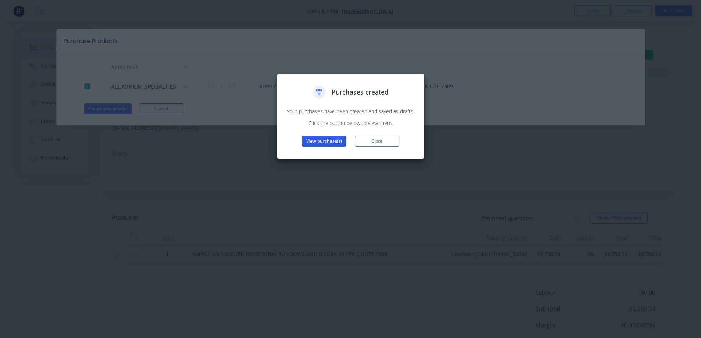
click at [329, 139] on button "View purchase(s)" at bounding box center [324, 141] width 44 height 11
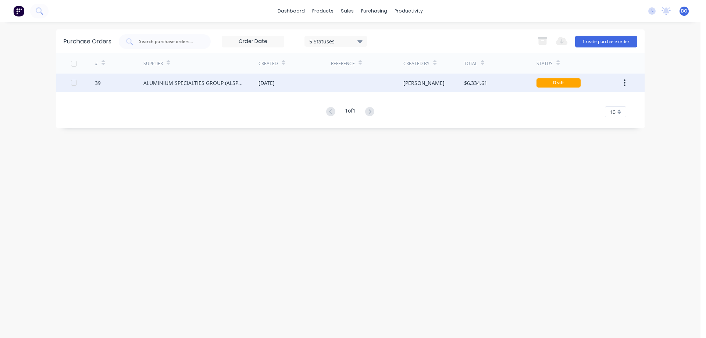
click at [337, 82] on div at bounding box center [367, 83] width 72 height 18
type textarea "x"
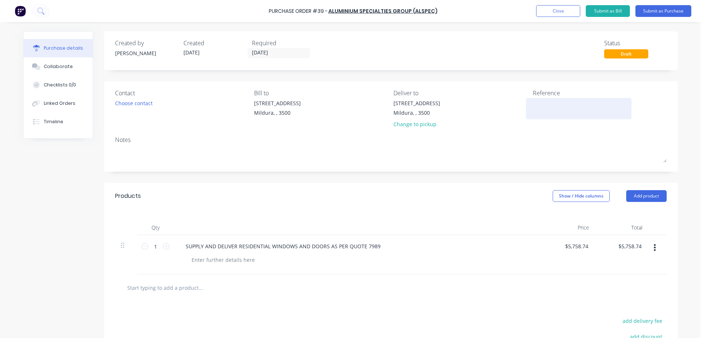
click at [534, 107] on textarea at bounding box center [579, 107] width 92 height 17
type textarea "MIL-7989 RECCHI"
type textarea "x"
type textarea "MIL-7989 [PERSON_NAME]"
type textarea "x"
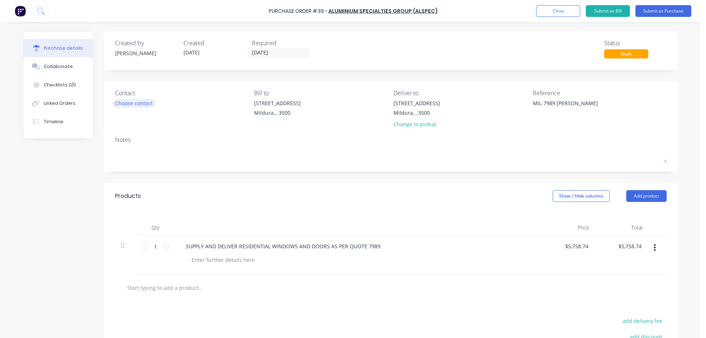
type textarea "MIL-7989 [PERSON_NAME]"
click at [133, 104] on div "Choose contact" at bounding box center [134, 103] width 38 height 8
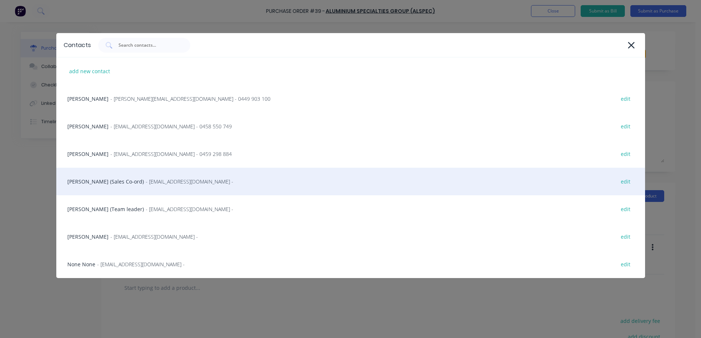
click at [83, 181] on div "[PERSON_NAME] (Sales Co-ord) - [EMAIL_ADDRESS][DOMAIN_NAME] - edit" at bounding box center [350, 182] width 589 height 28
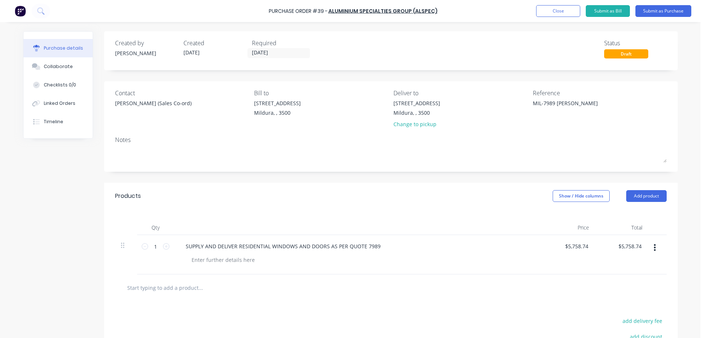
scroll to position [74, 0]
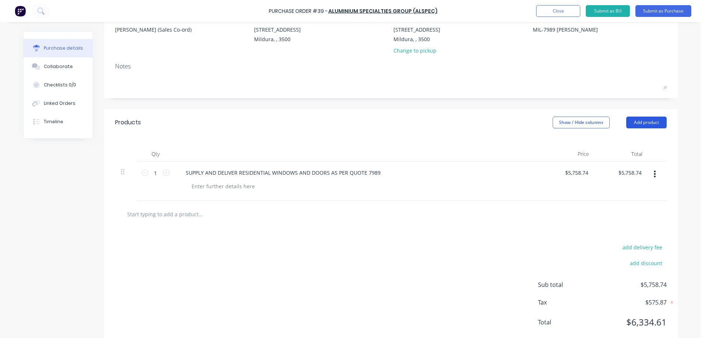
click at [654, 120] on button "Add product" at bounding box center [646, 123] width 40 height 12
click at [621, 154] on div "Basic product" at bounding box center [632, 156] width 57 height 11
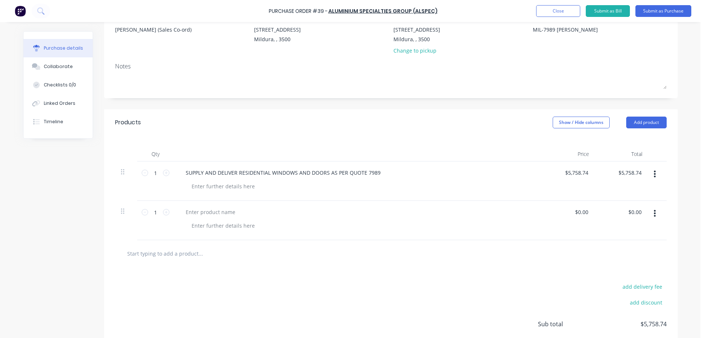
click at [654, 211] on button "button" at bounding box center [654, 213] width 17 height 13
click at [624, 262] on button "Delete" at bounding box center [632, 262] width 63 height 15
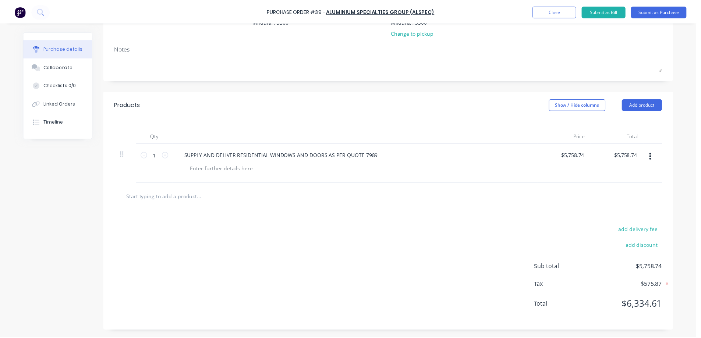
scroll to position [0, 0]
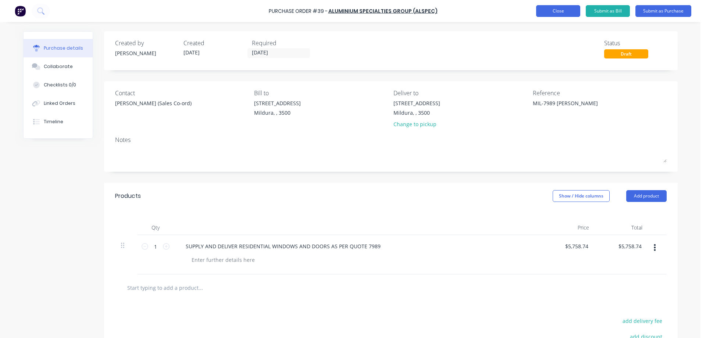
click at [560, 10] on button "Close" at bounding box center [558, 11] width 44 height 12
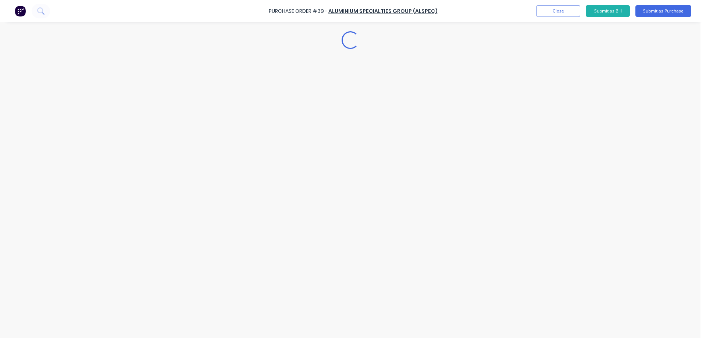
type textarea "x"
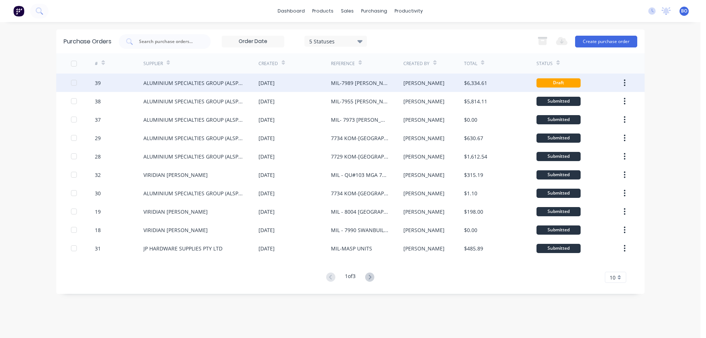
click at [626, 80] on icon "button" at bounding box center [625, 83] width 2 height 8
click at [601, 99] on div "Archive" at bounding box center [598, 102] width 57 height 11
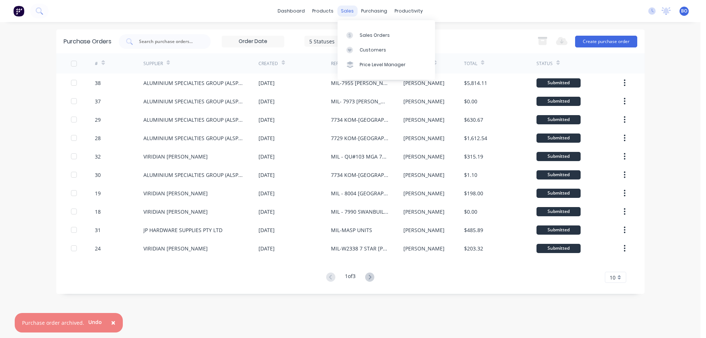
click at [350, 11] on div "sales" at bounding box center [347, 11] width 20 height 11
click at [377, 35] on div "Sales Orders" at bounding box center [375, 35] width 30 height 7
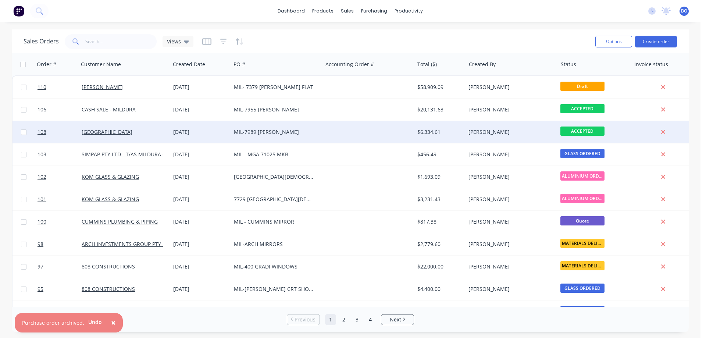
click at [271, 131] on div "MIL-7989 [PERSON_NAME]" at bounding box center [275, 131] width 82 height 7
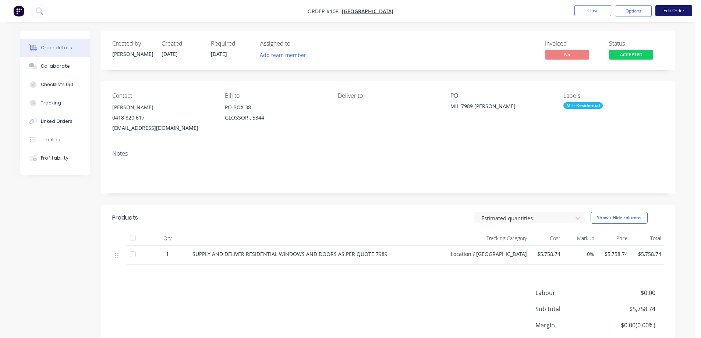
click at [672, 8] on button "Edit Order" at bounding box center [673, 10] width 37 height 11
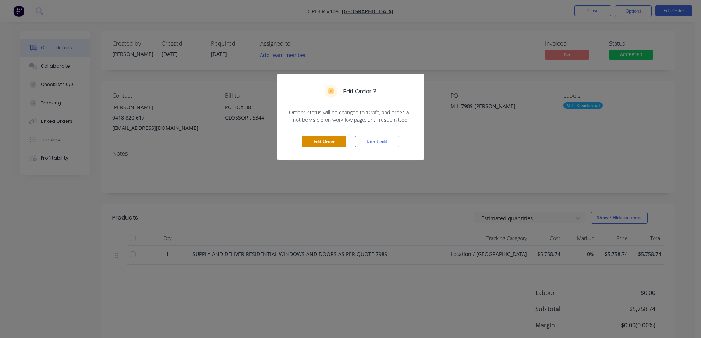
click at [334, 142] on button "Edit Order" at bounding box center [324, 141] width 44 height 11
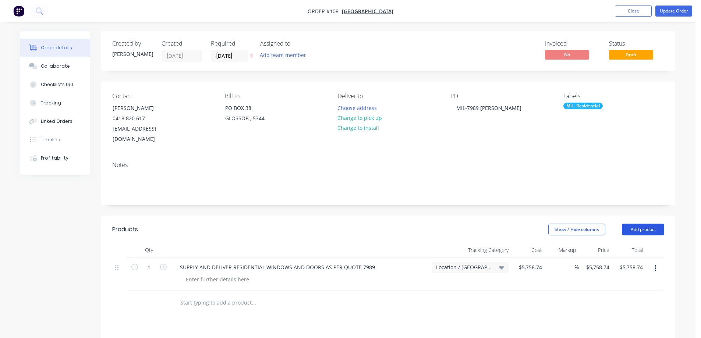
click at [654, 224] on button "Add product" at bounding box center [643, 230] width 42 height 12
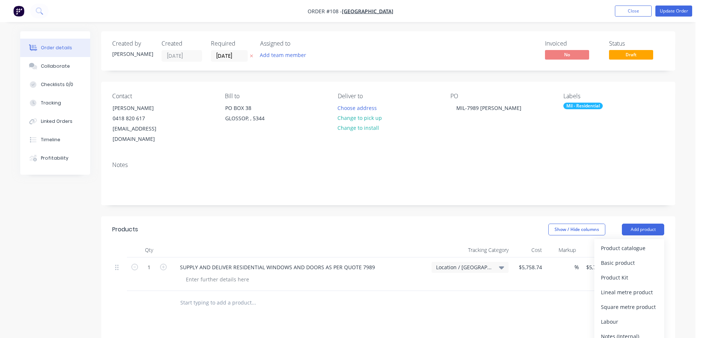
scroll to position [74, 0]
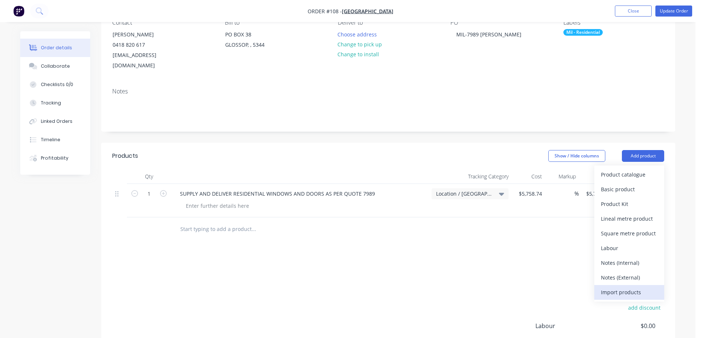
click at [616, 287] on div "Import products" at bounding box center [629, 292] width 57 height 11
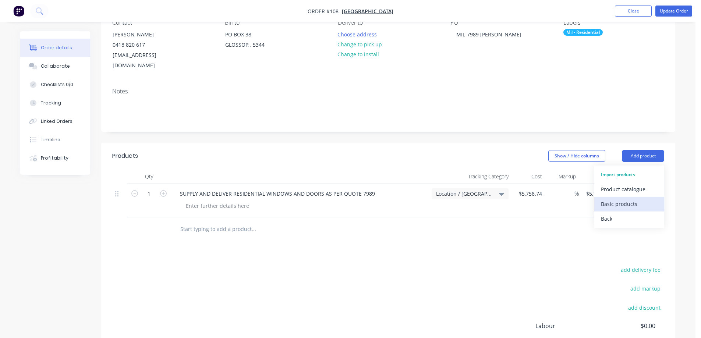
click at [615, 199] on div "Basic products" at bounding box center [629, 204] width 57 height 11
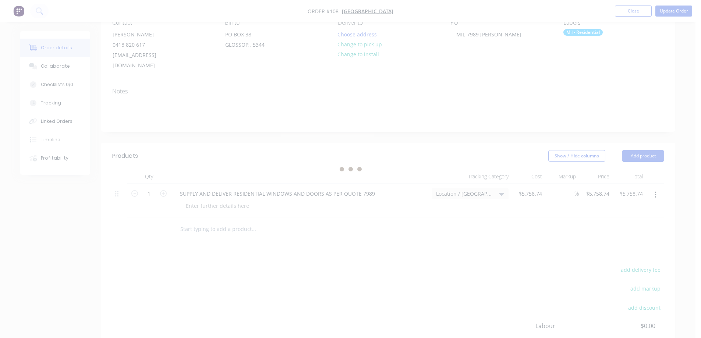
scroll to position [0, 0]
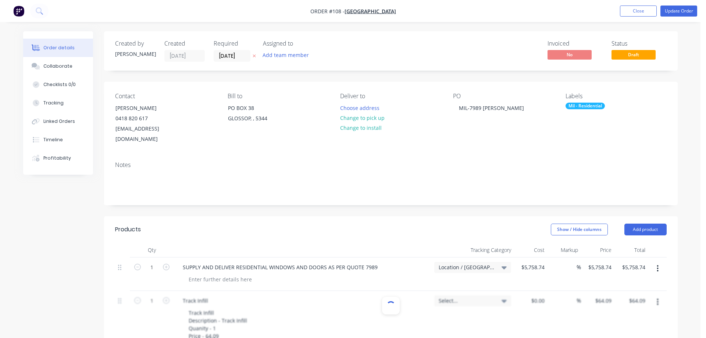
type input "$64.09"
type input "$51.448"
type input "$51.45"
type input "$110.553"
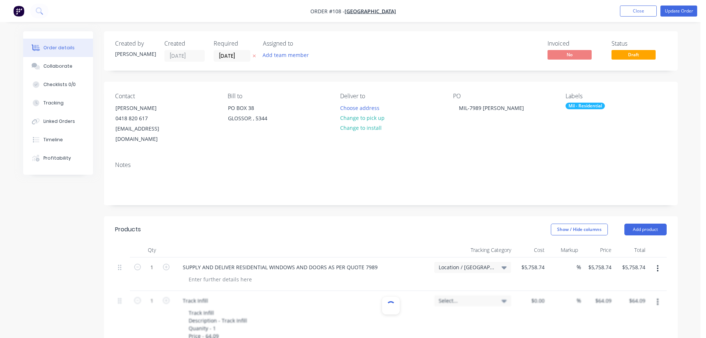
type input "$110.55"
type input "$111.115"
type input "$111.12"
type input "$23.25"
type input "$69.75"
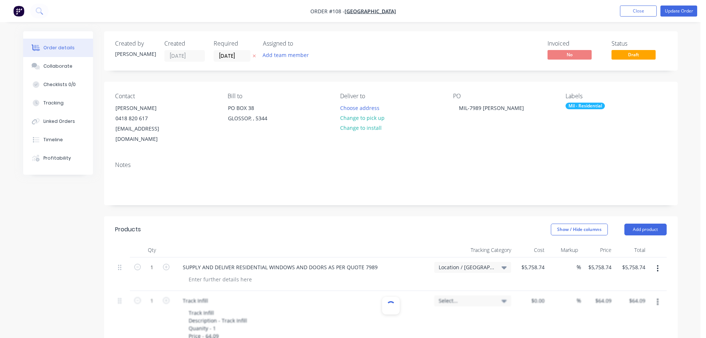
type input "$34.532"
type input "$34.53"
type input "$208.517"
type input "$208.52"
type input "$205.212"
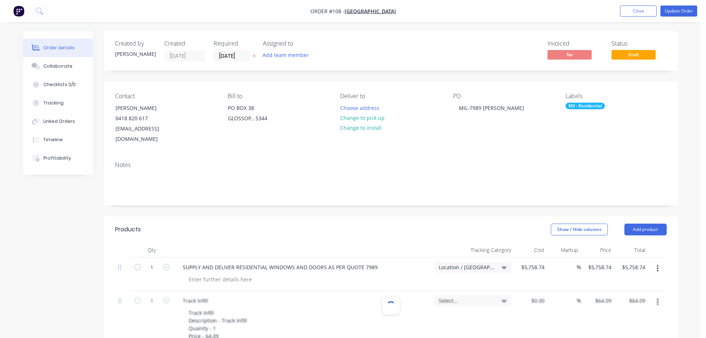
type input "$205.21"
type input "$111.1375"
type input "$111.14"
type input "$164.0075"
type input "$164.01"
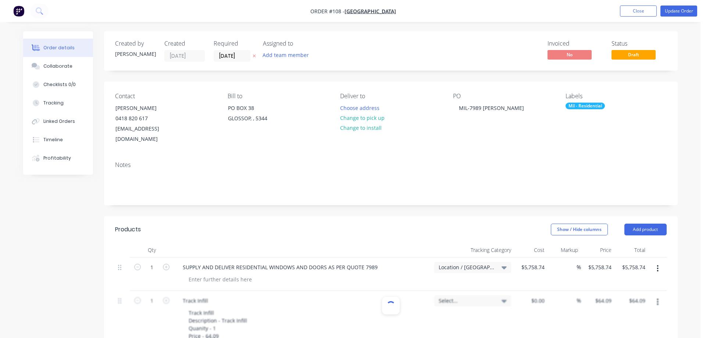
type input "$166.7466"
type input "$166.75"
type input "$137.2855"
type input "$137.29"
type input "$181.0592"
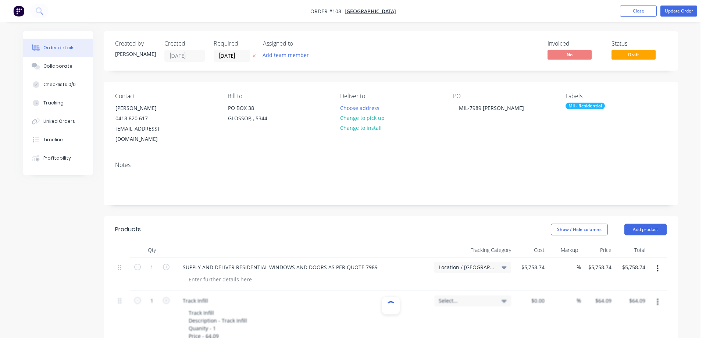
type input "$362.12"
type input "$145.3844"
type input "$290.77"
type input "$102.088"
type input "$204.18"
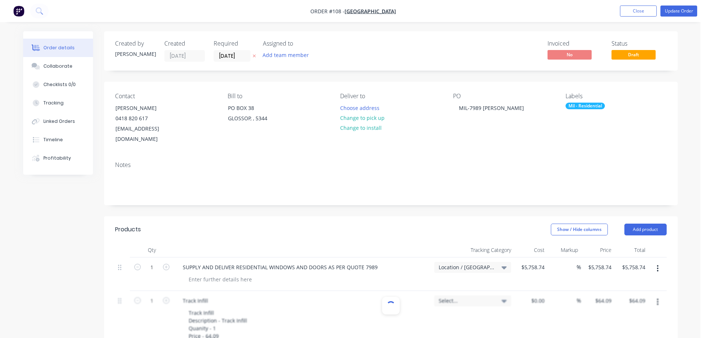
type input "$60.9924"
type input "$60.99"
type input "$73.98"
type input "$147.96"
type input "$59.6224"
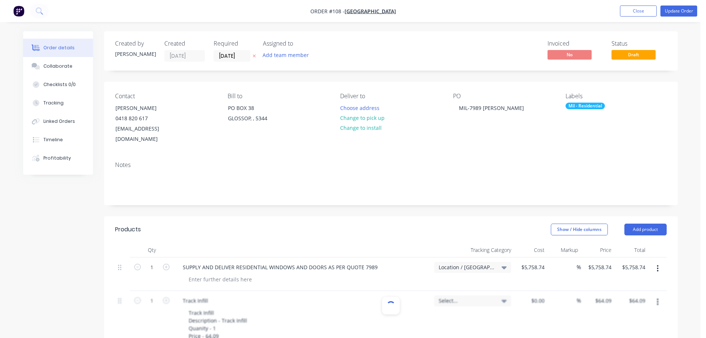
type input "$59.62"
type input "$77.7612"
type input "$77.76"
type input "$105.3256"
type input "$105.33"
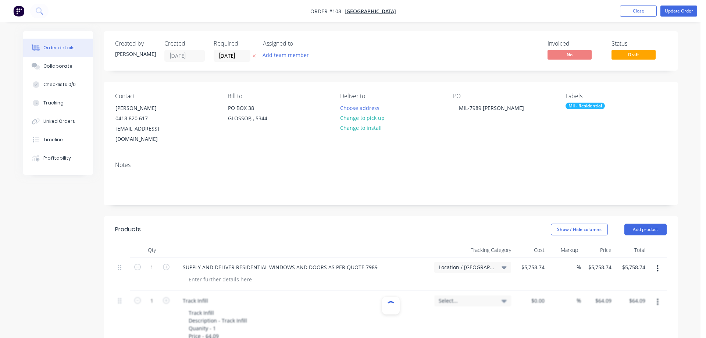
type input "$31.6196"
type input "$31.62"
type input "$51.448"
type input "$51.45"
type input "$110.553"
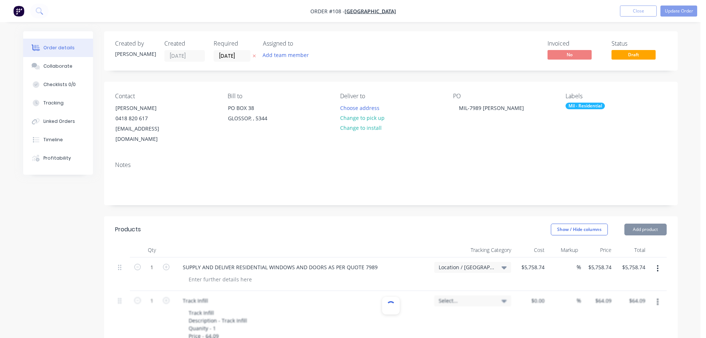
type input "$110.55"
type input "$111.115"
type input "$111.12"
type input "$23.25"
type input "$69.75"
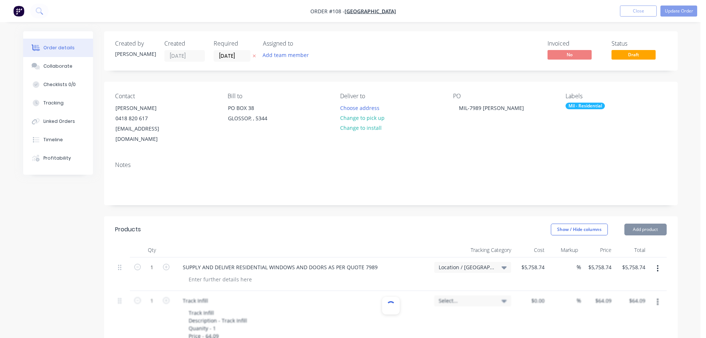
type input "$34.532"
type input "$34.53"
type input "$208.517"
type input "$208.52"
type input "$111.1375"
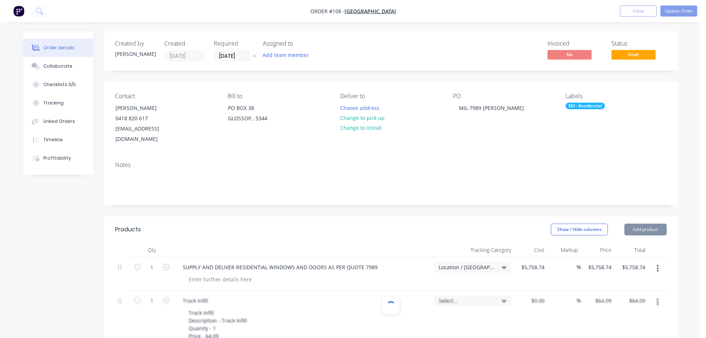
type input "$111.14"
type input "$164.0075"
type input "$164.01"
type input "$166.7466"
type input "$166.75"
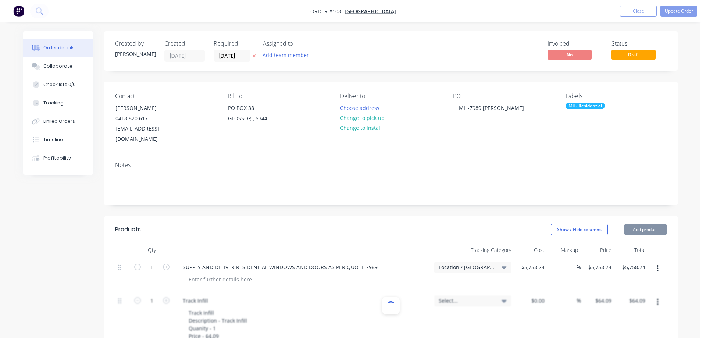
type input "$181.0592"
type input "$362.12"
type input "$145.3844"
type input "$290.77"
type input "$102.088"
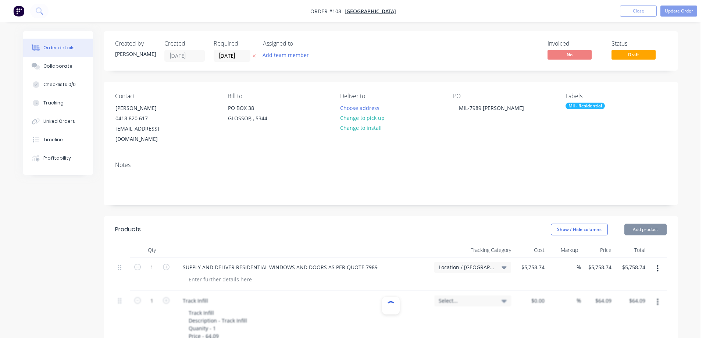
type input "$204.18"
type input "$137.2855"
type input "$137.29"
type input "$60.9924"
type input "$60.99"
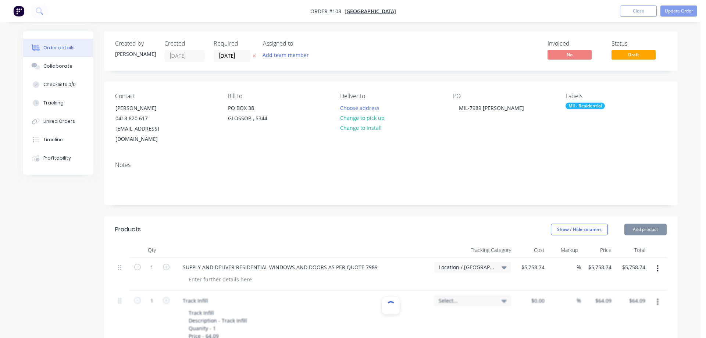
type input "$73.98"
type input "$147.96"
type input "$59.6224"
type input "$59.62"
type input "$77.7612"
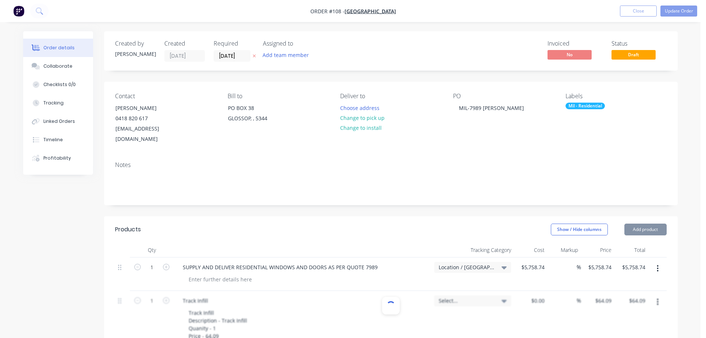
type input "$77.76"
type input "$105.3256"
type input "$105.33"
type input "$31.6196"
type input "$31.62"
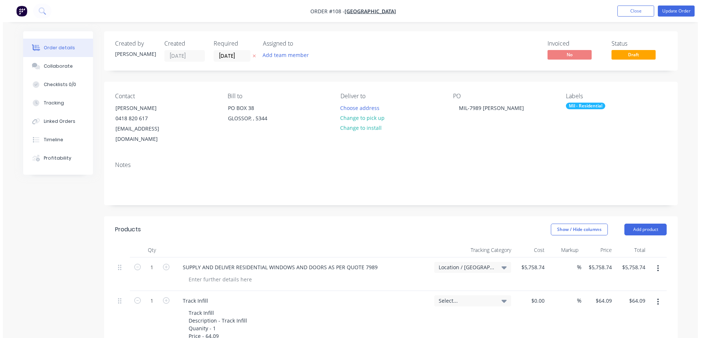
scroll to position [74, 0]
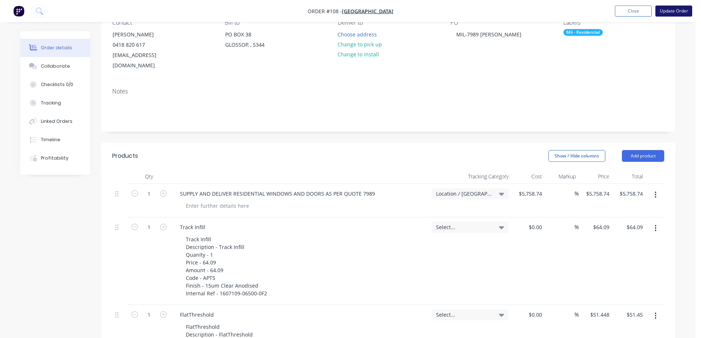
click at [677, 10] on button "Update Order" at bounding box center [673, 11] width 37 height 11
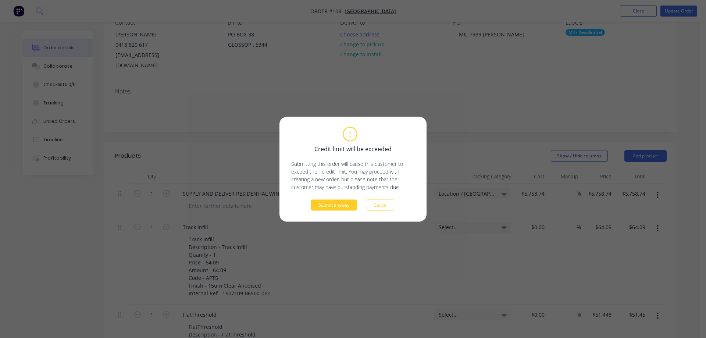
click at [344, 203] on button "Submit anyway" at bounding box center [334, 204] width 46 height 11
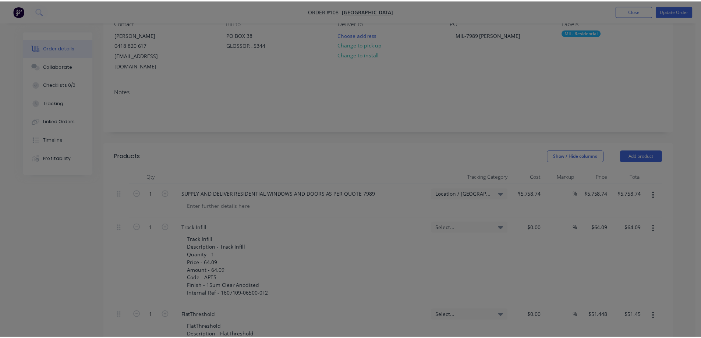
scroll to position [0, 0]
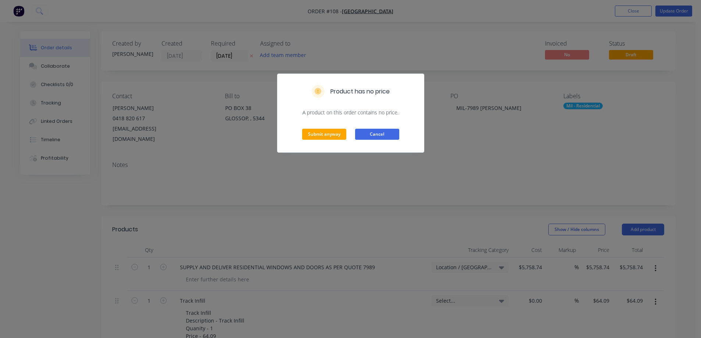
click at [374, 136] on button "Cancel" at bounding box center [377, 134] width 44 height 11
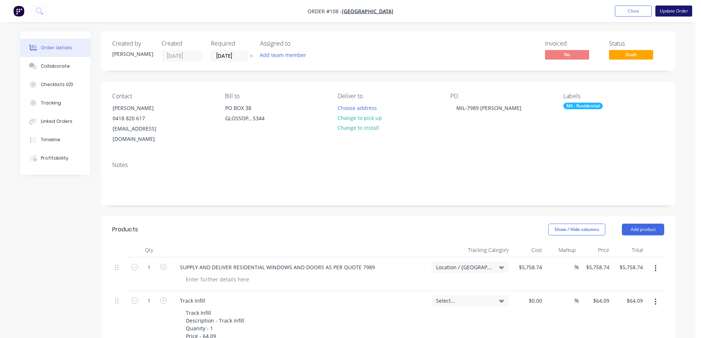
click at [673, 10] on button "Update Order" at bounding box center [673, 11] width 37 height 11
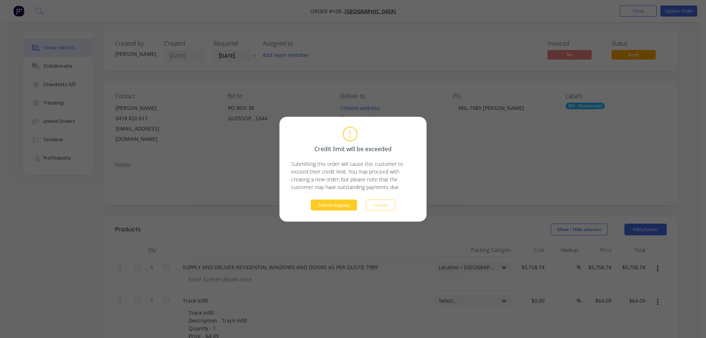
click at [337, 204] on button "Submit anyway" at bounding box center [334, 204] width 46 height 11
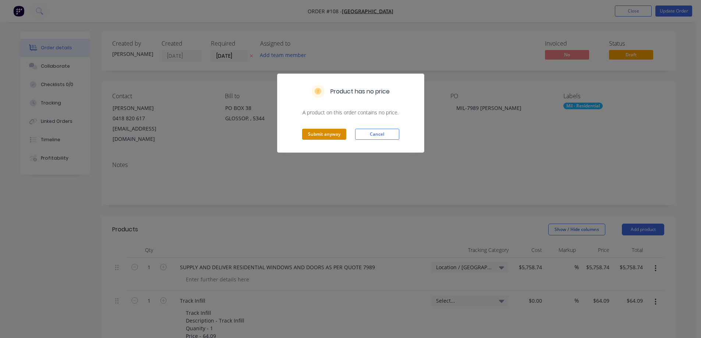
click at [332, 134] on button "Submit anyway" at bounding box center [324, 134] width 44 height 11
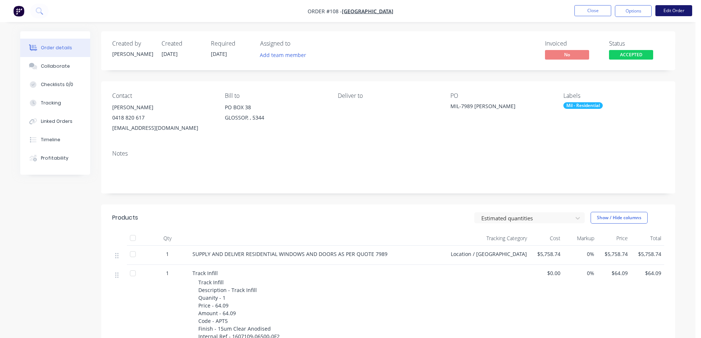
click at [673, 9] on button "Edit Order" at bounding box center [673, 10] width 37 height 11
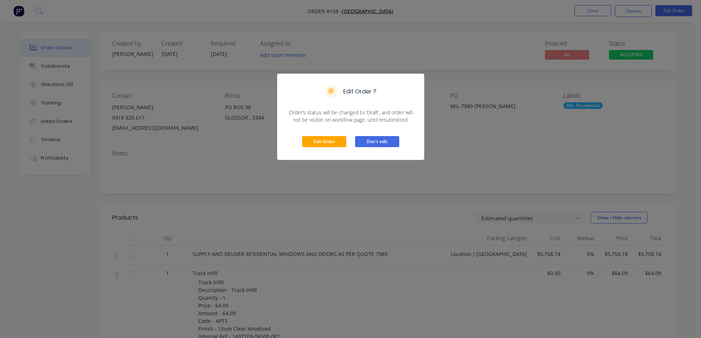
click at [382, 141] on button "Don't edit" at bounding box center [377, 141] width 44 height 11
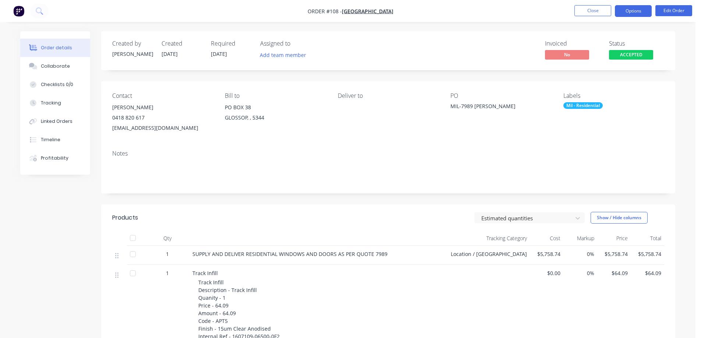
click at [639, 10] on button "Options" at bounding box center [633, 11] width 37 height 12
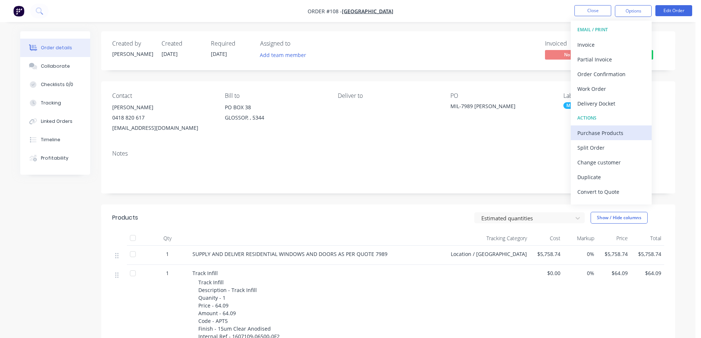
click at [617, 130] on div "Purchase Products" at bounding box center [611, 133] width 68 height 11
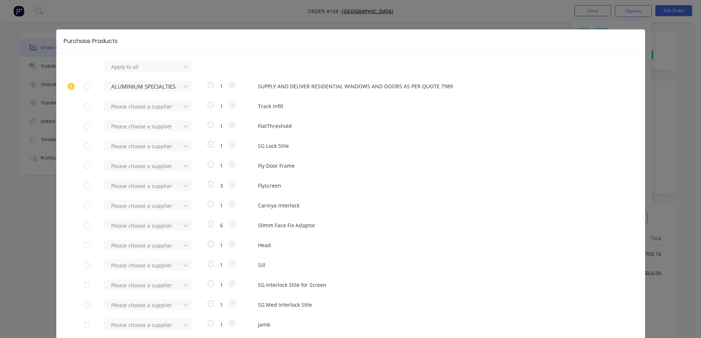
click at [83, 106] on div at bounding box center [87, 106] width 15 height 15
click at [83, 125] on div at bounding box center [87, 126] width 15 height 15
click at [85, 145] on div at bounding box center [87, 146] width 15 height 15
click at [83, 165] on div at bounding box center [87, 166] width 15 height 15
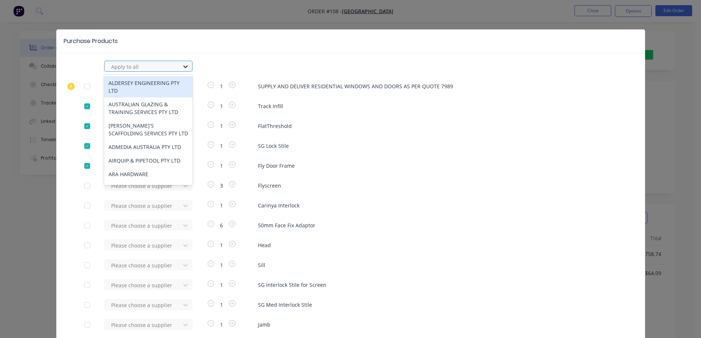
click at [182, 66] on icon at bounding box center [185, 66] width 7 height 7
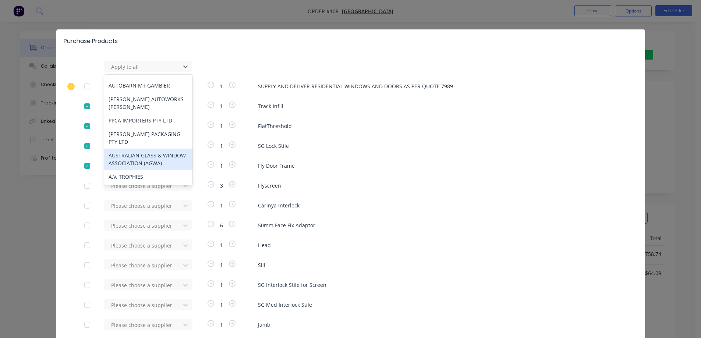
scroll to position [257, 0]
click at [136, 168] on div "ALUMINIUM SPECIALTIES GROUP (ALSPEC) YARRAWONGA" at bounding box center [148, 157] width 88 height 21
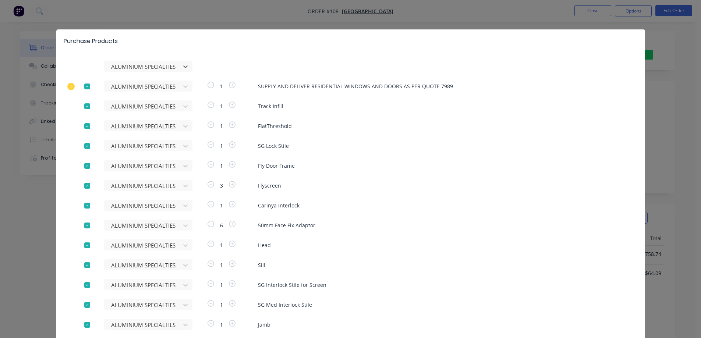
click at [83, 85] on div at bounding box center [87, 86] width 15 height 15
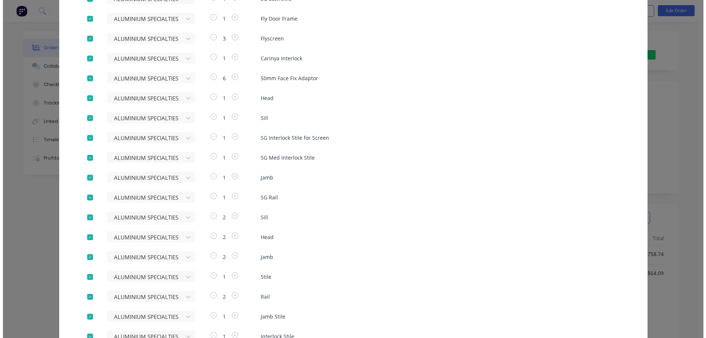
scroll to position [269, 0]
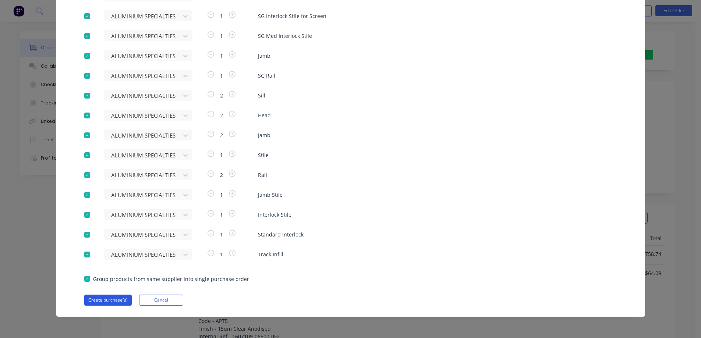
click at [108, 298] on button "Create purchase(s)" at bounding box center [107, 300] width 47 height 11
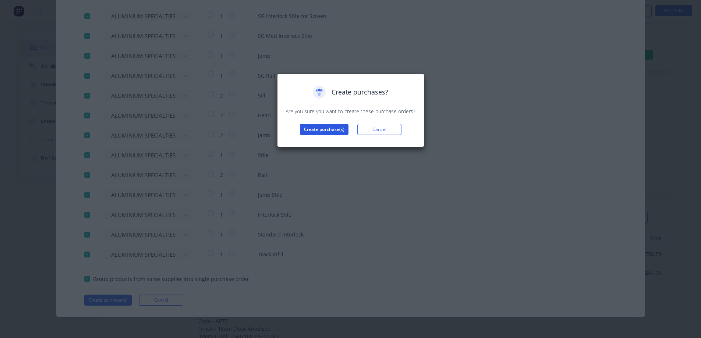
click at [322, 127] on button "Create purchase(s)" at bounding box center [324, 129] width 49 height 11
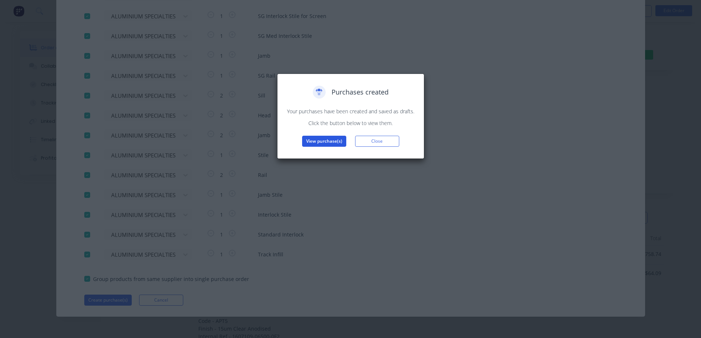
click at [331, 140] on button "View purchase(s)" at bounding box center [324, 141] width 44 height 11
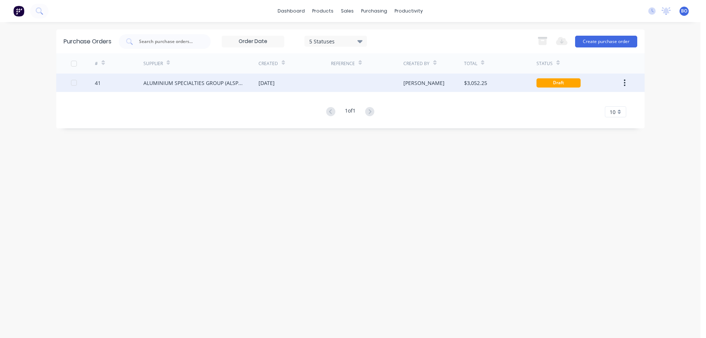
click at [316, 85] on div "[DATE]" at bounding box center [295, 83] width 72 height 18
type textarea "x"
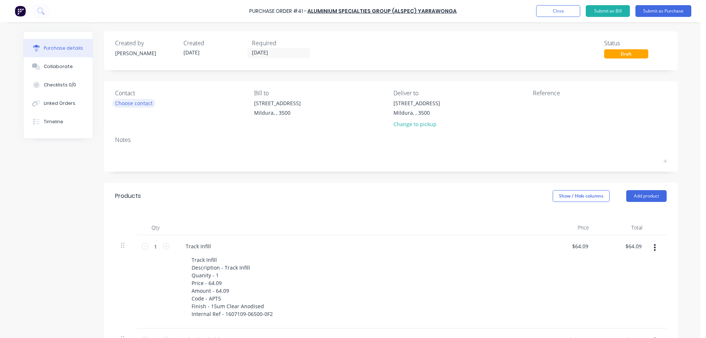
click at [139, 103] on div "Choose contact" at bounding box center [134, 103] width 38 height 8
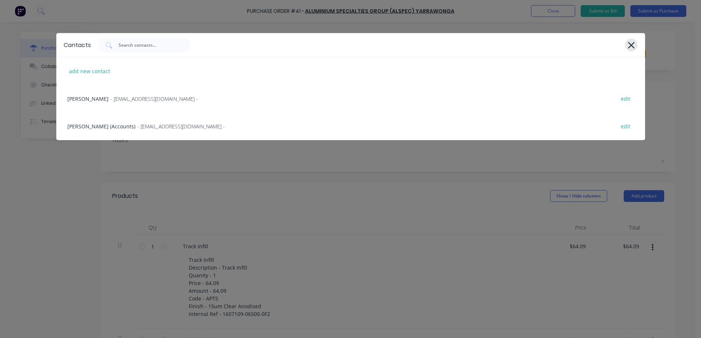
click at [630, 43] on icon at bounding box center [631, 45] width 8 height 10
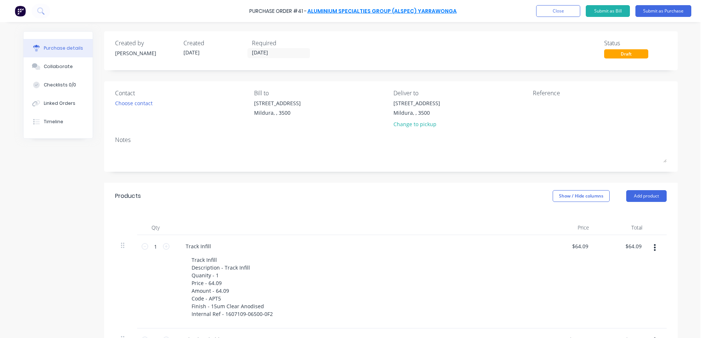
click at [379, 9] on link "ALUMINIUM SPECIALTIES GROUP (ALSPEC) YARRAWONGA" at bounding box center [381, 10] width 149 height 7
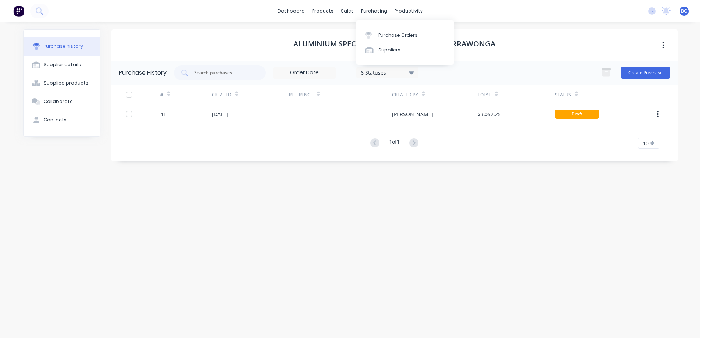
click at [471, 7] on div "dashboard products sales purchasing productivity dashboard products Product Cat…" at bounding box center [350, 11] width 701 height 22
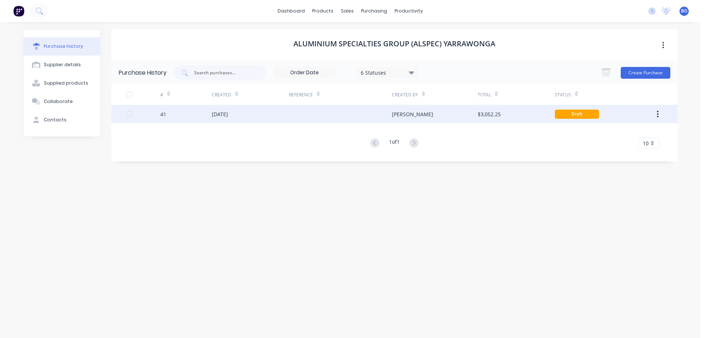
click at [659, 111] on button "button" at bounding box center [657, 113] width 17 height 13
click at [621, 133] on div "Archive" at bounding box center [632, 133] width 57 height 11
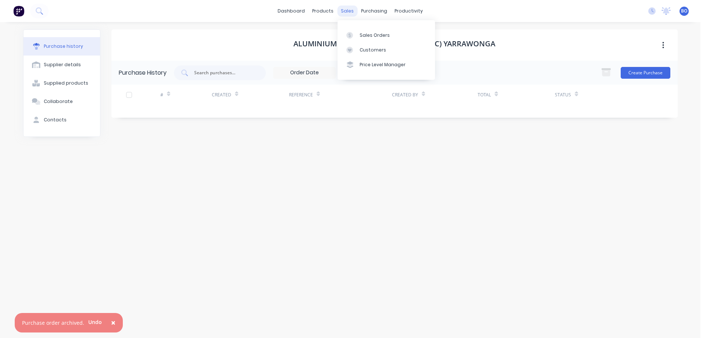
click at [346, 10] on div "sales" at bounding box center [347, 11] width 20 height 11
click at [369, 32] on div "Sales Orders" at bounding box center [375, 35] width 30 height 7
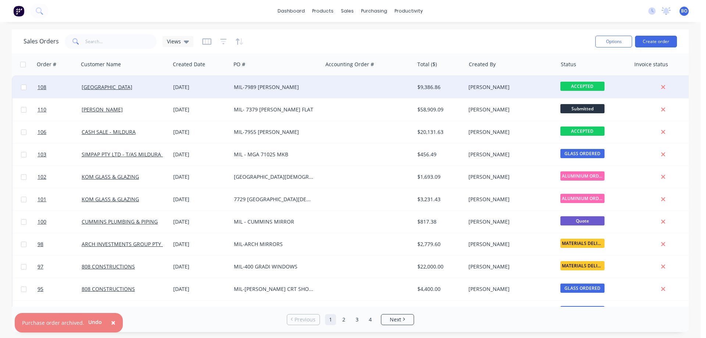
click at [284, 88] on div "MIL-7989 [PERSON_NAME]" at bounding box center [275, 86] width 82 height 7
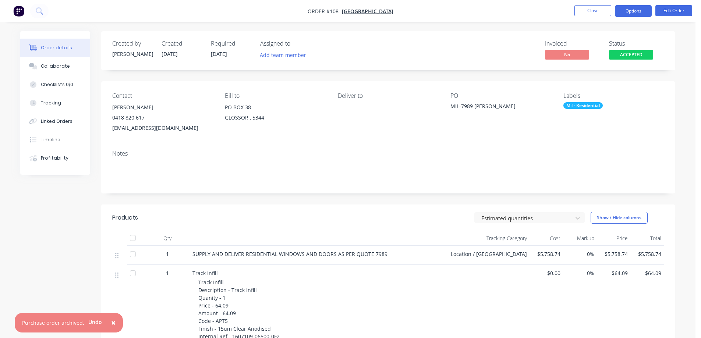
click at [643, 10] on button "Options" at bounding box center [633, 11] width 37 height 12
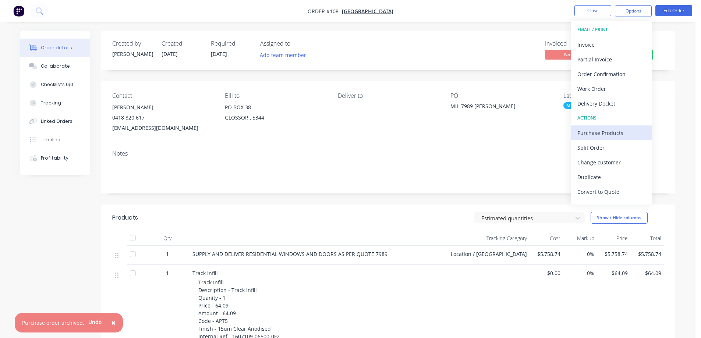
click at [611, 134] on div "Purchase Products" at bounding box center [611, 133] width 68 height 11
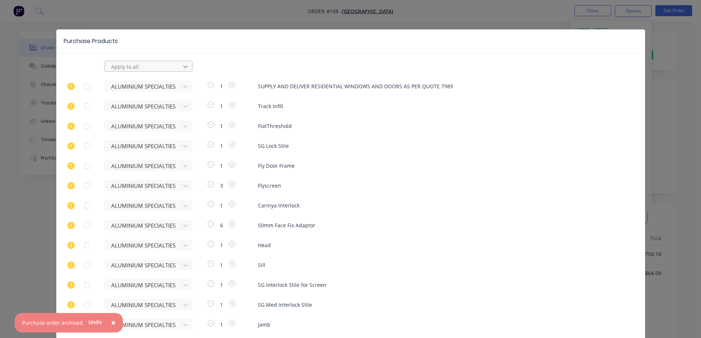
click at [183, 67] on icon at bounding box center [185, 66] width 4 height 3
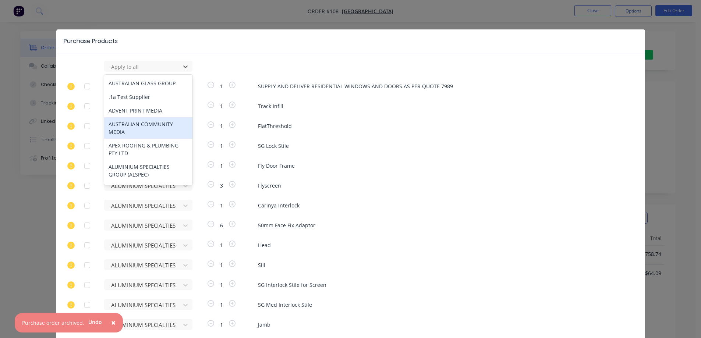
scroll to position [846, 0]
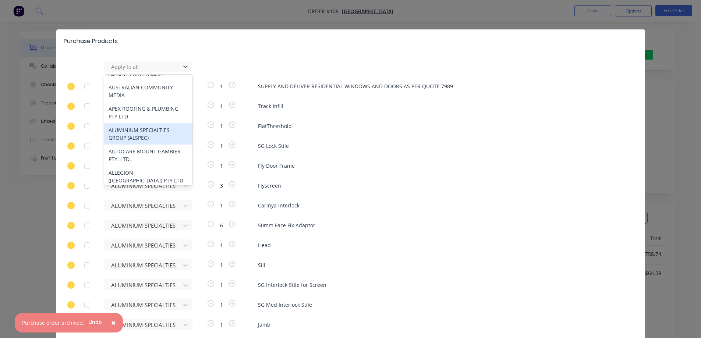
click at [135, 145] on div "ALUMINIUM SPECIALTIES GROUP (ALSPEC)" at bounding box center [148, 133] width 88 height 21
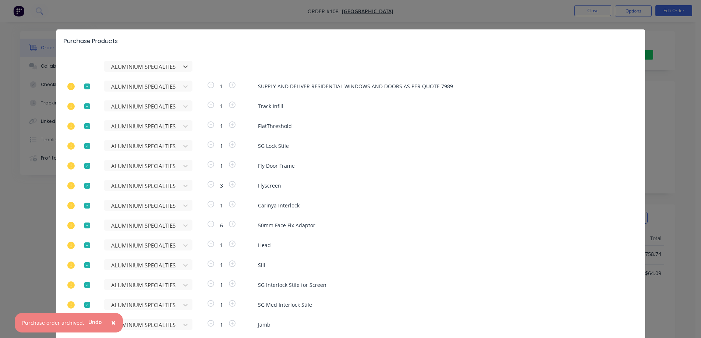
click at [84, 85] on div at bounding box center [87, 86] width 15 height 15
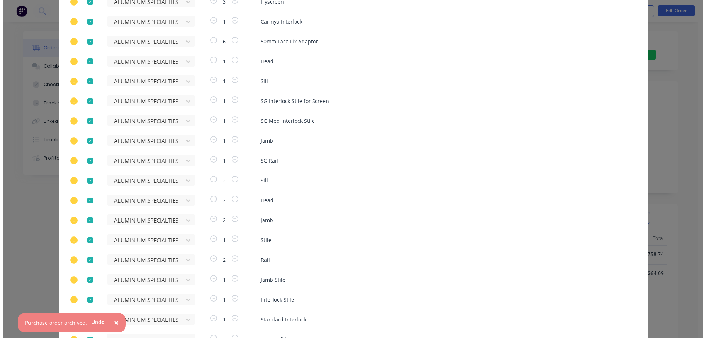
scroll to position [269, 0]
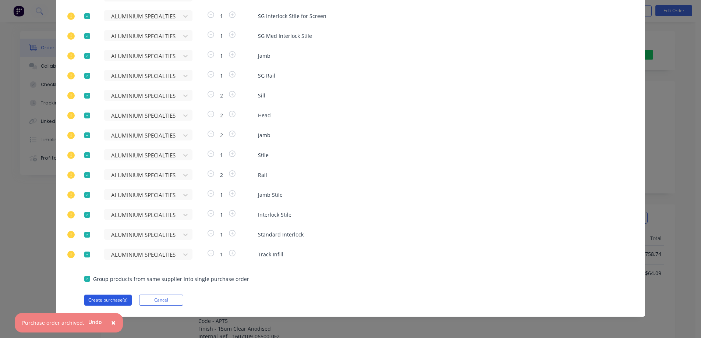
click at [113, 298] on button "Create purchase(s)" at bounding box center [107, 300] width 47 height 11
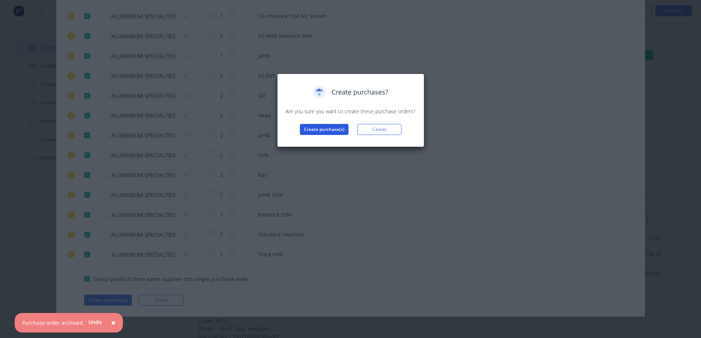
click at [329, 129] on button "Create purchase(s)" at bounding box center [324, 129] width 49 height 11
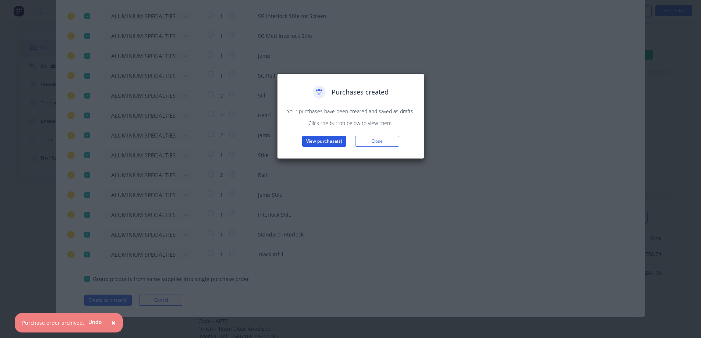
click at [328, 139] on button "View purchase(s)" at bounding box center [324, 141] width 44 height 11
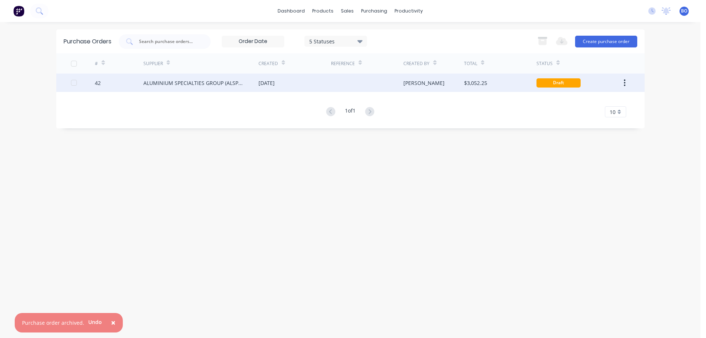
click at [275, 82] on div "[DATE]" at bounding box center [267, 83] width 16 height 8
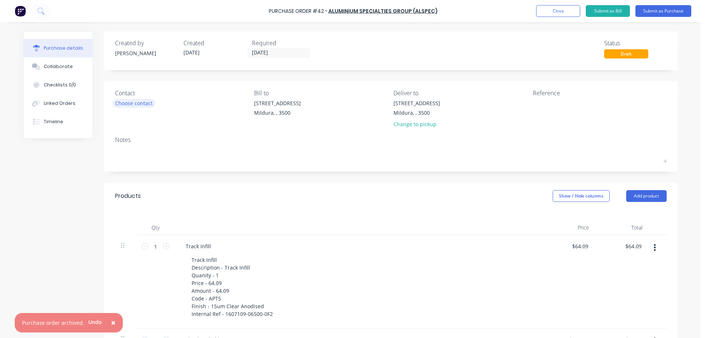
click at [133, 104] on div "Choose contact" at bounding box center [134, 103] width 38 height 8
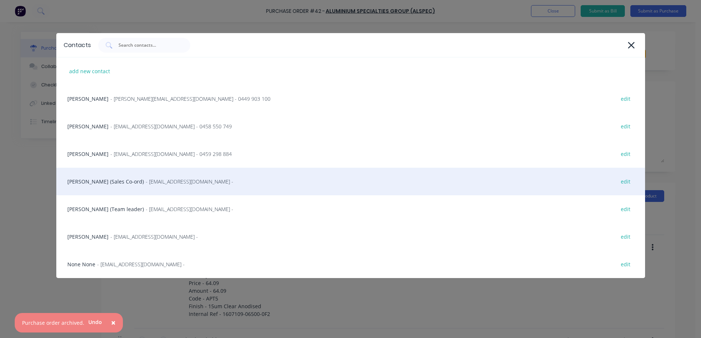
click at [118, 181] on div "[PERSON_NAME] (Sales Co-ord) - [EMAIL_ADDRESS][DOMAIN_NAME] - edit" at bounding box center [350, 182] width 589 height 28
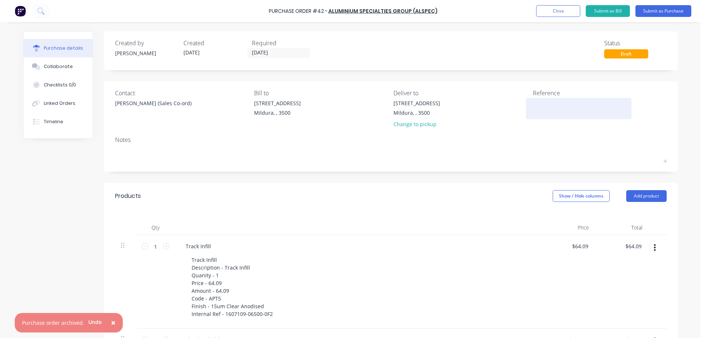
click at [534, 103] on textarea at bounding box center [579, 107] width 92 height 17
type textarea "MIL-7989 [PERSON_NAME]"
type textarea "x"
type textarea "MIL-7989 [PERSON_NAME]"
click at [665, 10] on button "Submit as Purchase" at bounding box center [664, 11] width 56 height 12
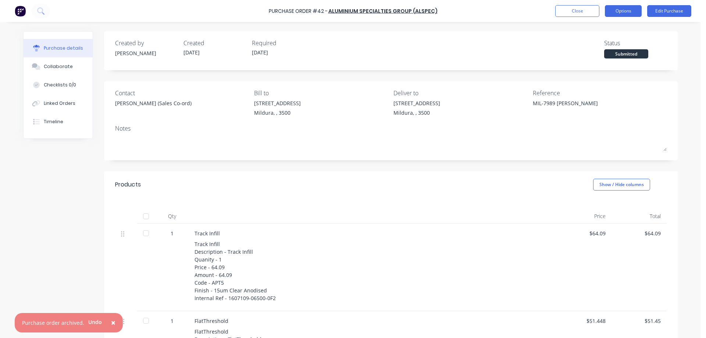
click at [629, 10] on button "Options" at bounding box center [623, 11] width 37 height 12
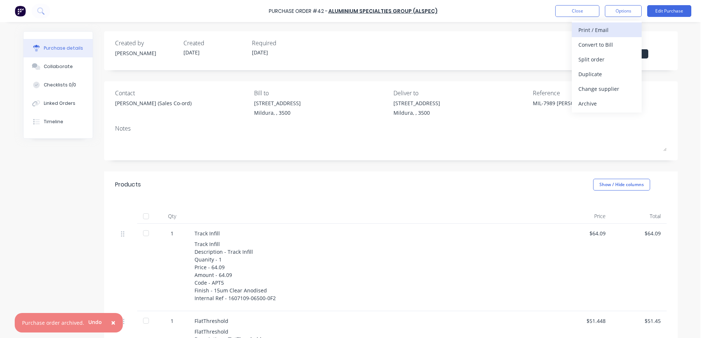
click at [605, 31] on div "Print / Email" at bounding box center [607, 30] width 57 height 11
click at [607, 58] on div "Without pricing" at bounding box center [607, 59] width 57 height 11
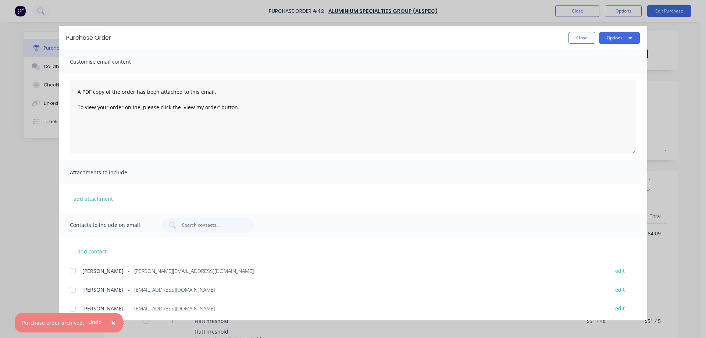
scroll to position [74, 0]
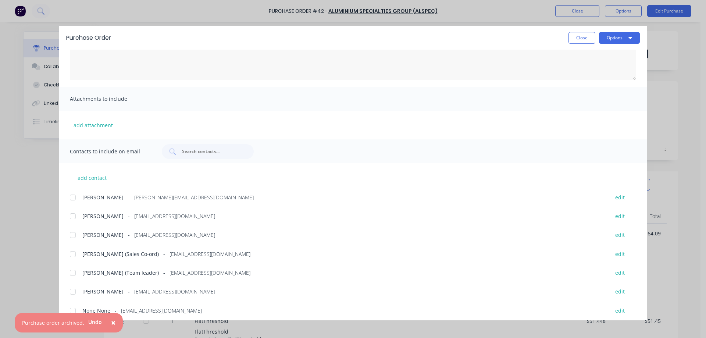
click at [74, 216] on div at bounding box center [72, 216] width 15 height 15
click at [74, 254] on div at bounding box center [72, 254] width 15 height 15
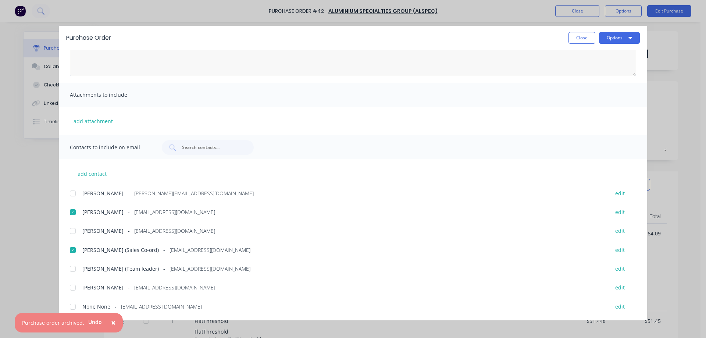
scroll to position [0, 0]
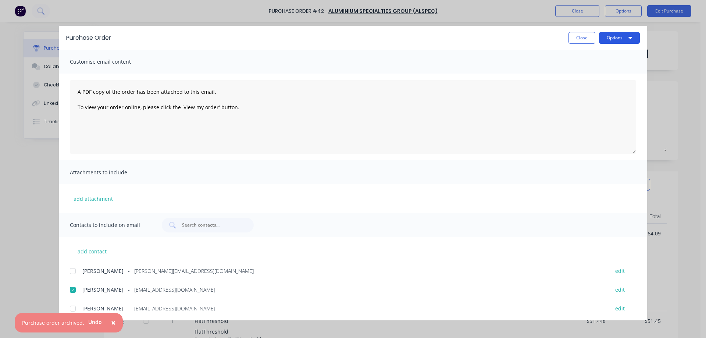
click at [631, 36] on icon "button" at bounding box center [631, 38] width 4 height 6
click at [588, 84] on div "Email" at bounding box center [605, 86] width 57 height 11
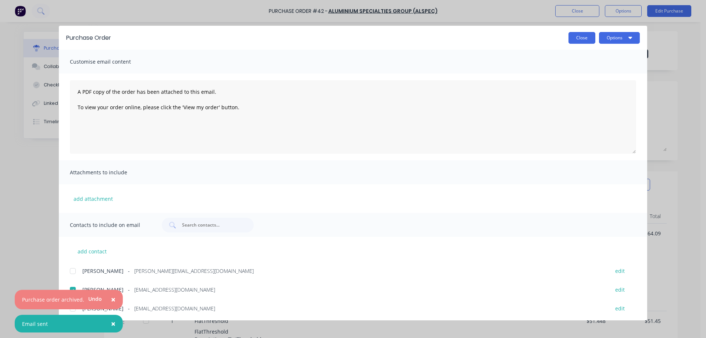
click at [583, 35] on button "Close" at bounding box center [582, 38] width 27 height 12
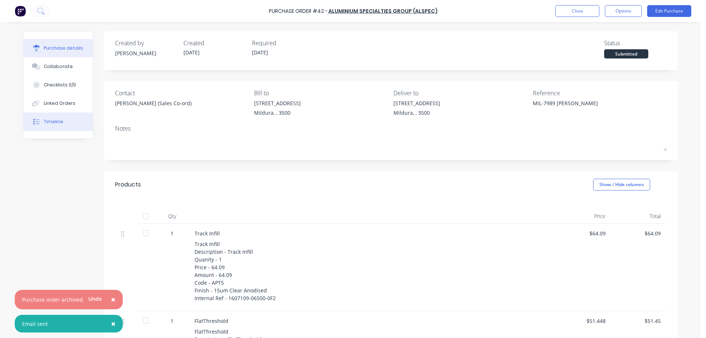
type textarea "x"
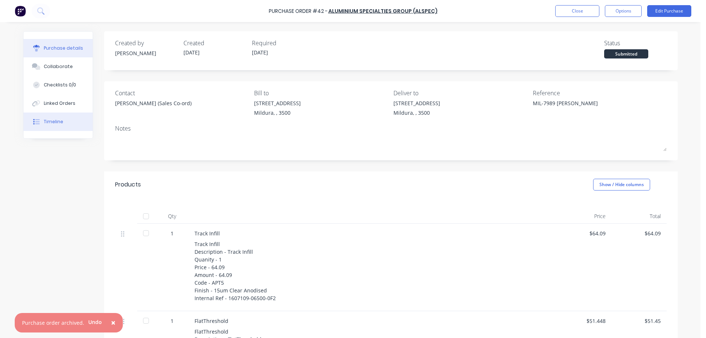
click at [56, 120] on div "Timeline" at bounding box center [53, 121] width 19 height 7
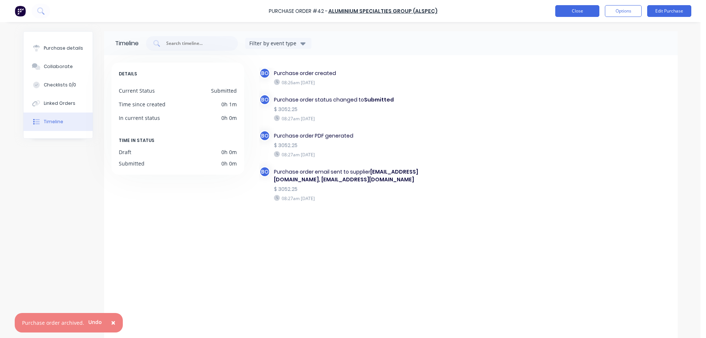
click at [579, 8] on button "Close" at bounding box center [577, 11] width 44 height 12
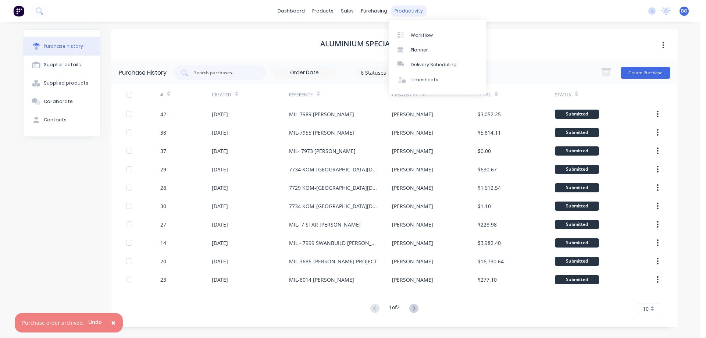
click at [405, 8] on div "productivity" at bounding box center [409, 11] width 36 height 11
click at [422, 47] on div "Planner" at bounding box center [419, 50] width 17 height 7
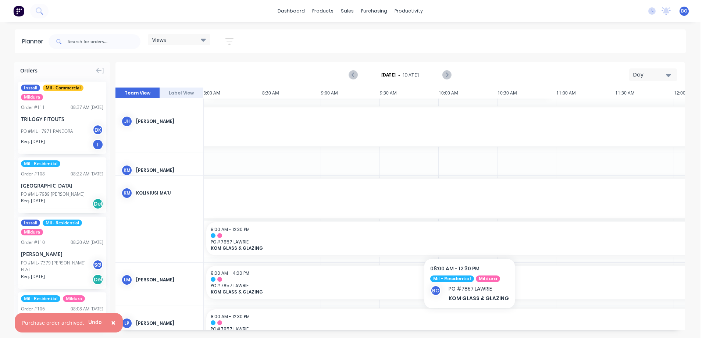
scroll to position [441, 942]
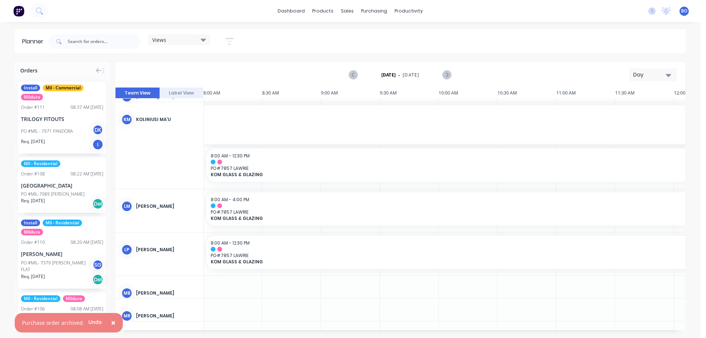
click at [204, 38] on icon at bounding box center [203, 40] width 5 height 8
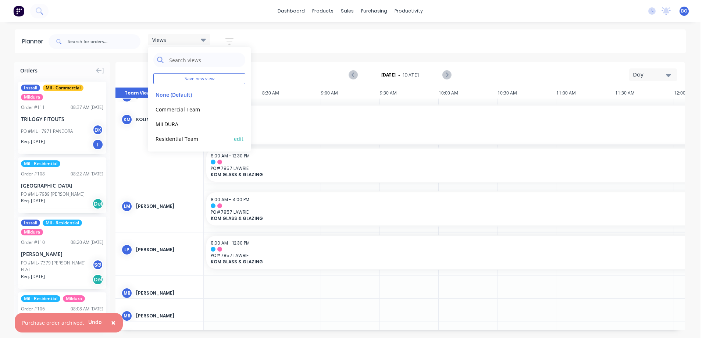
click at [188, 138] on button "Residential Team" at bounding box center [192, 138] width 78 height 8
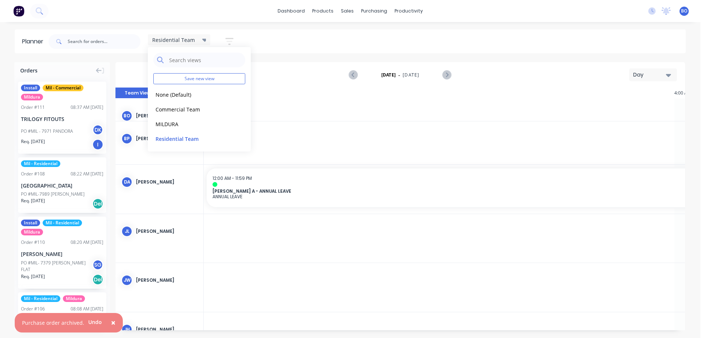
scroll to position [0, 942]
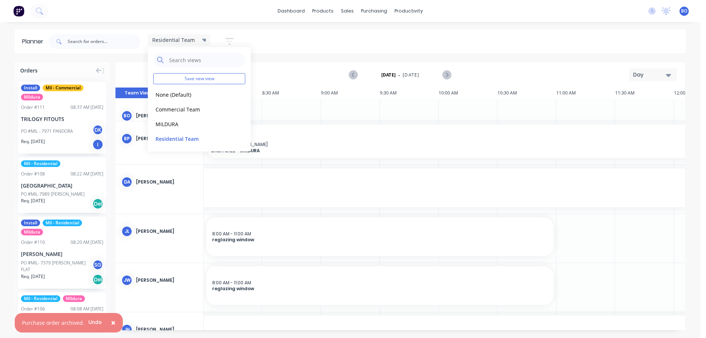
click at [435, 40] on div "Residential Team Save new view None (Default) edit Commercial Team edit MILDURA…" at bounding box center [366, 42] width 639 height 22
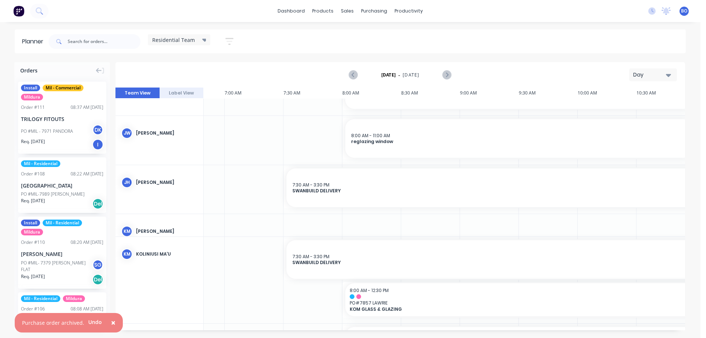
scroll to position [147, 808]
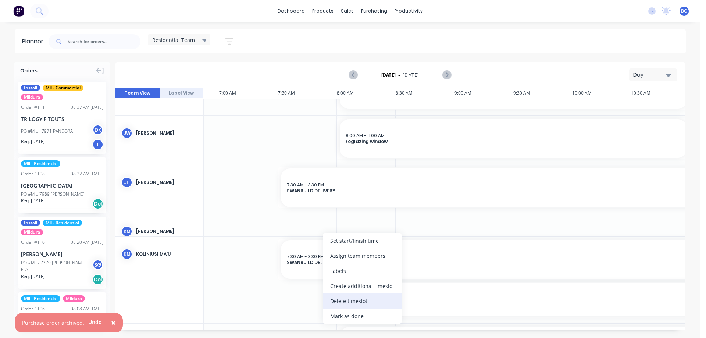
click at [349, 298] on div "Delete timeslot" at bounding box center [362, 301] width 79 height 15
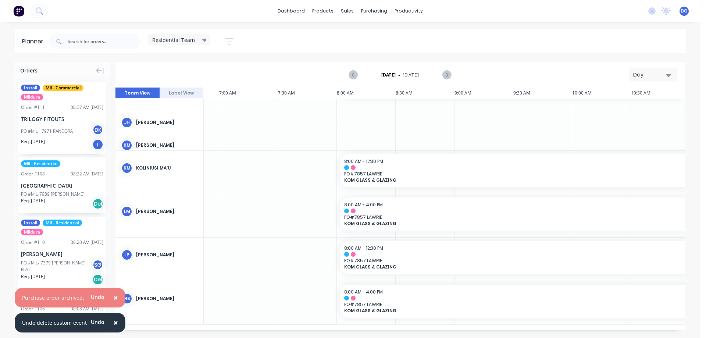
scroll to position [100, 808]
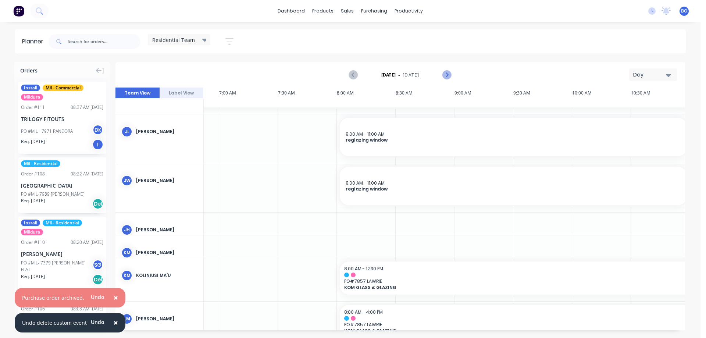
click at [446, 72] on icon "Next page" at bounding box center [446, 75] width 3 height 6
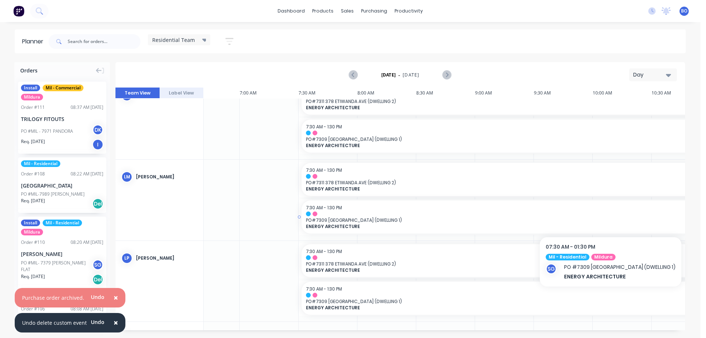
scroll to position [430, 788]
